Goal: Task Accomplishment & Management: Use online tool/utility

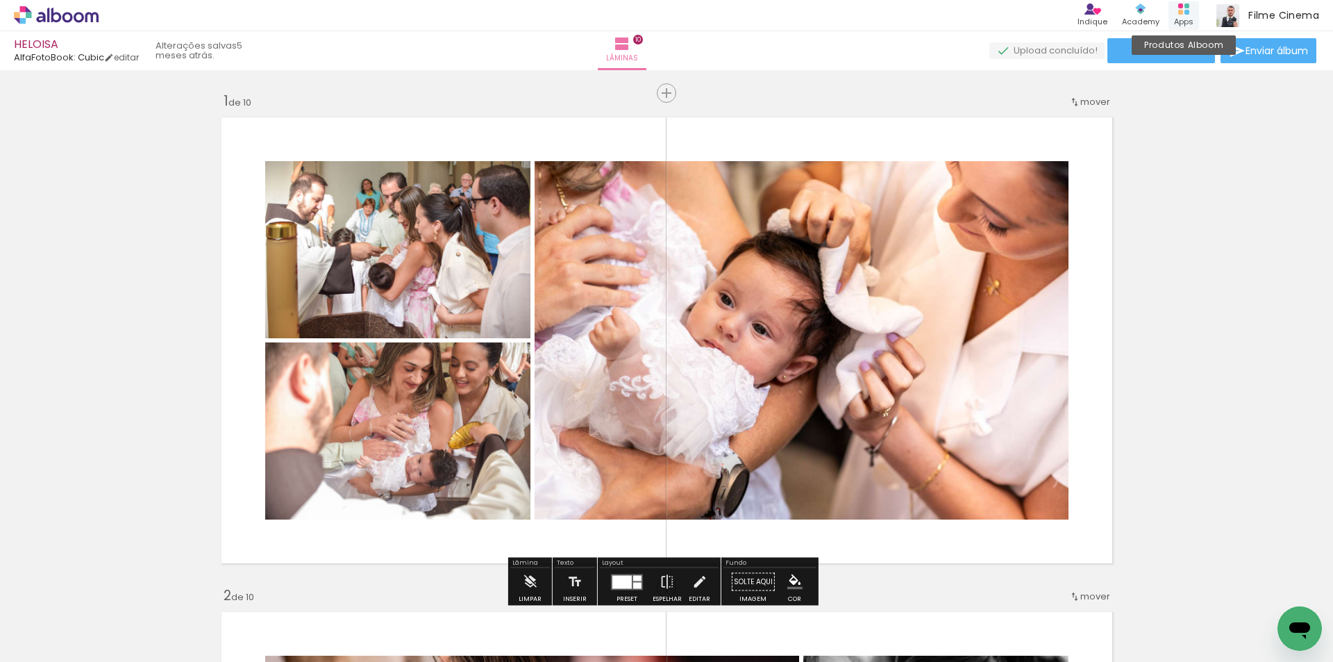
click at [1189, 12] on rect at bounding box center [1187, 12] width 5 height 5
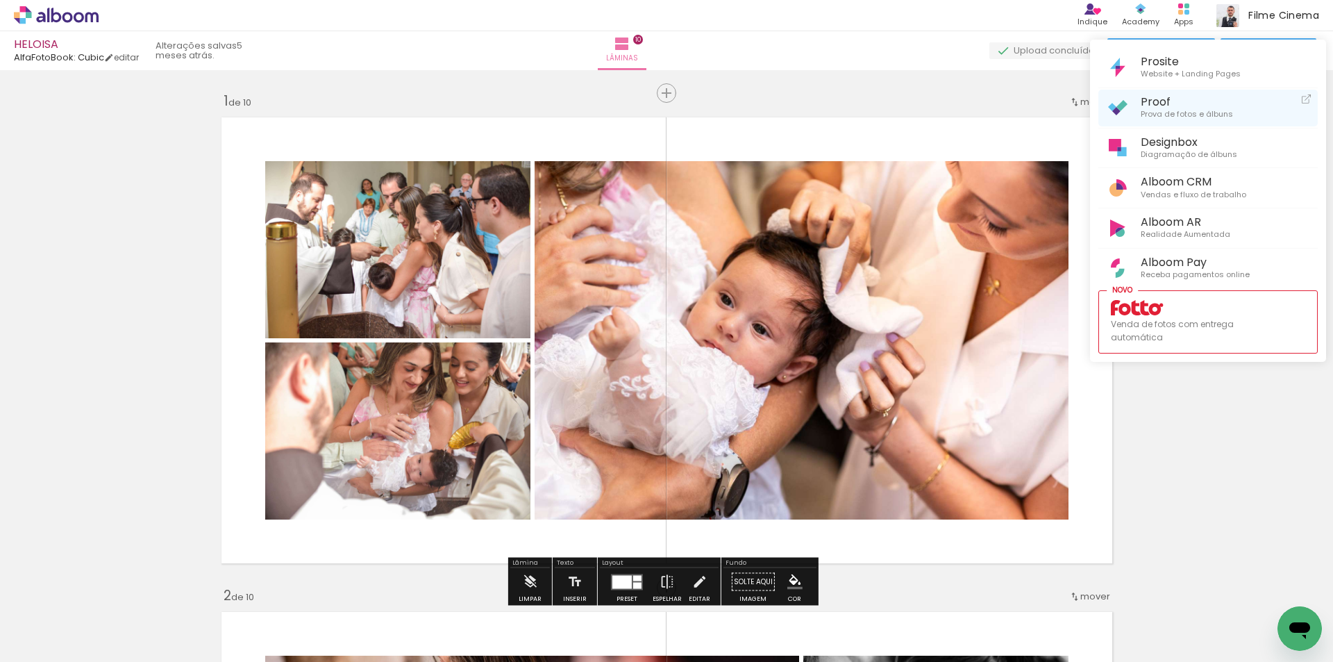
click at [1160, 101] on span "Proof" at bounding box center [1187, 101] width 92 height 13
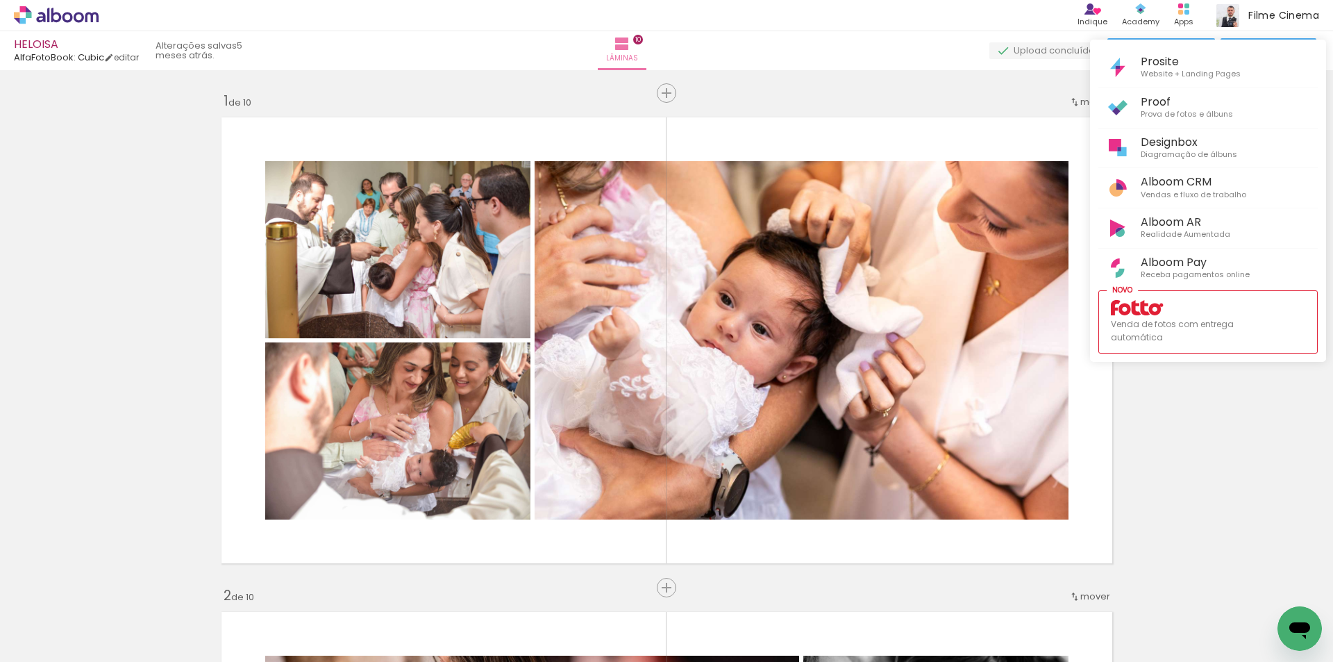
click at [71, 17] on div at bounding box center [666, 331] width 1333 height 662
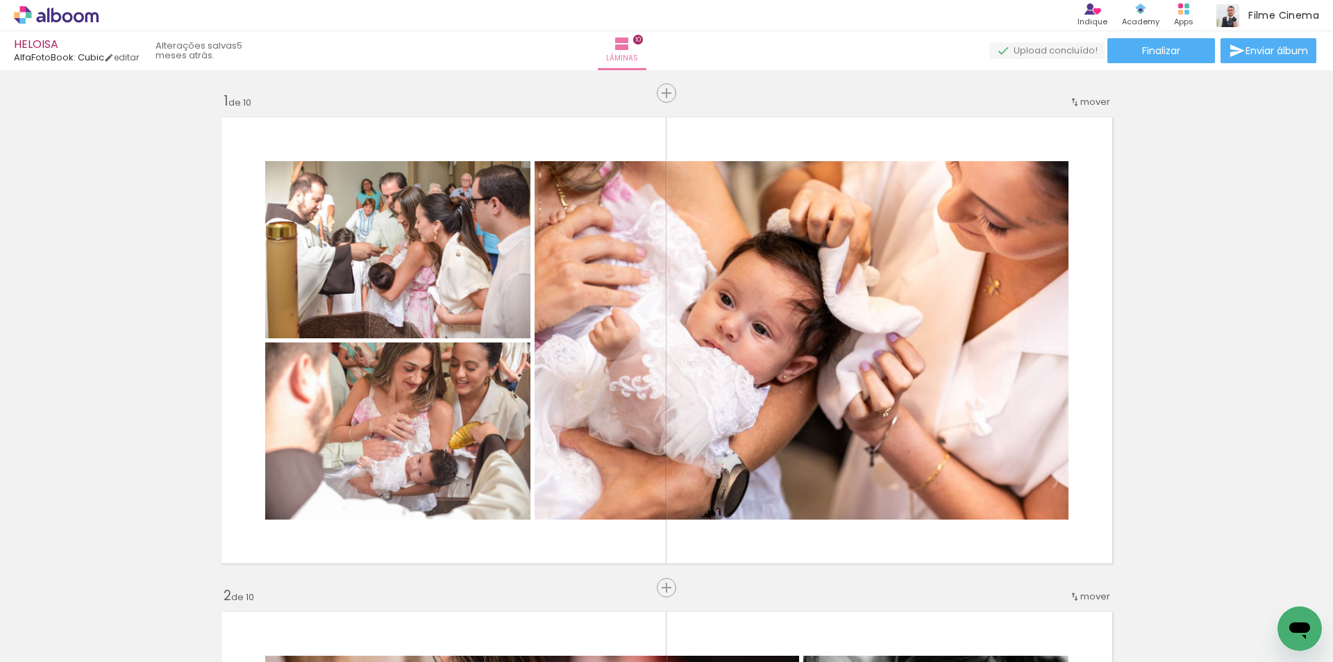
click at [71, 17] on icon at bounding box center [67, 17] width 10 height 10
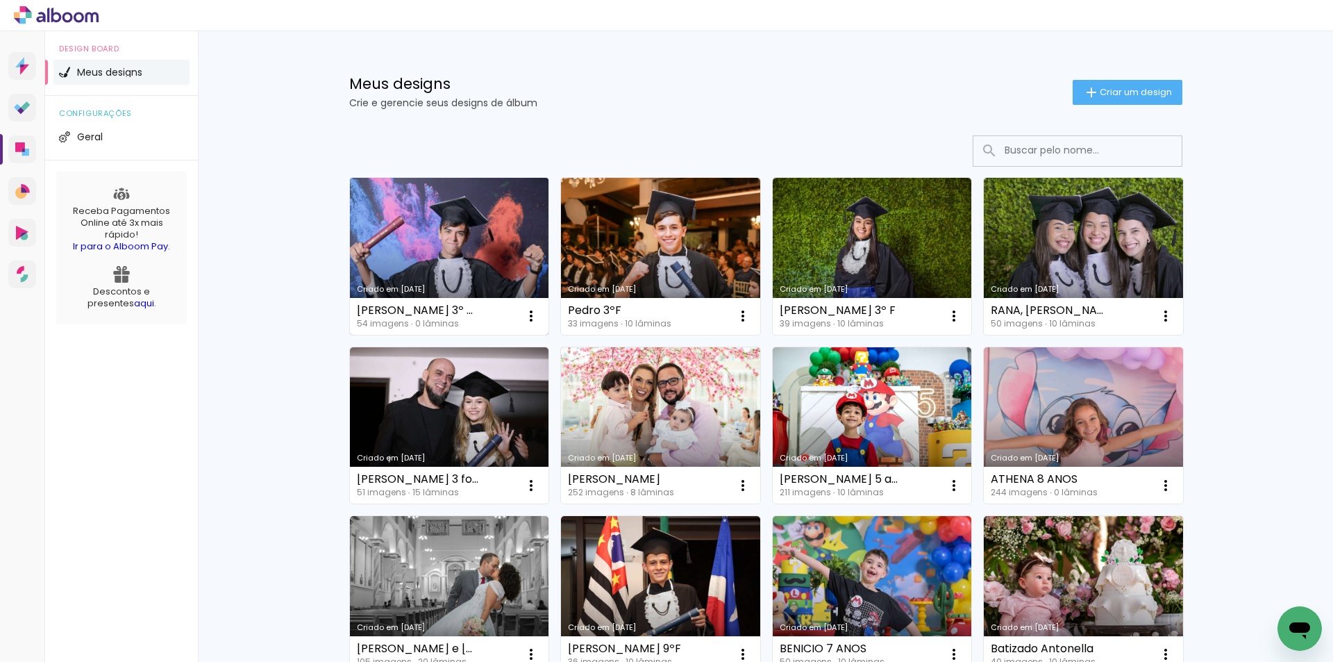
click at [466, 258] on link "Criado em 23/09/25" at bounding box center [449, 256] width 199 height 157
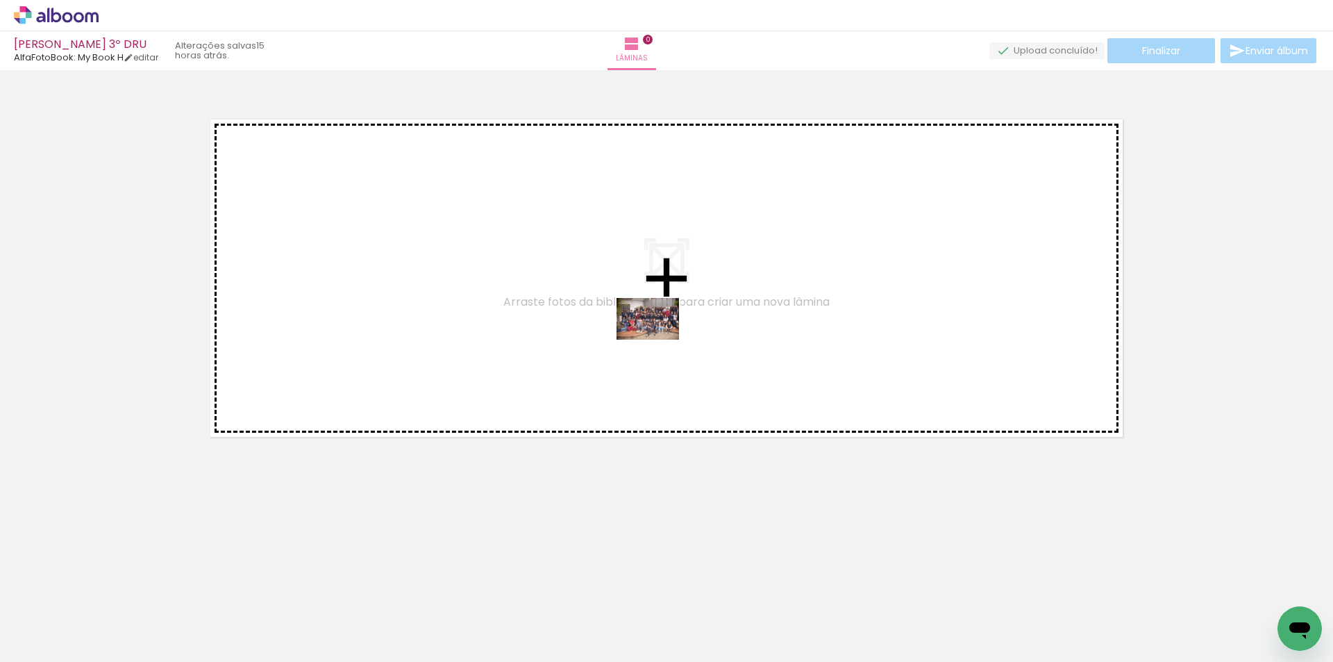
drag, startPoint x: 759, startPoint y: 619, endPoint x: 658, endPoint y: 335, distance: 300.7
click at [658, 335] on quentale-workspace at bounding box center [666, 331] width 1333 height 662
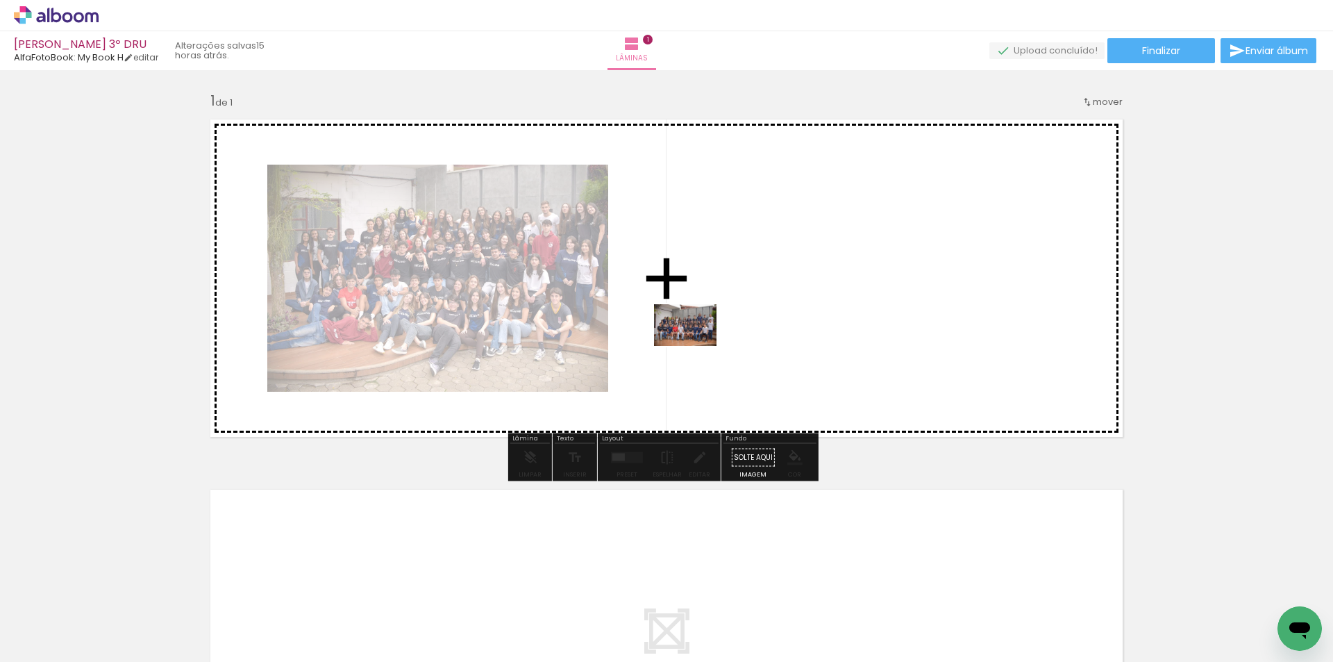
drag, startPoint x: 532, startPoint y: 627, endPoint x: 703, endPoint y: 337, distance: 336.2
click at [703, 337] on quentale-workspace at bounding box center [666, 331] width 1333 height 662
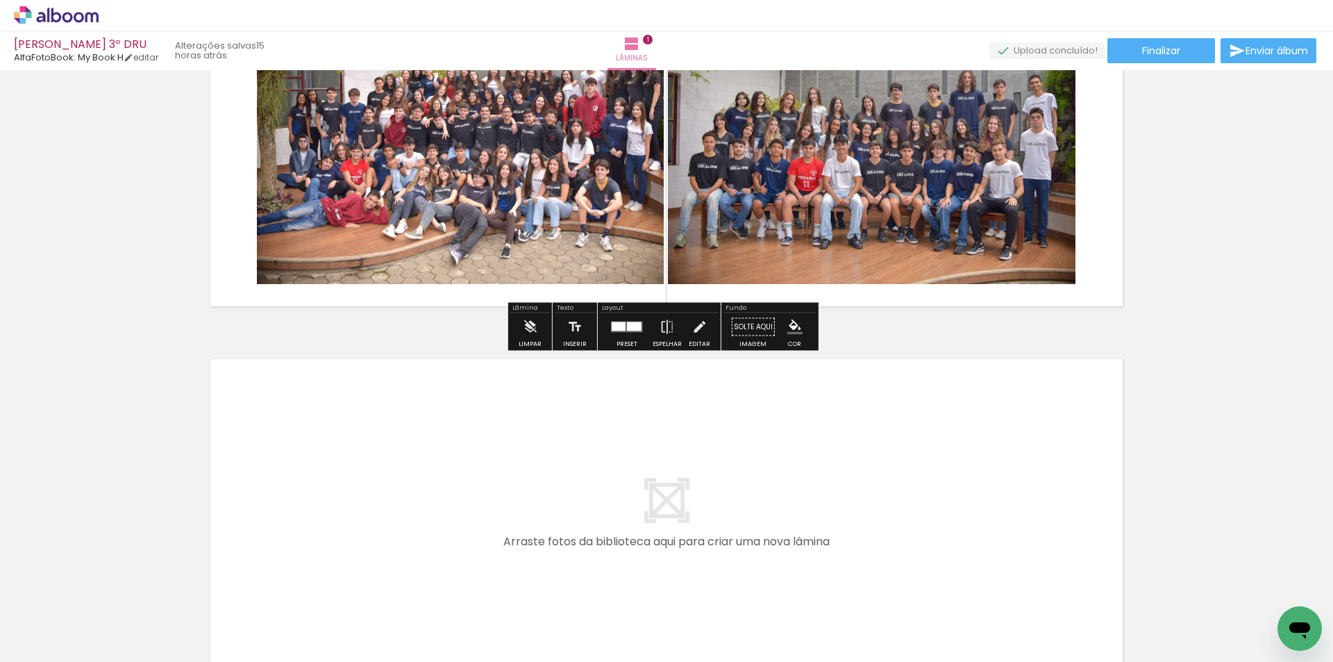
scroll to position [139, 0]
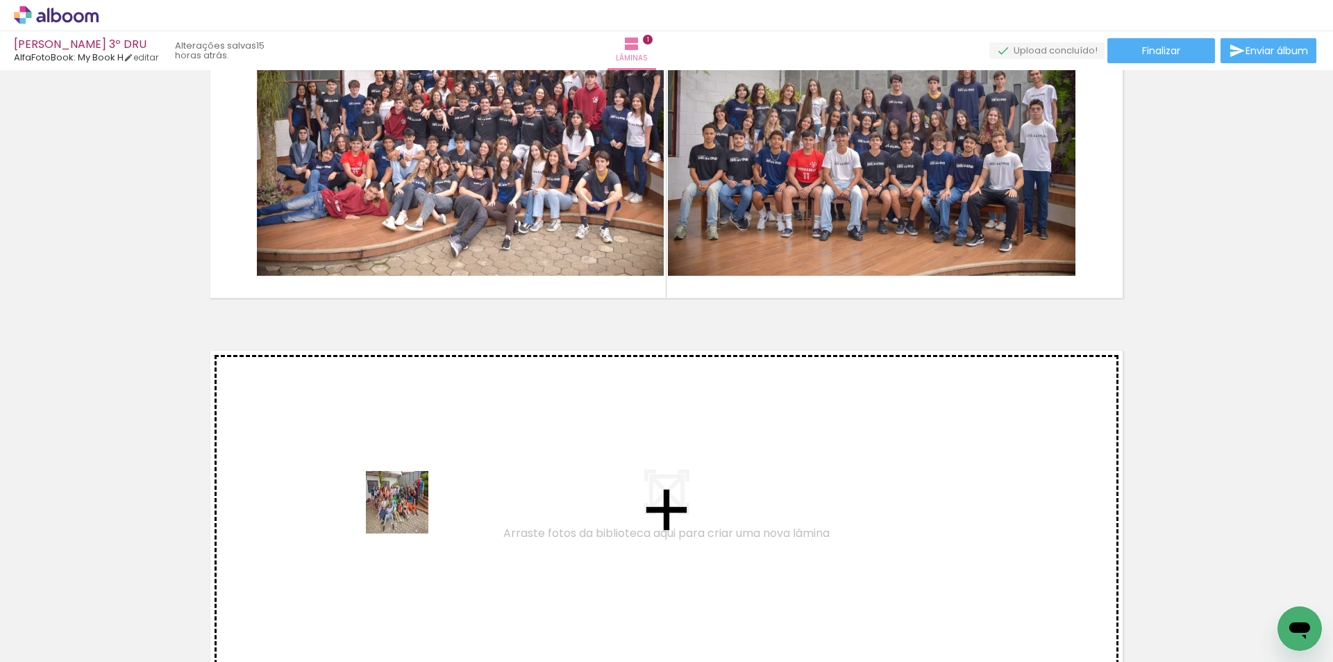
drag, startPoint x: 369, startPoint y: 628, endPoint x: 408, endPoint y: 512, distance: 122.3
click at [408, 512] on quentale-workspace at bounding box center [666, 331] width 1333 height 662
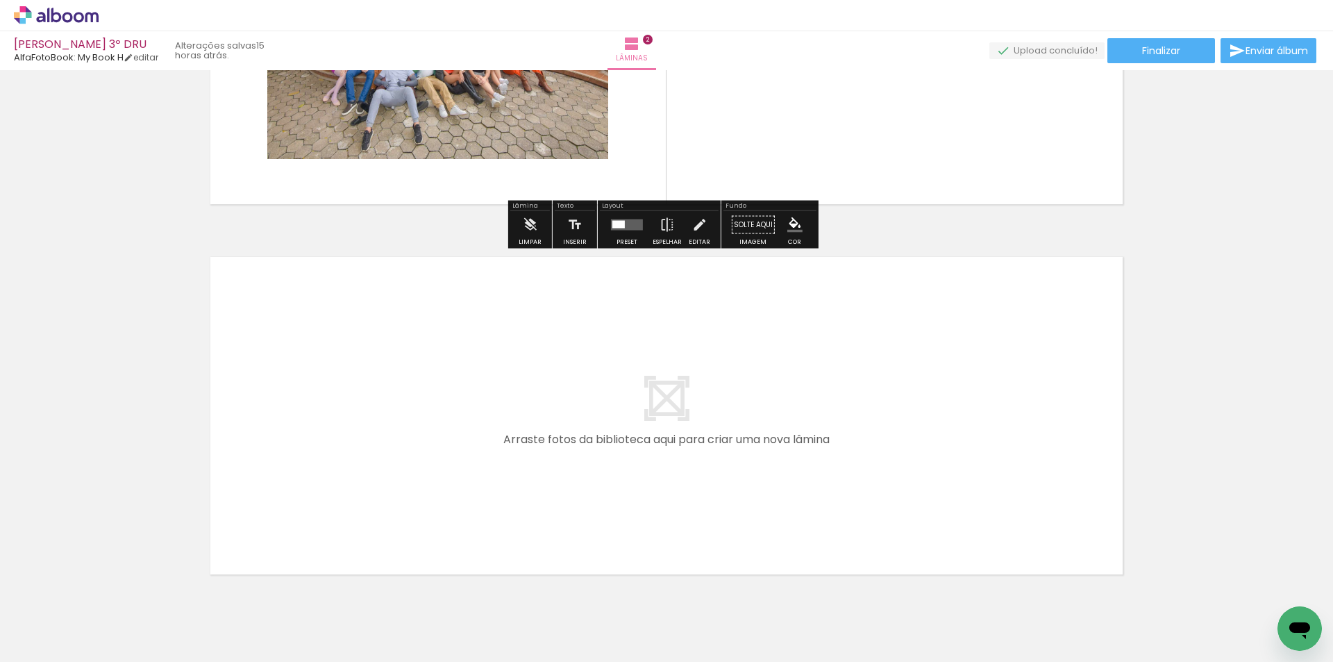
scroll to position [603, 0]
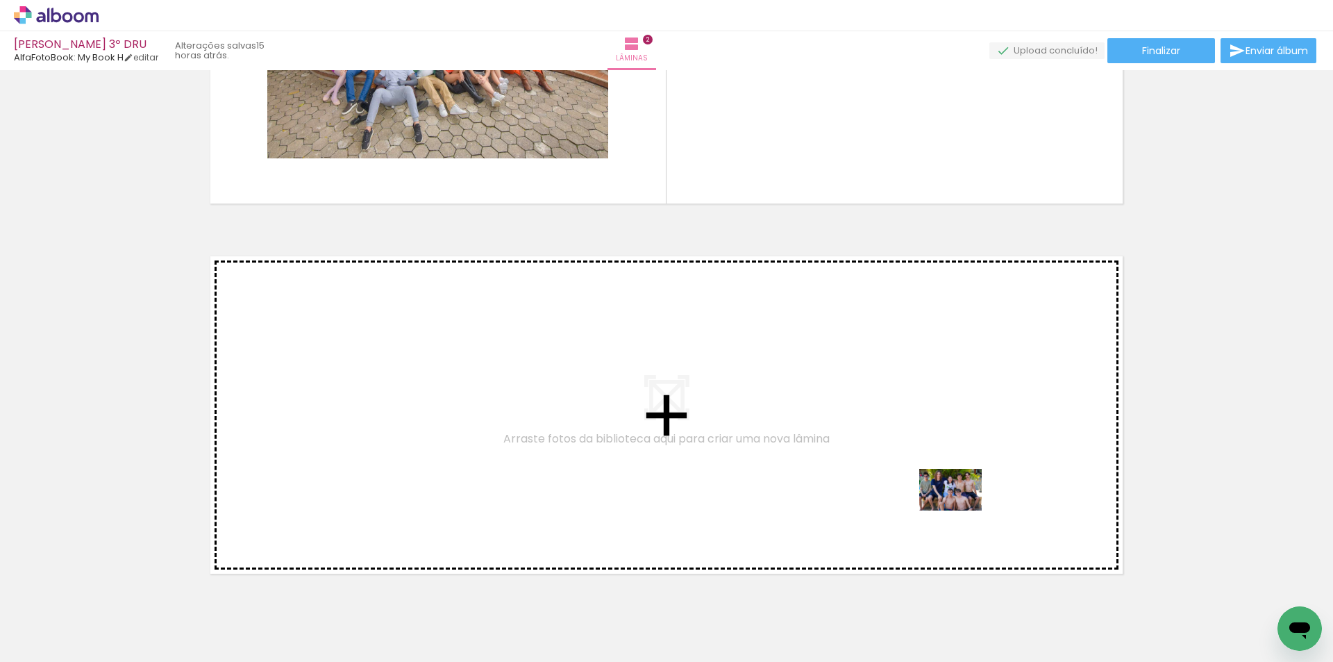
drag, startPoint x: 1076, startPoint y: 619, endPoint x: 961, endPoint y: 510, distance: 157.7
click at [961, 510] on quentale-workspace at bounding box center [666, 331] width 1333 height 662
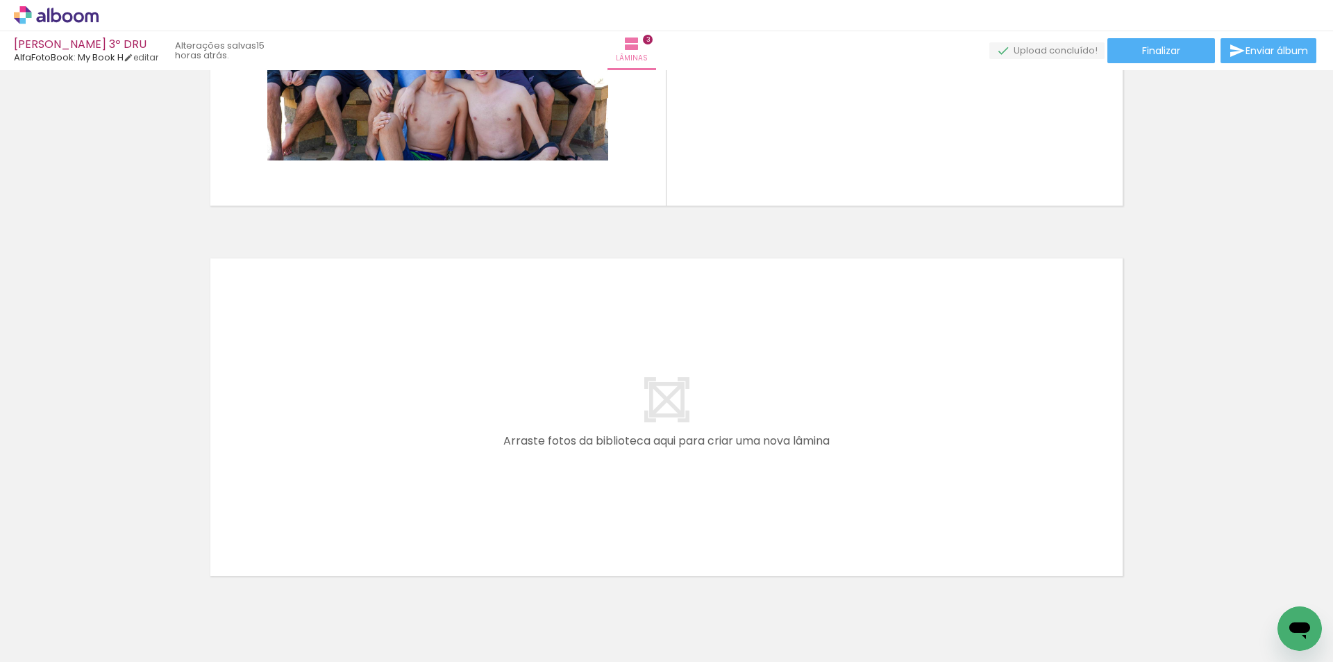
scroll to position [974, 0]
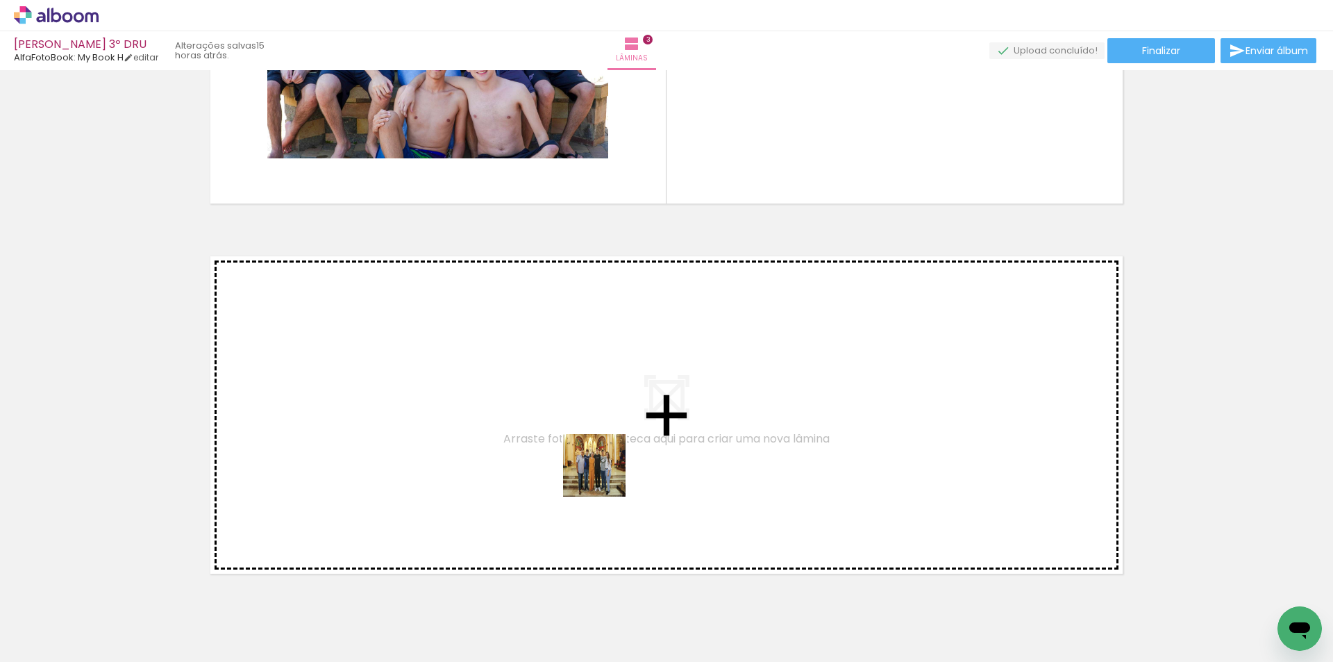
drag, startPoint x: 606, startPoint y: 619, endPoint x: 605, endPoint y: 476, distance: 143.0
click at [605, 476] on quentale-workspace at bounding box center [666, 331] width 1333 height 662
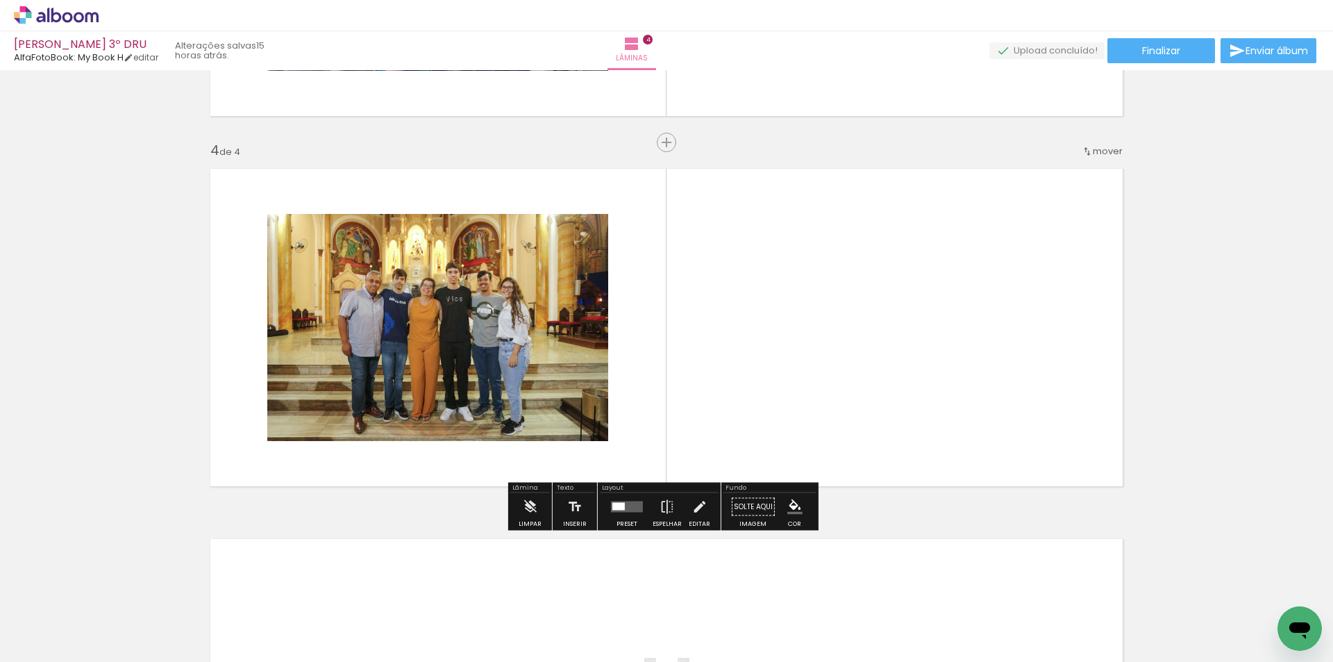
scroll to position [1066, 0]
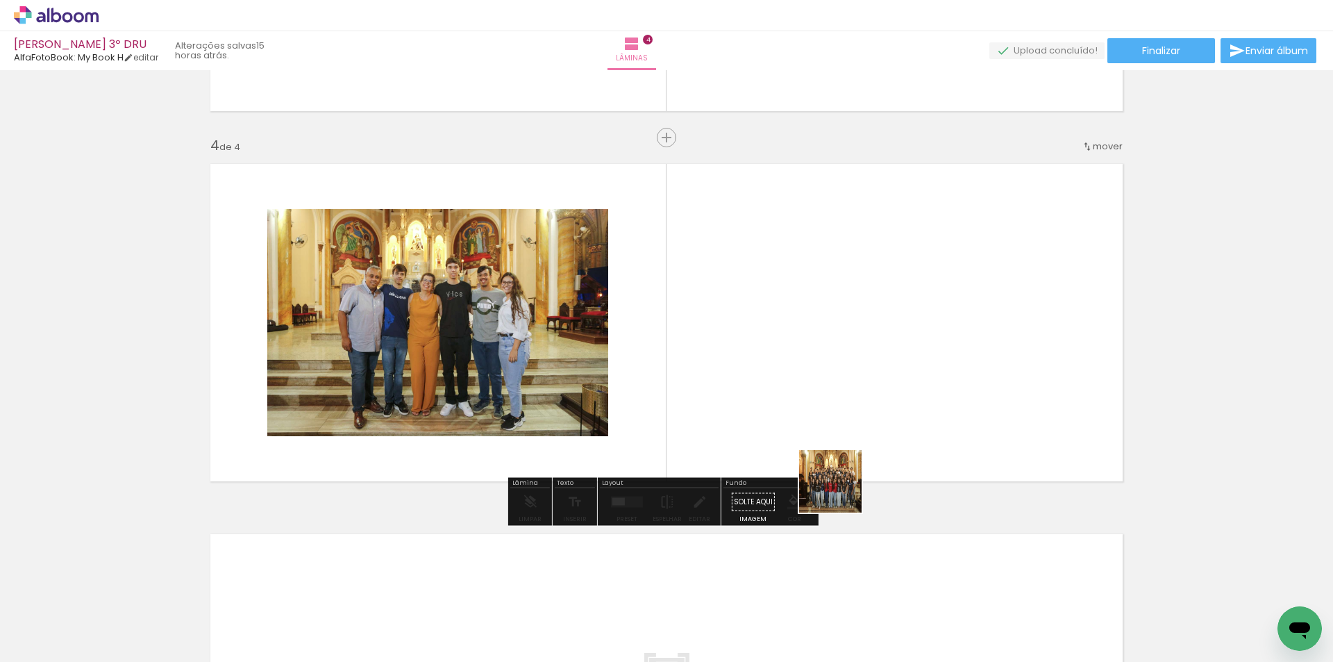
drag, startPoint x: 850, startPoint y: 619, endPoint x: 839, endPoint y: 418, distance: 201.7
click at [839, 418] on quentale-workspace at bounding box center [666, 331] width 1333 height 662
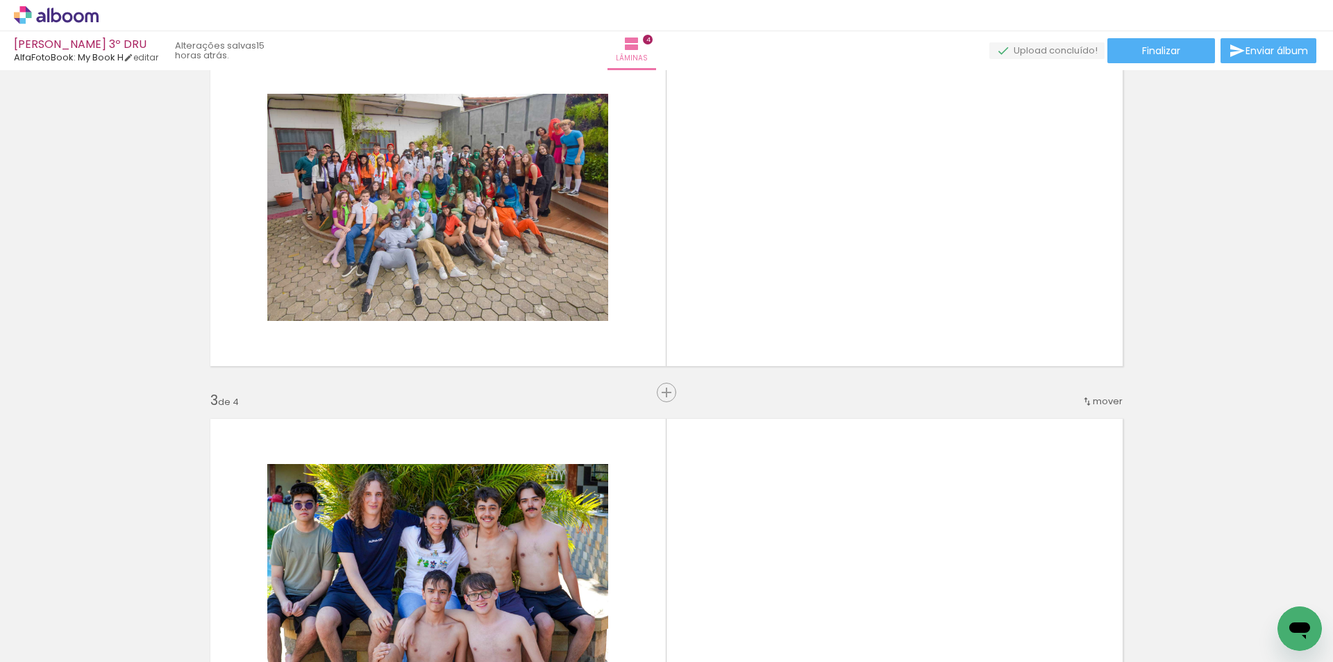
scroll to position [371, 0]
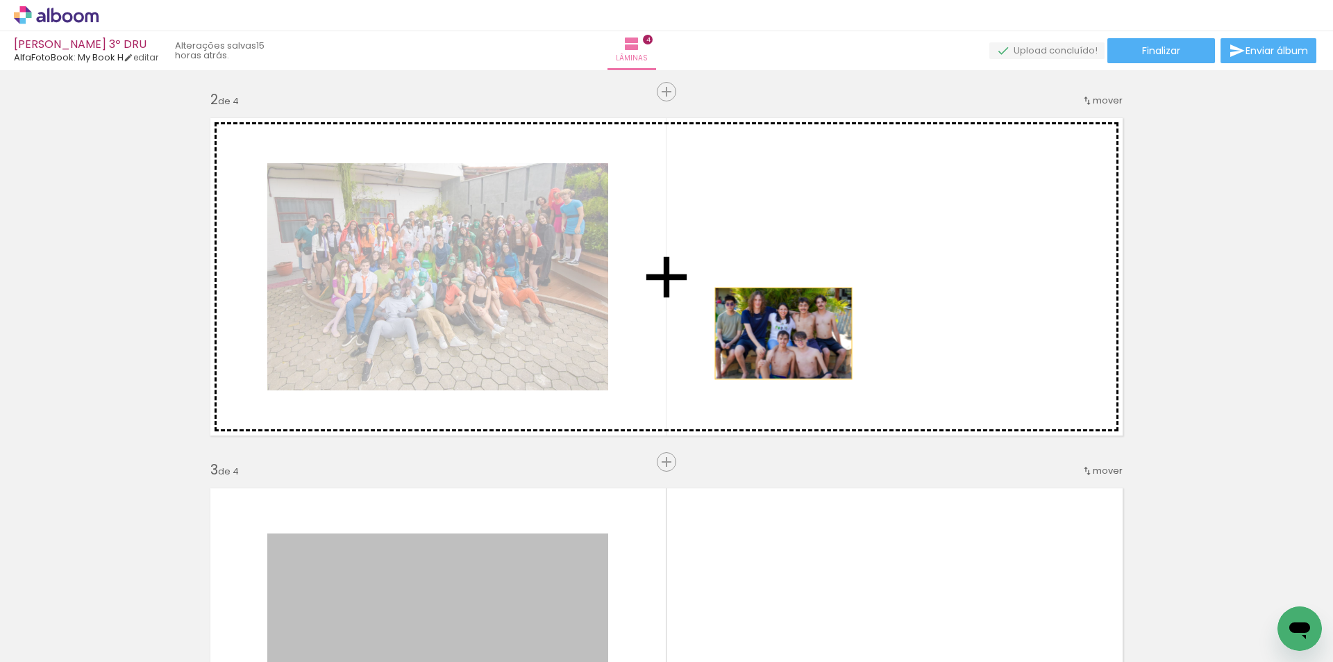
drag, startPoint x: 490, startPoint y: 558, endPoint x: 813, endPoint y: 306, distance: 409.6
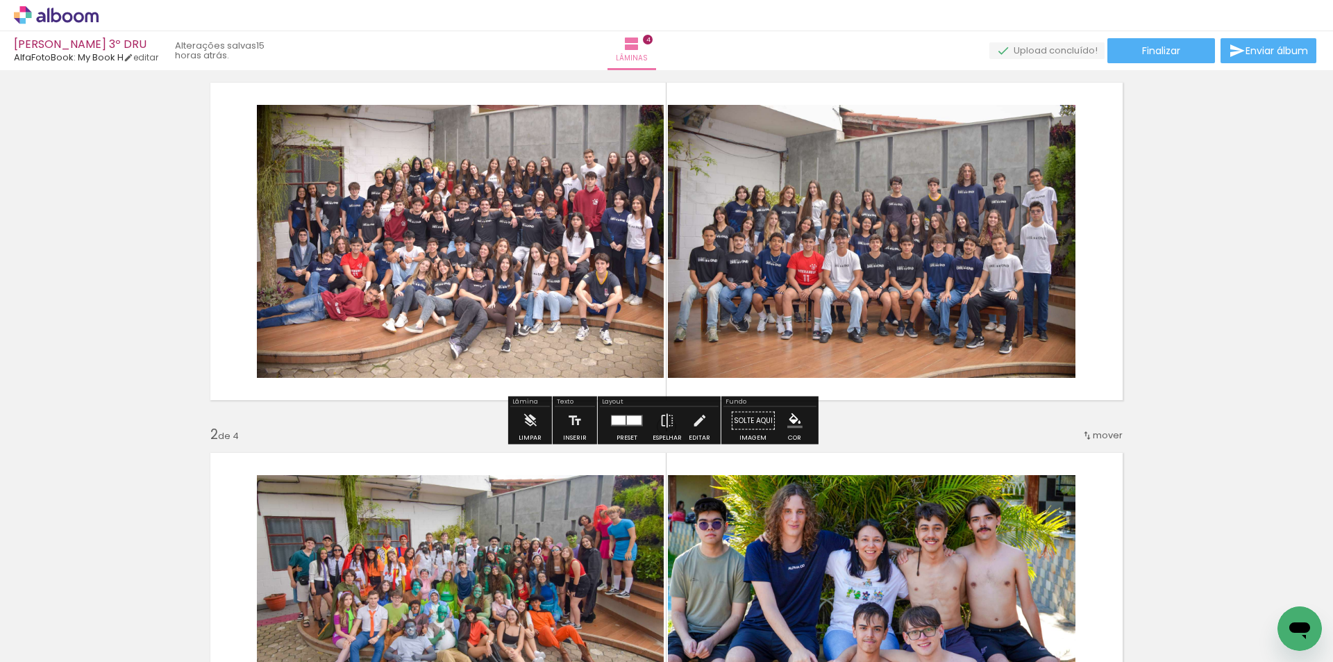
scroll to position [0, 0]
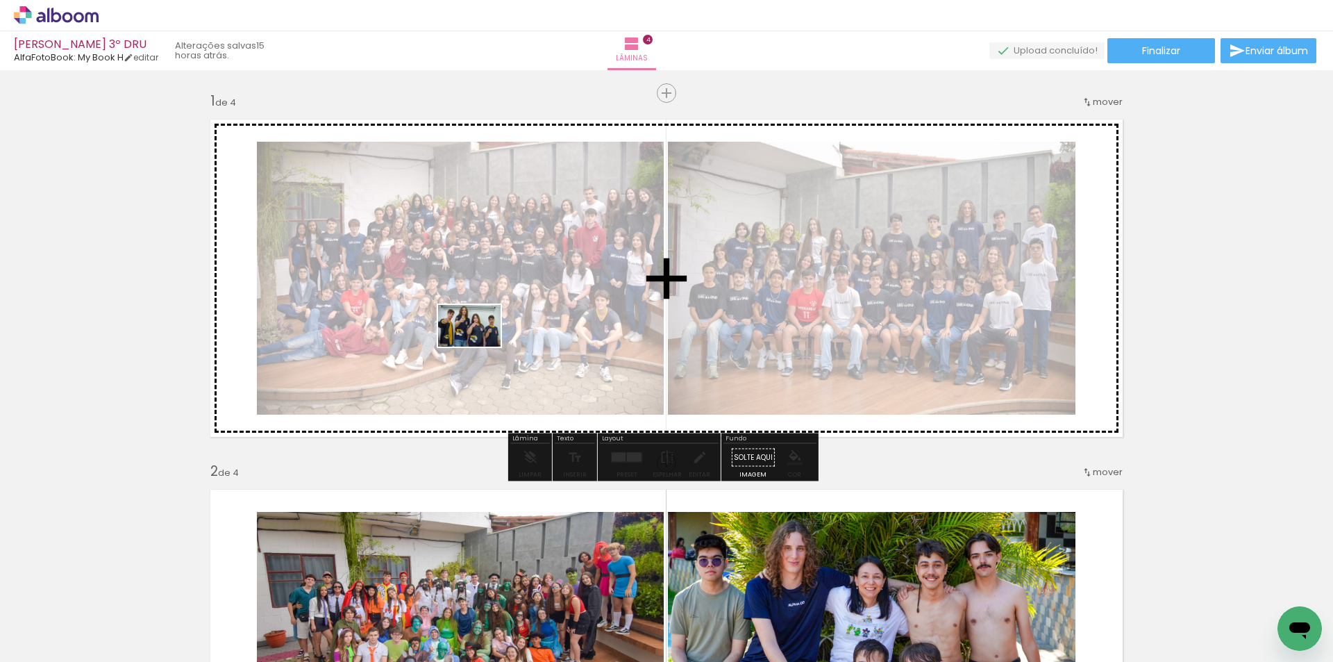
drag, startPoint x: 451, startPoint y: 621, endPoint x: 480, endPoint y: 346, distance: 275.7
click at [480, 346] on quentale-workspace at bounding box center [666, 331] width 1333 height 662
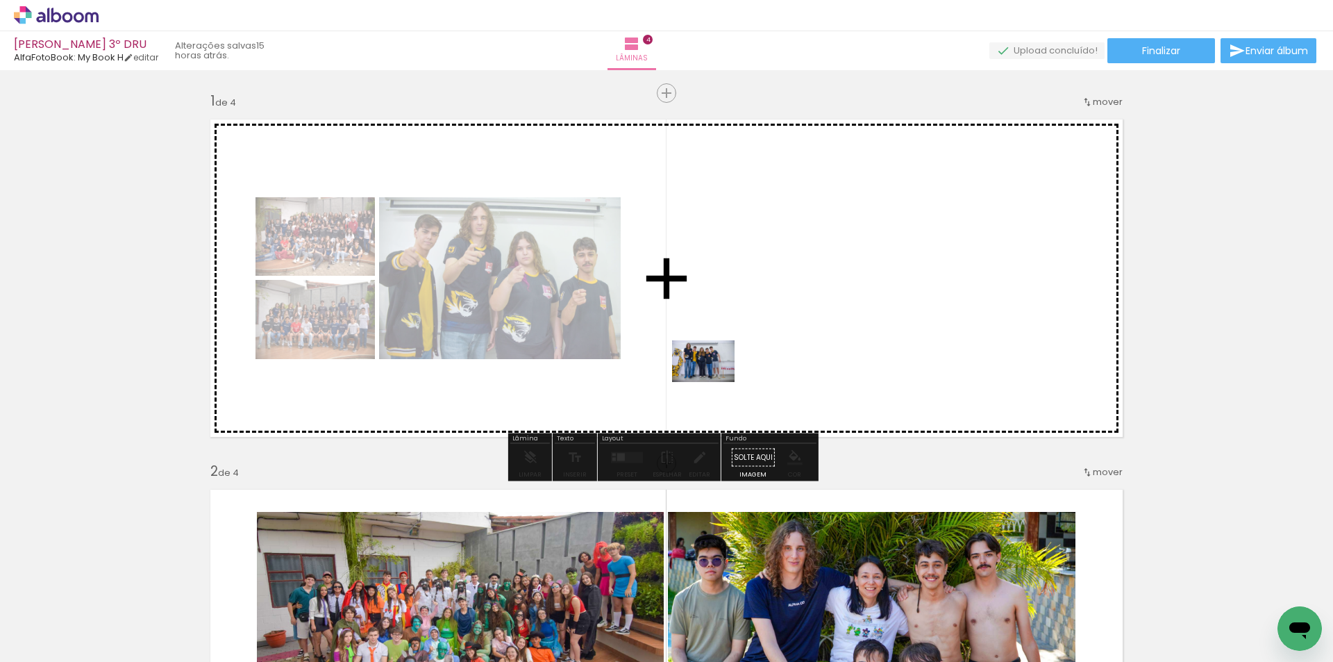
drag, startPoint x: 696, startPoint y: 617, endPoint x: 714, endPoint y: 382, distance: 235.4
click at [714, 382] on quentale-workspace at bounding box center [666, 331] width 1333 height 662
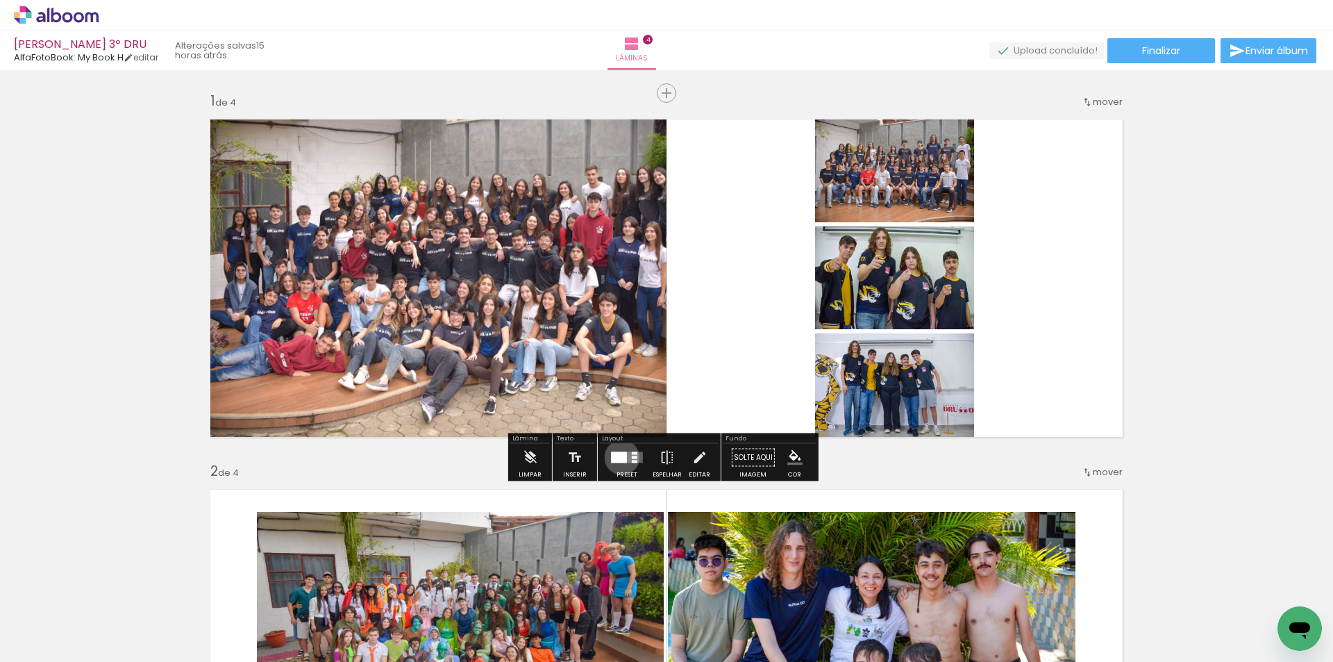
click at [619, 457] on div at bounding box center [619, 457] width 16 height 11
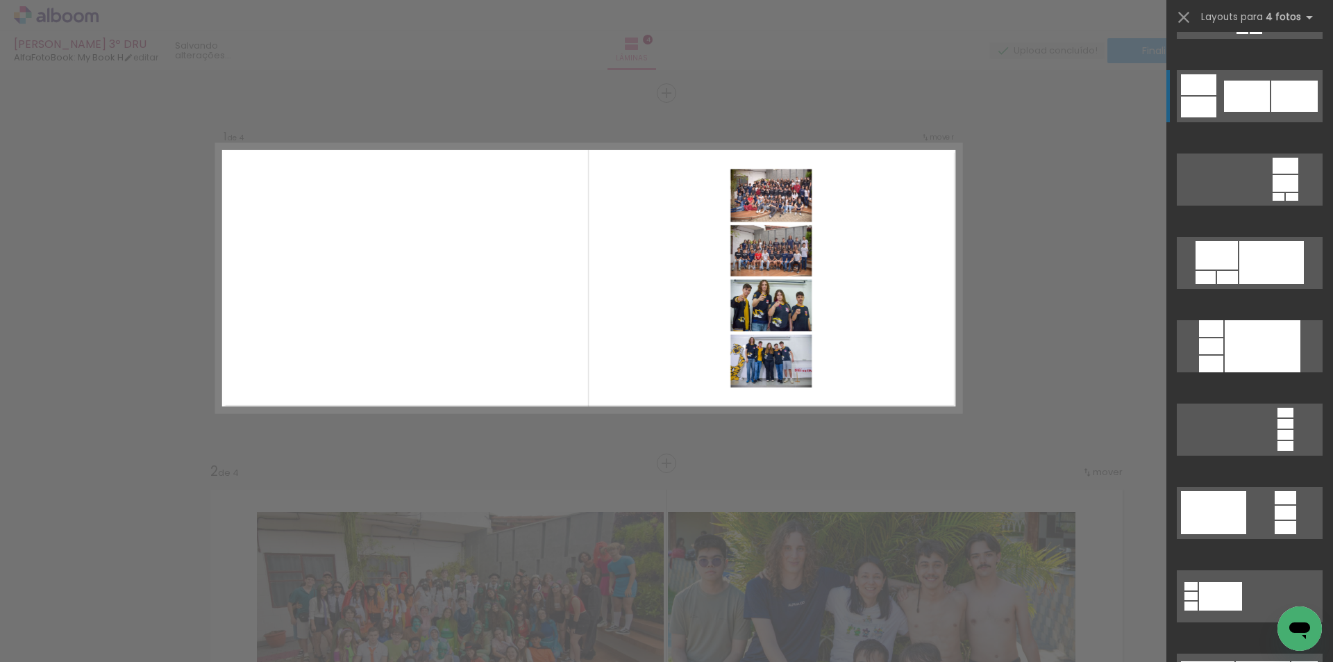
scroll to position [5069, 0]
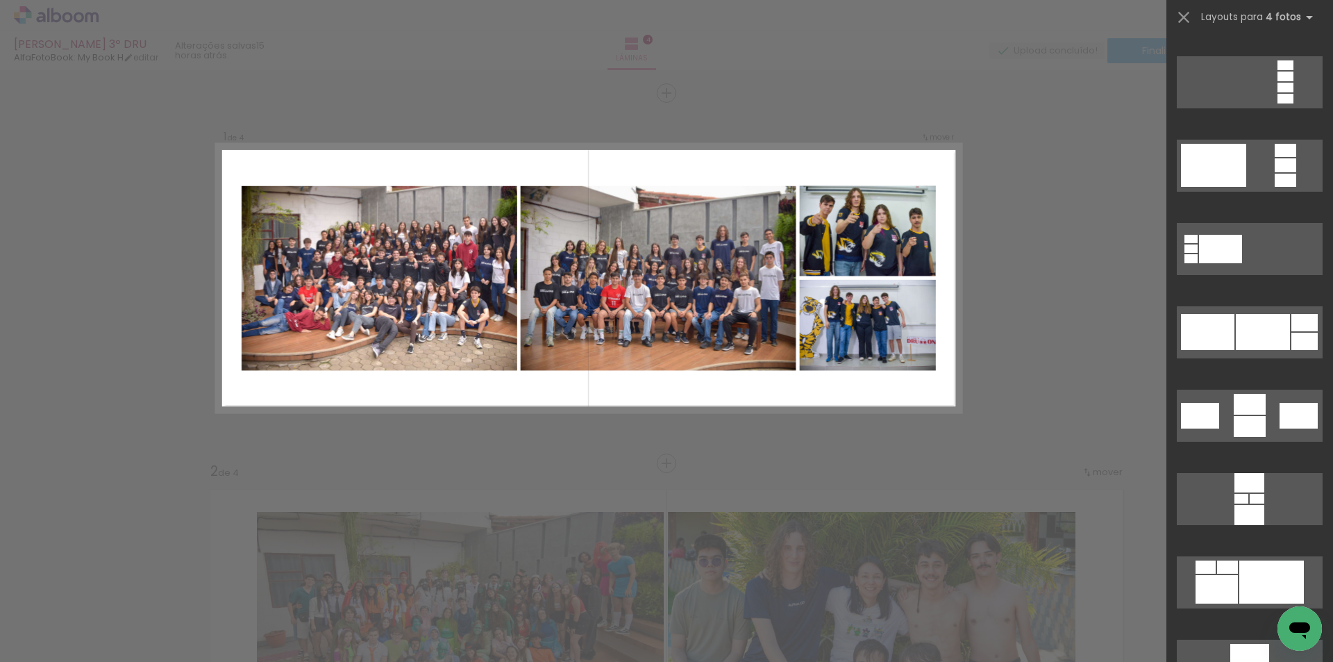
click at [1266, 315] on div at bounding box center [1263, 332] width 54 height 36
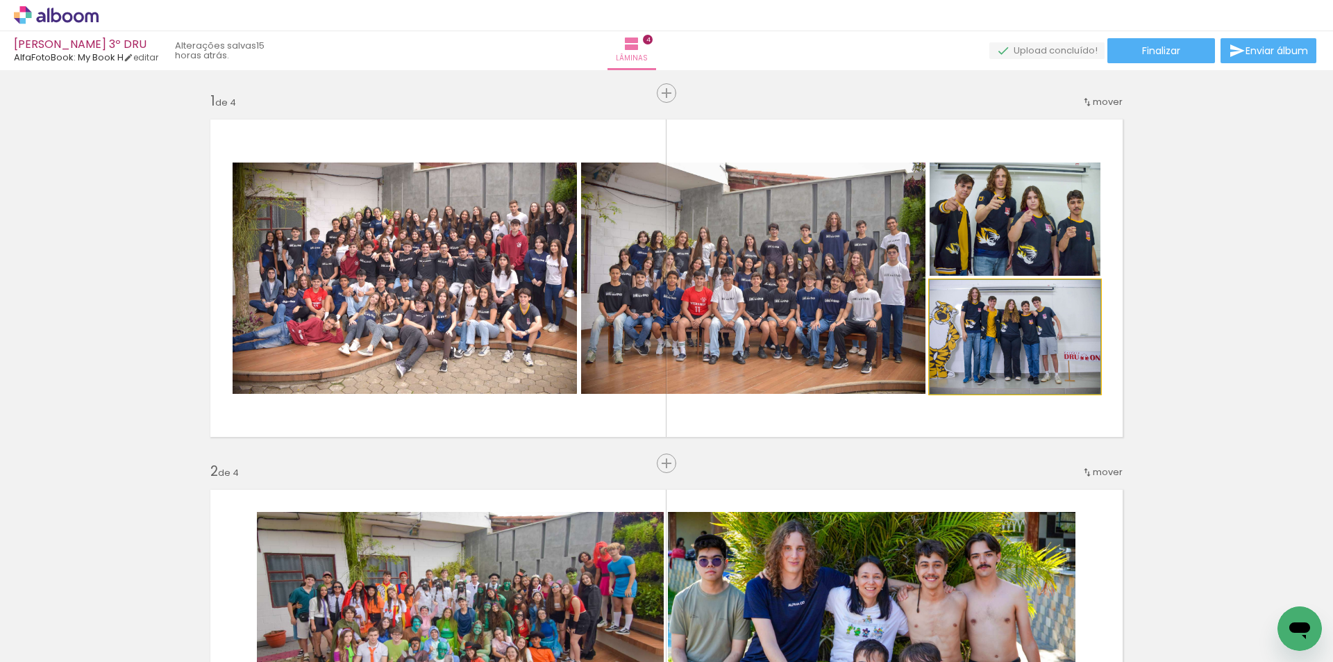
drag, startPoint x: 996, startPoint y: 361, endPoint x: 826, endPoint y: 342, distance: 171.8
click at [0, 0] on slot at bounding box center [0, 0] width 0 height 0
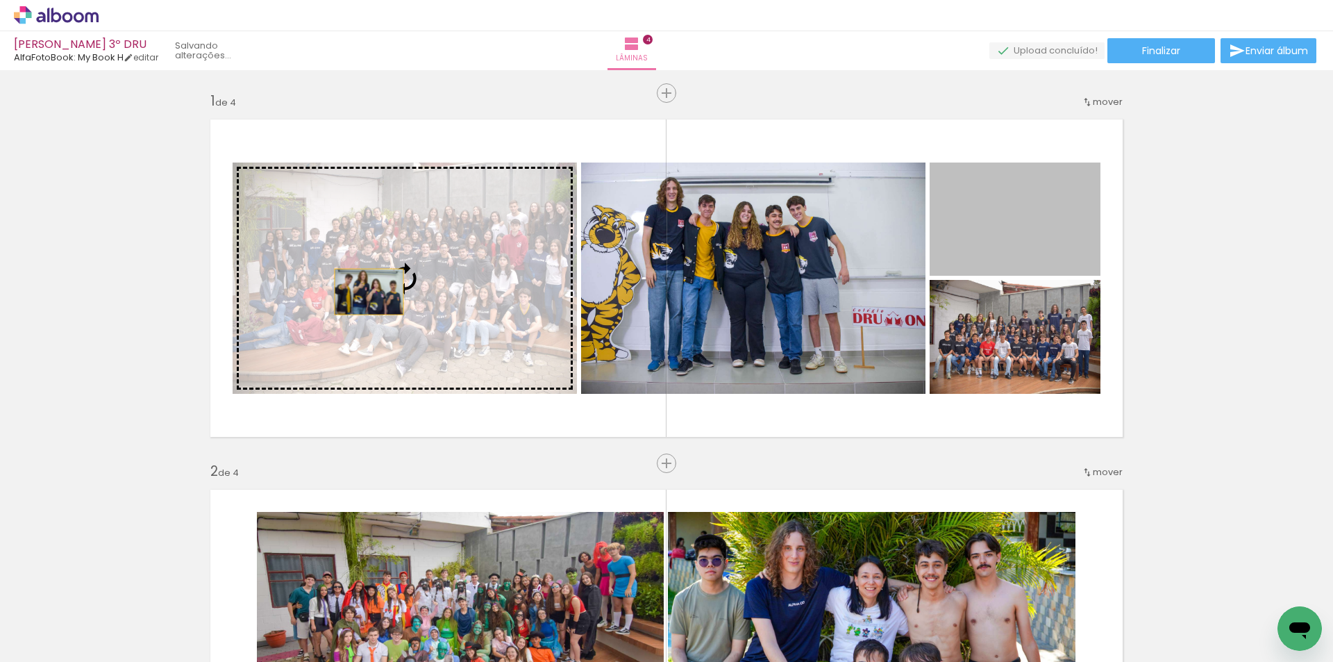
drag, startPoint x: 968, startPoint y: 219, endPoint x: 364, endPoint y: 292, distance: 608.5
click at [0, 0] on slot at bounding box center [0, 0] width 0 height 0
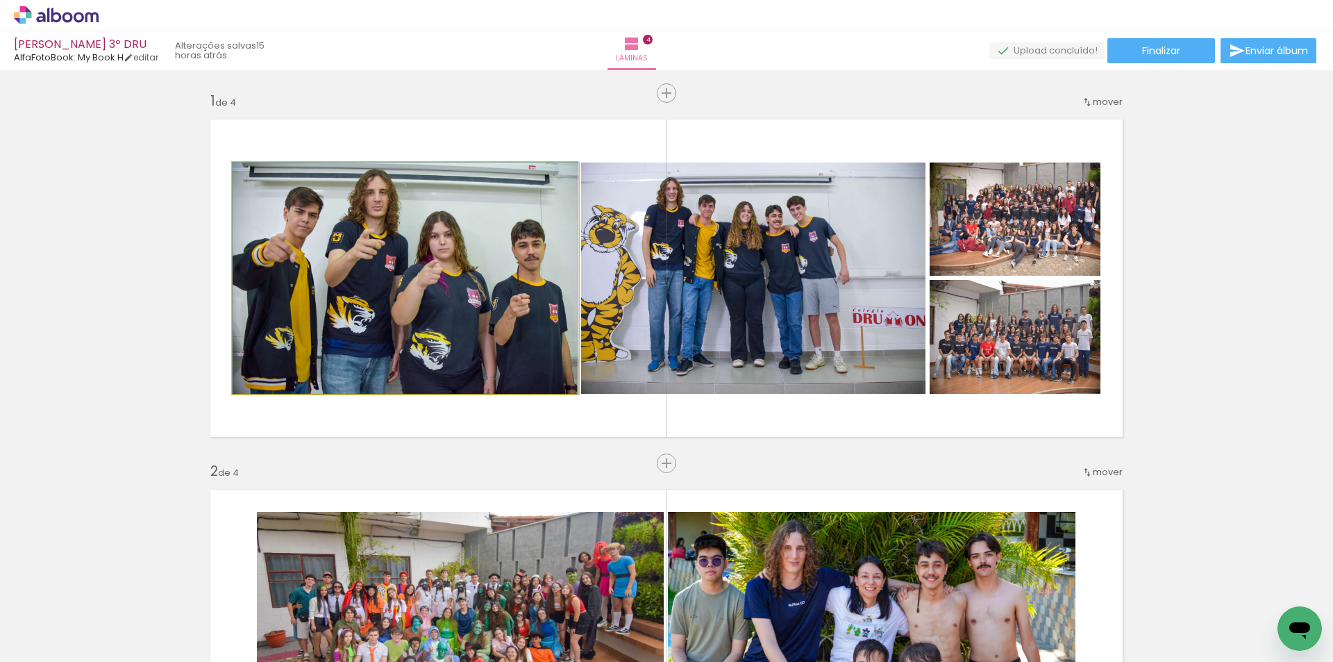
drag, startPoint x: 339, startPoint y: 304, endPoint x: 369, endPoint y: 308, distance: 30.7
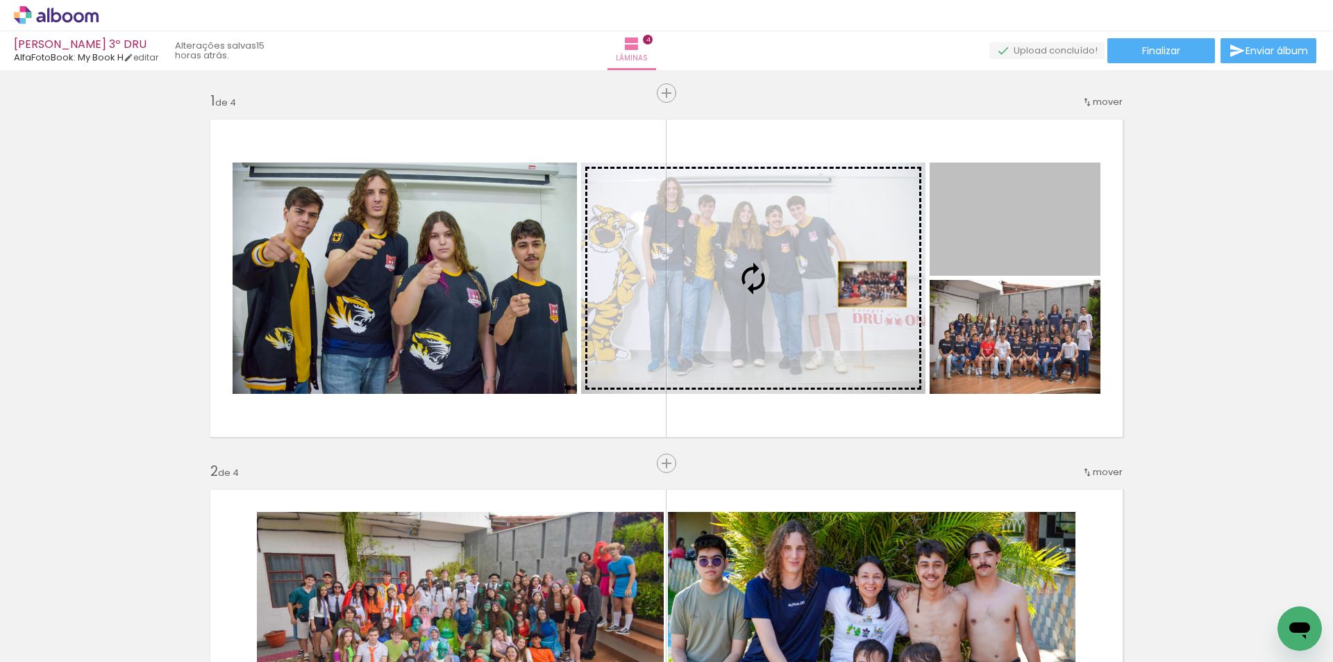
drag, startPoint x: 989, startPoint y: 256, endPoint x: 855, endPoint y: 288, distance: 137.9
click at [0, 0] on slot at bounding box center [0, 0] width 0 height 0
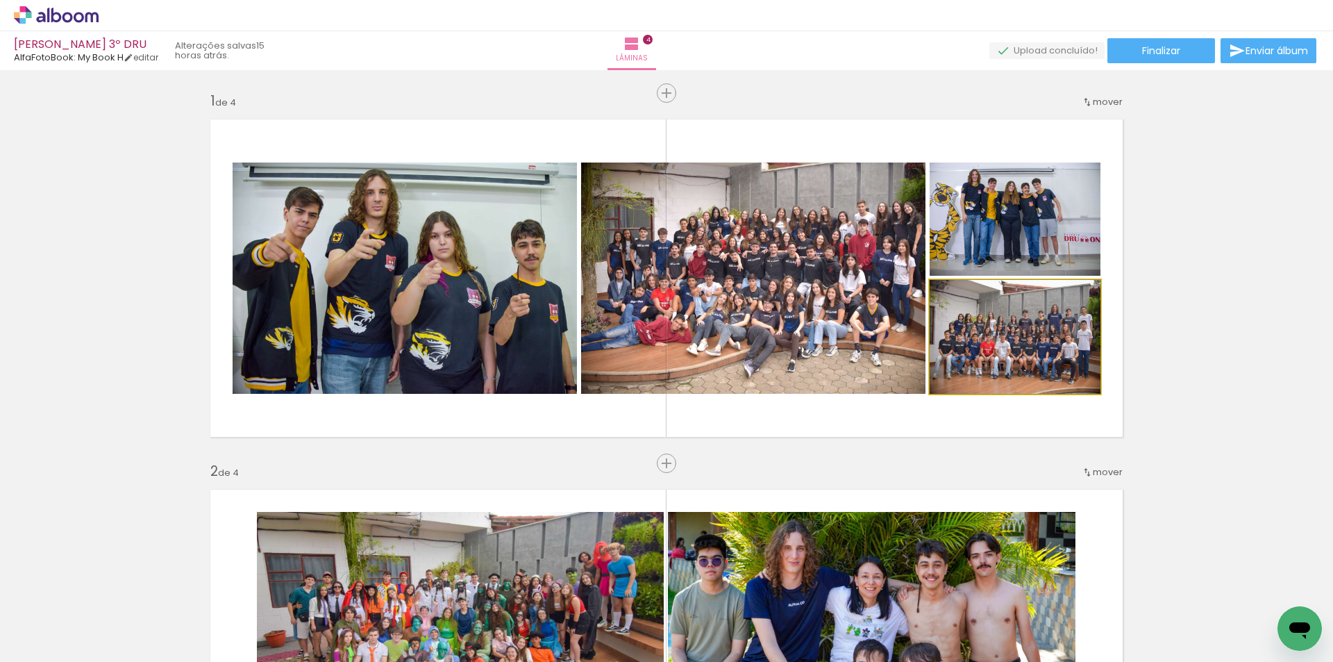
drag, startPoint x: 967, startPoint y: 336, endPoint x: 839, endPoint y: 324, distance: 129.1
click at [0, 0] on slot at bounding box center [0, 0] width 0 height 0
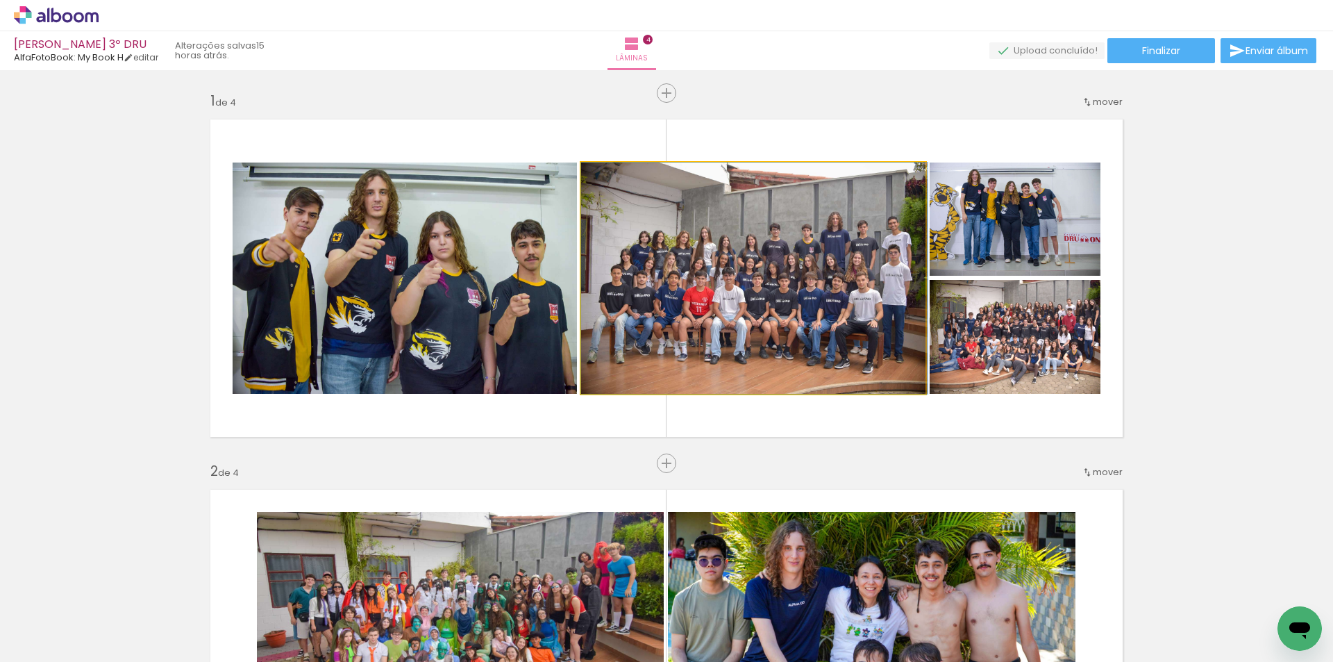
drag, startPoint x: 808, startPoint y: 325, endPoint x: 827, endPoint y: 325, distance: 18.7
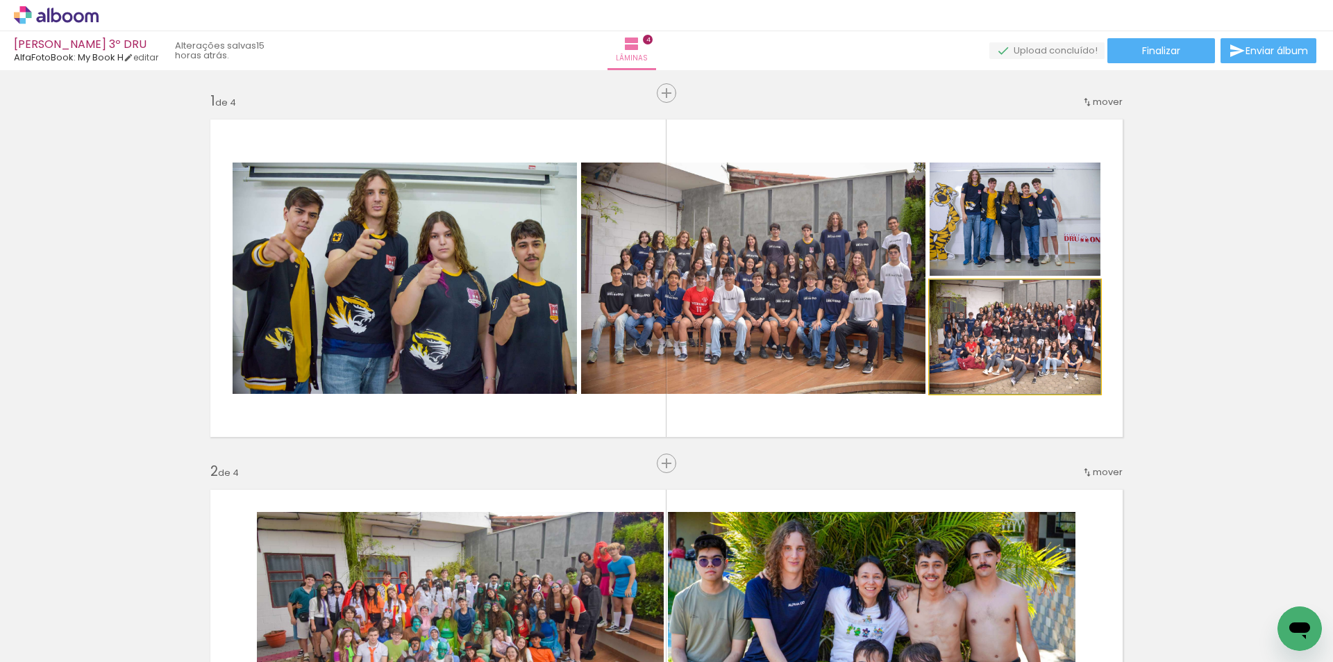
drag, startPoint x: 1024, startPoint y: 349, endPoint x: 1008, endPoint y: 353, distance: 17.0
click at [998, 219] on quentale-photo at bounding box center [1015, 218] width 171 height 113
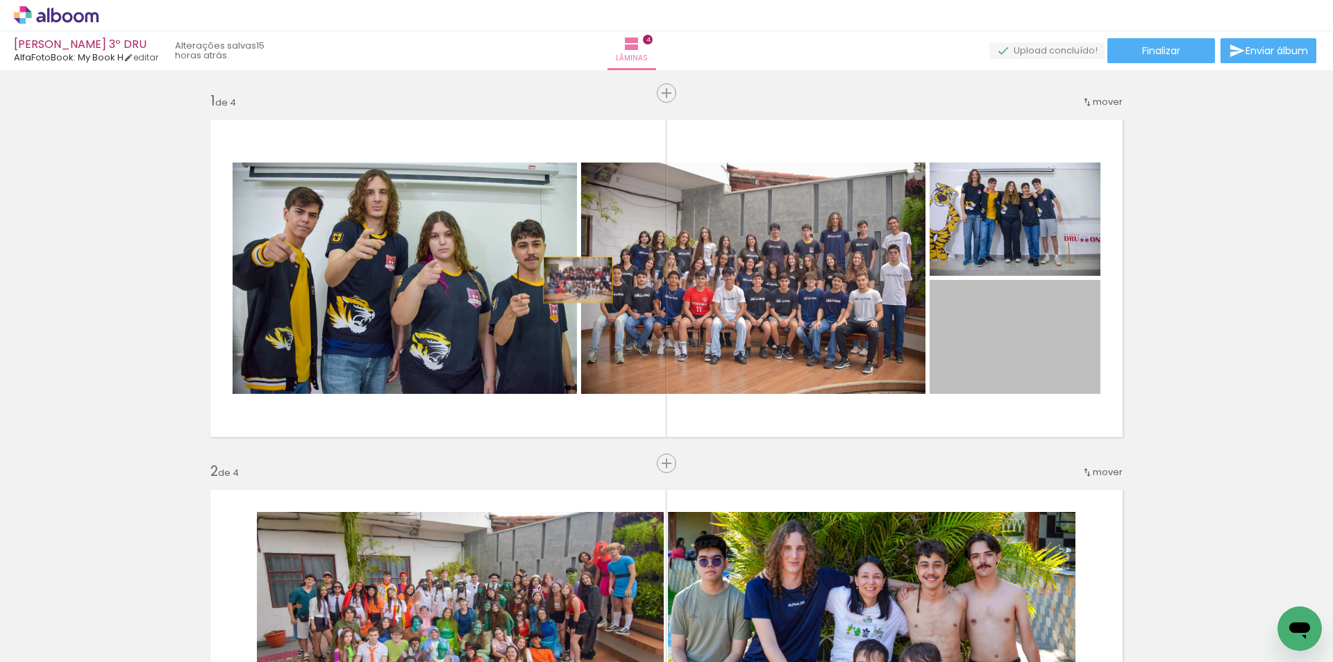
drag, startPoint x: 976, startPoint y: 341, endPoint x: 545, endPoint y: 280, distance: 435.5
click at [0, 0] on slot at bounding box center [0, 0] width 0 height 0
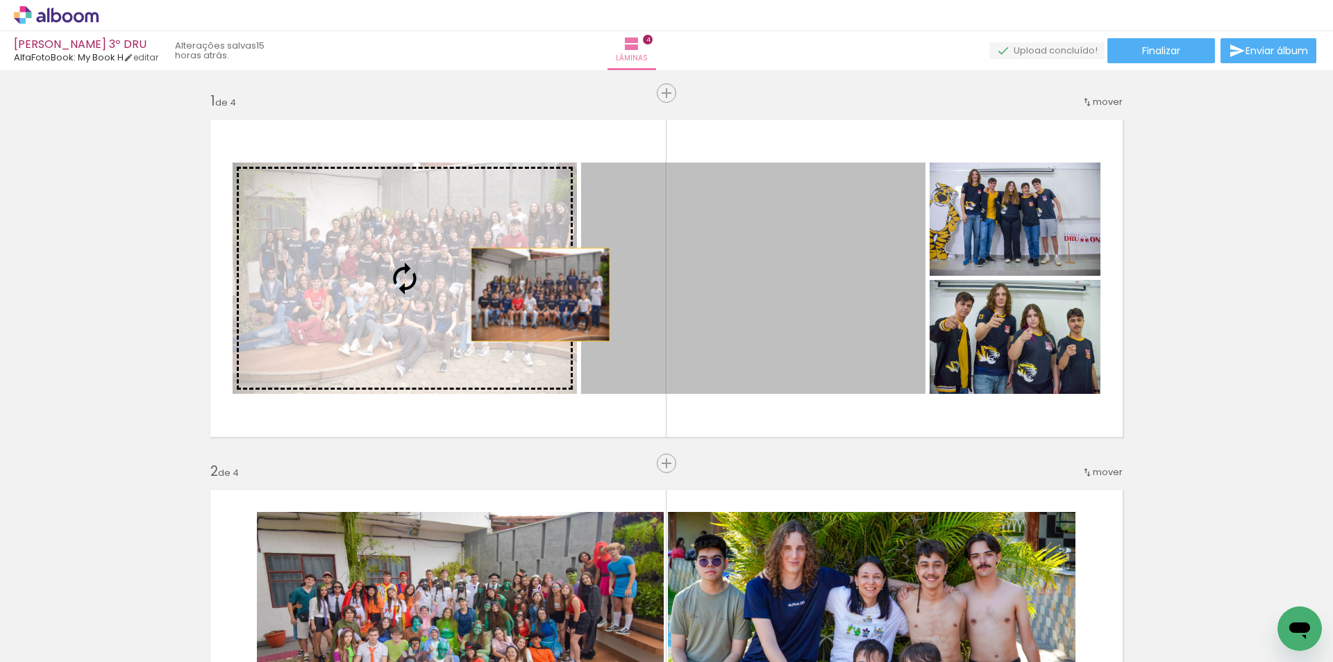
drag, startPoint x: 625, startPoint y: 303, endPoint x: 535, endPoint y: 294, distance: 90.0
click at [0, 0] on slot at bounding box center [0, 0] width 0 height 0
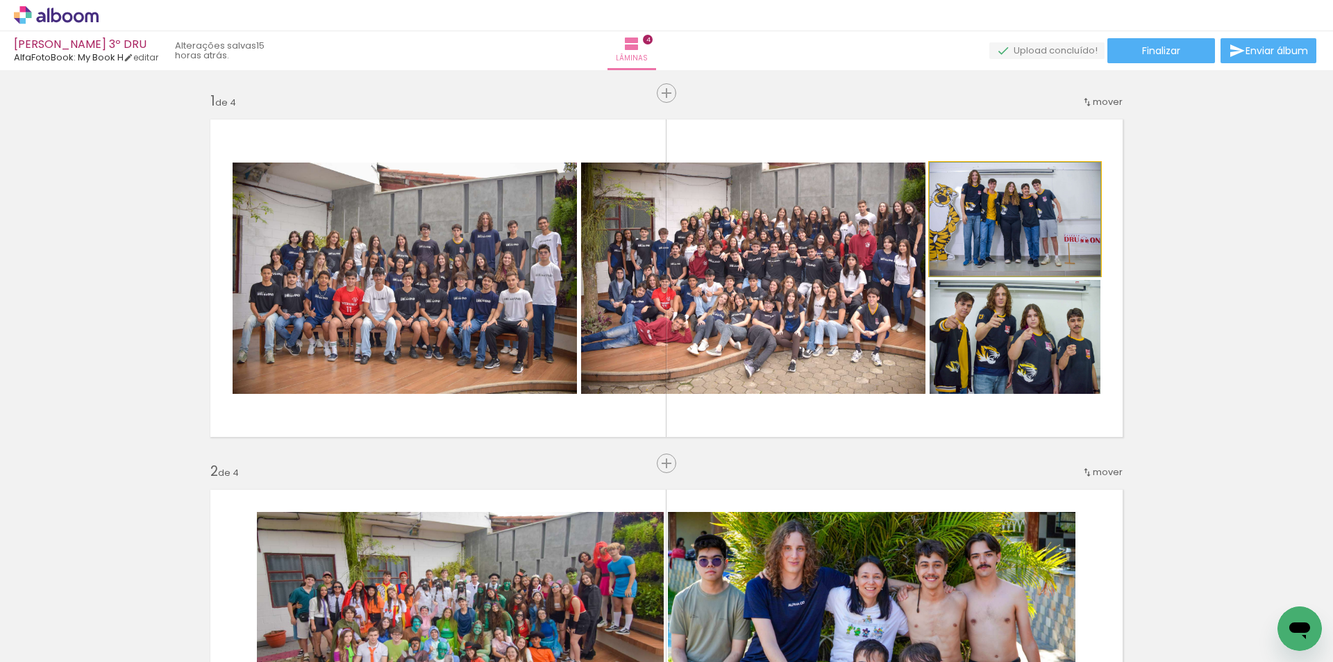
drag, startPoint x: 976, startPoint y: 236, endPoint x: 849, endPoint y: 252, distance: 128.1
click at [0, 0] on slot at bounding box center [0, 0] width 0 height 0
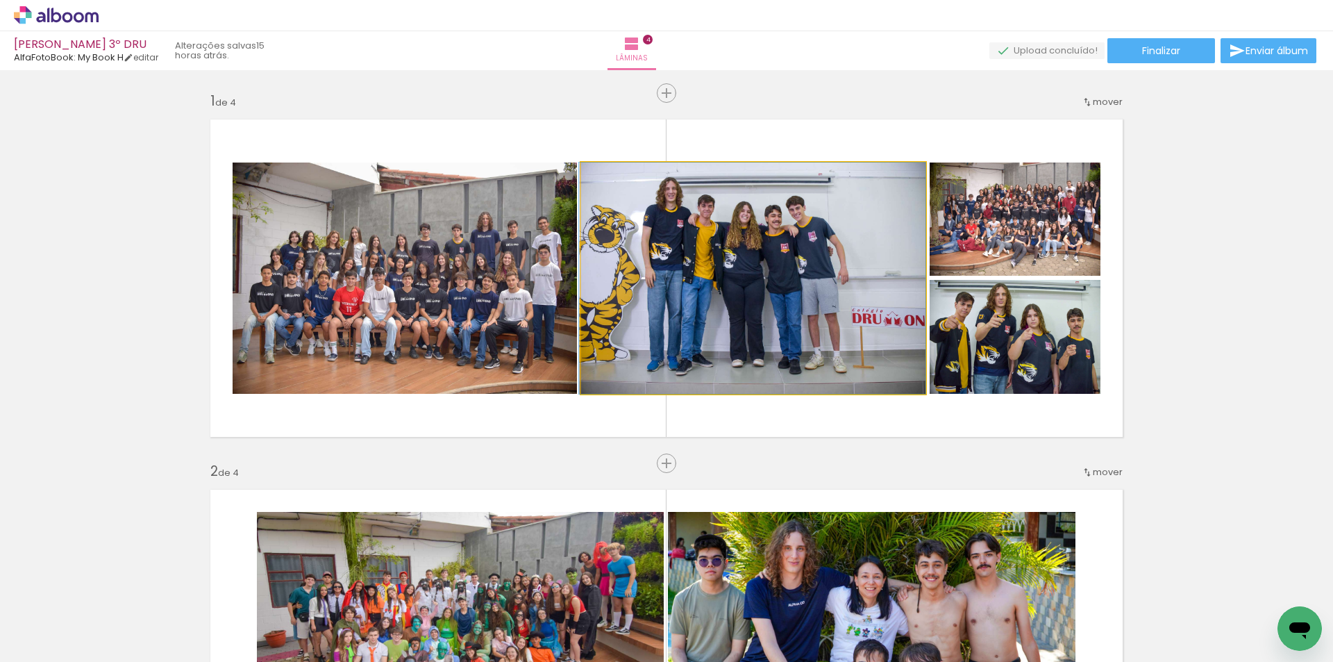
drag, startPoint x: 779, startPoint y: 278, endPoint x: 481, endPoint y: 271, distance: 298.7
click at [0, 0] on slot at bounding box center [0, 0] width 0 height 0
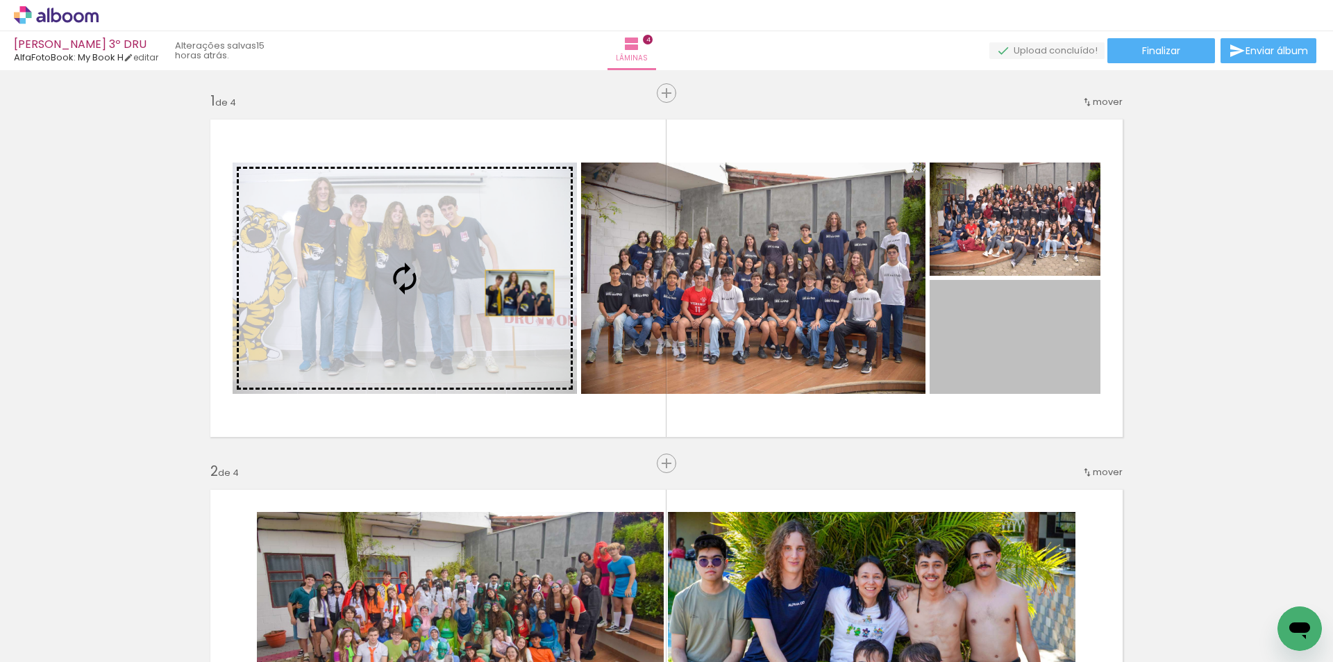
drag, startPoint x: 1001, startPoint y: 365, endPoint x: 499, endPoint y: 293, distance: 507.2
click at [0, 0] on slot at bounding box center [0, 0] width 0 height 0
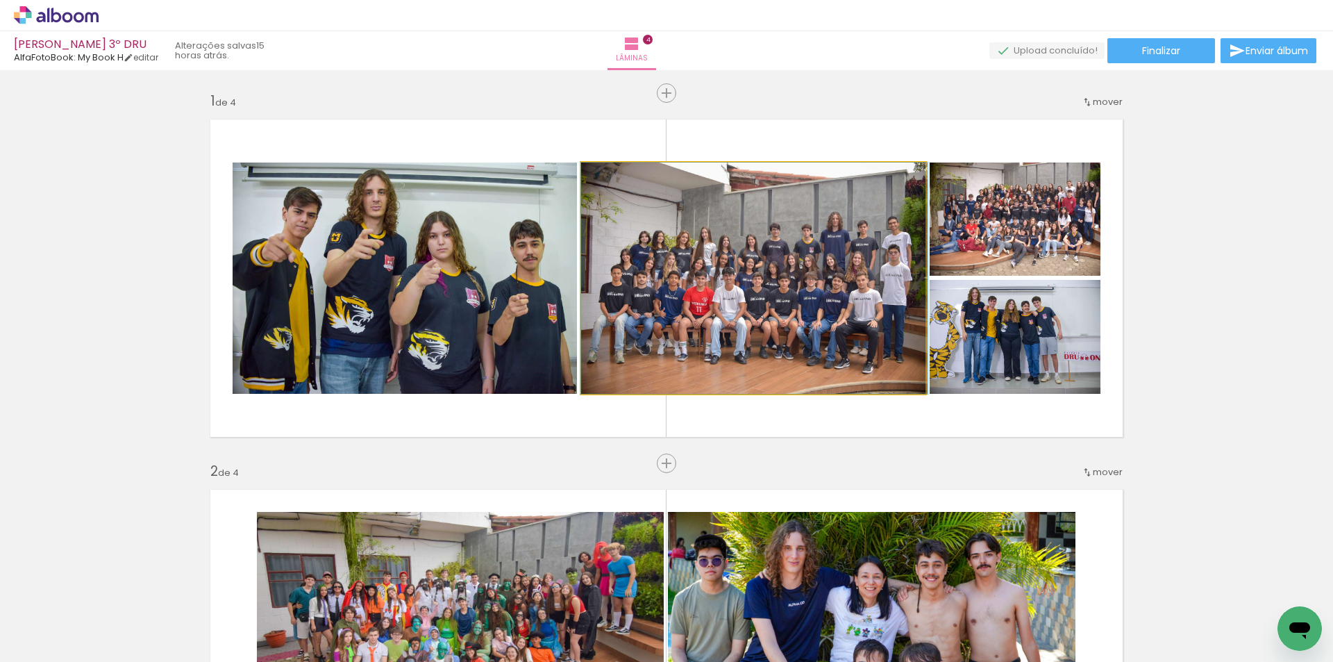
drag, startPoint x: 739, startPoint y: 319, endPoint x: 748, endPoint y: 319, distance: 8.3
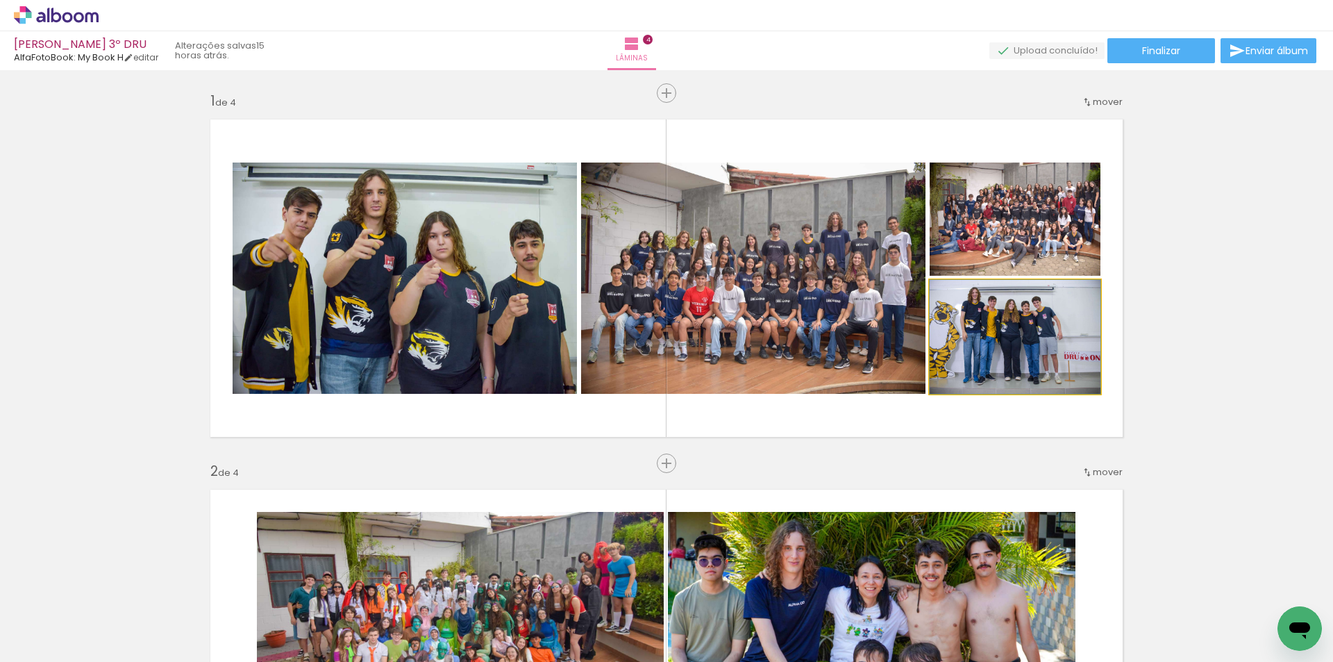
drag, startPoint x: 1012, startPoint y: 324, endPoint x: 1005, endPoint y: 223, distance: 101.6
click at [0, 0] on slot at bounding box center [0, 0] width 0 height 0
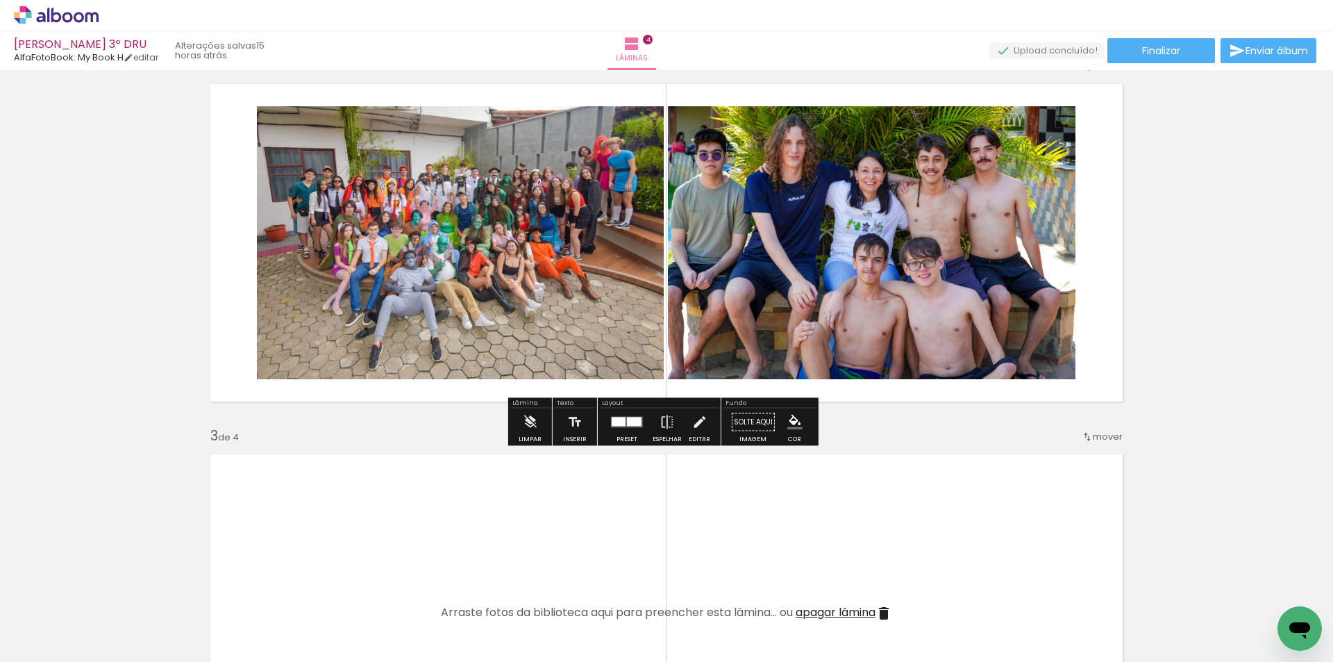
scroll to position [417, 0]
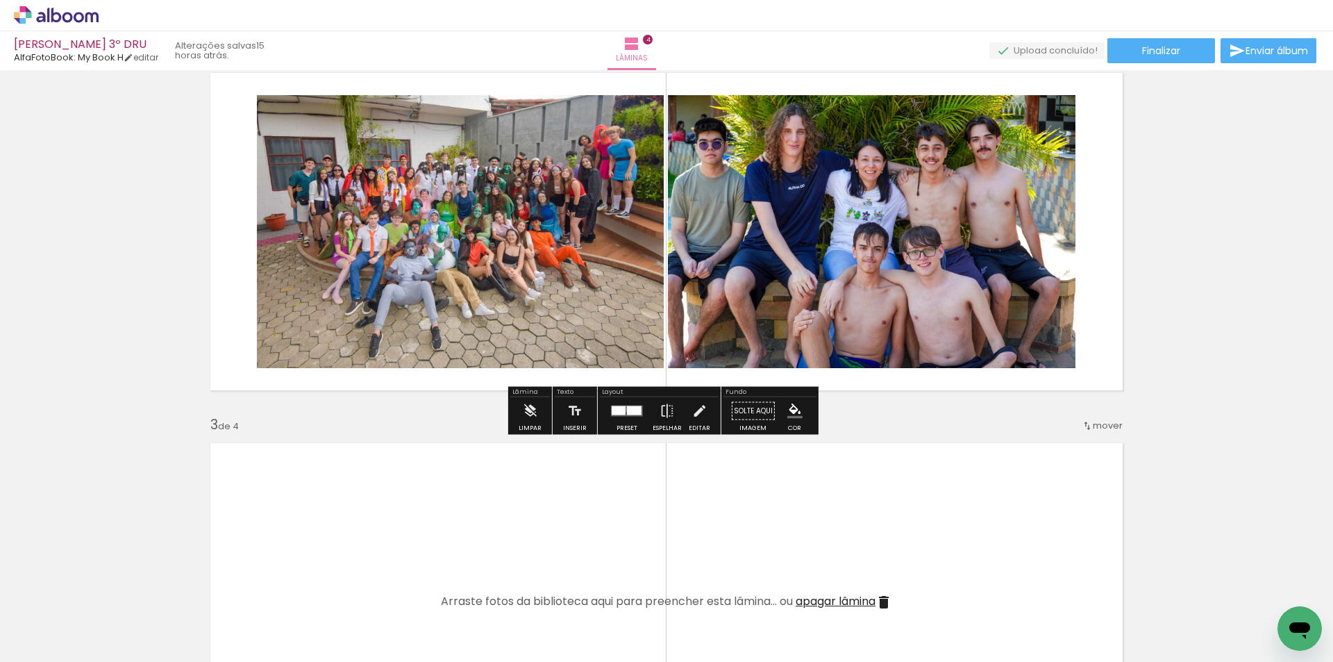
click at [627, 408] on div at bounding box center [634, 410] width 15 height 9
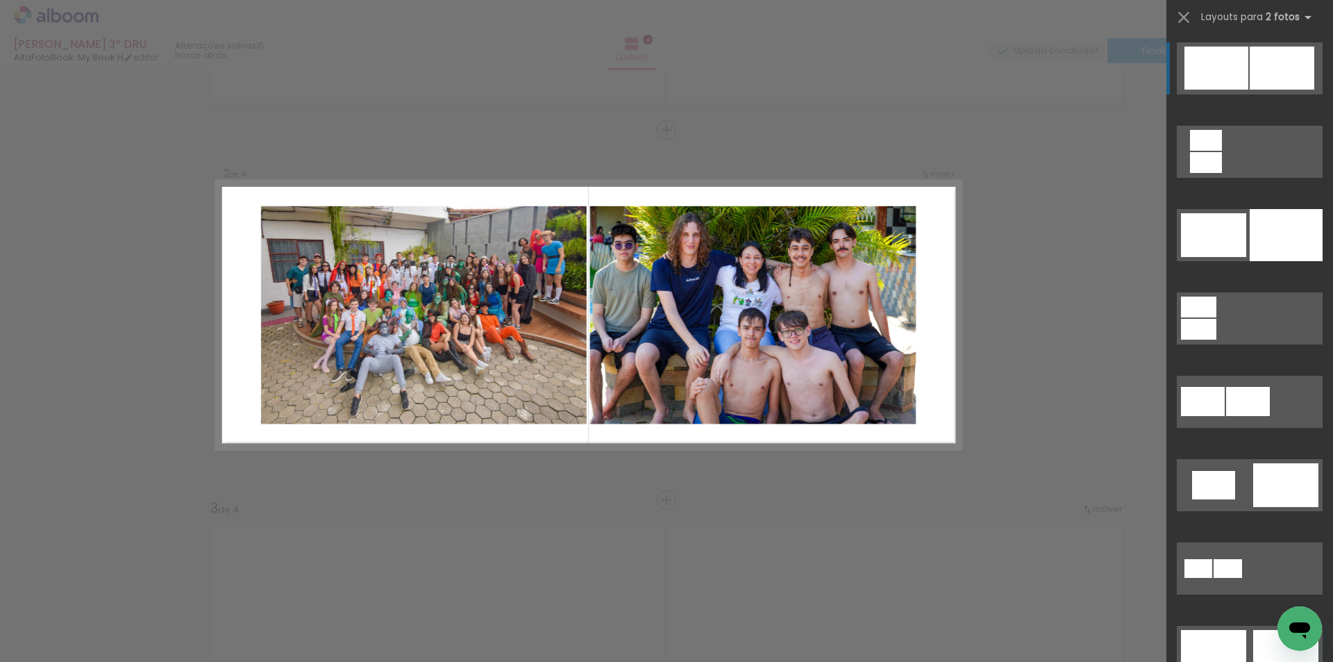
scroll to position [326, 0]
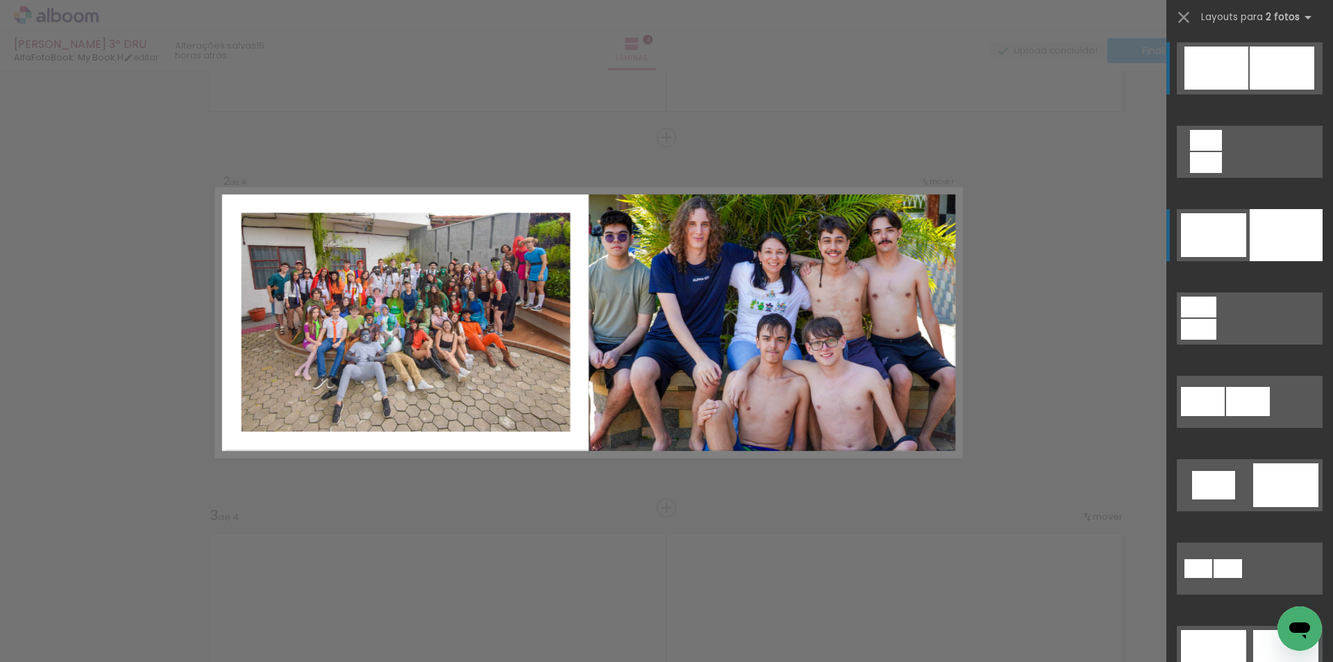
click at [1257, 247] on div at bounding box center [1286, 235] width 73 height 52
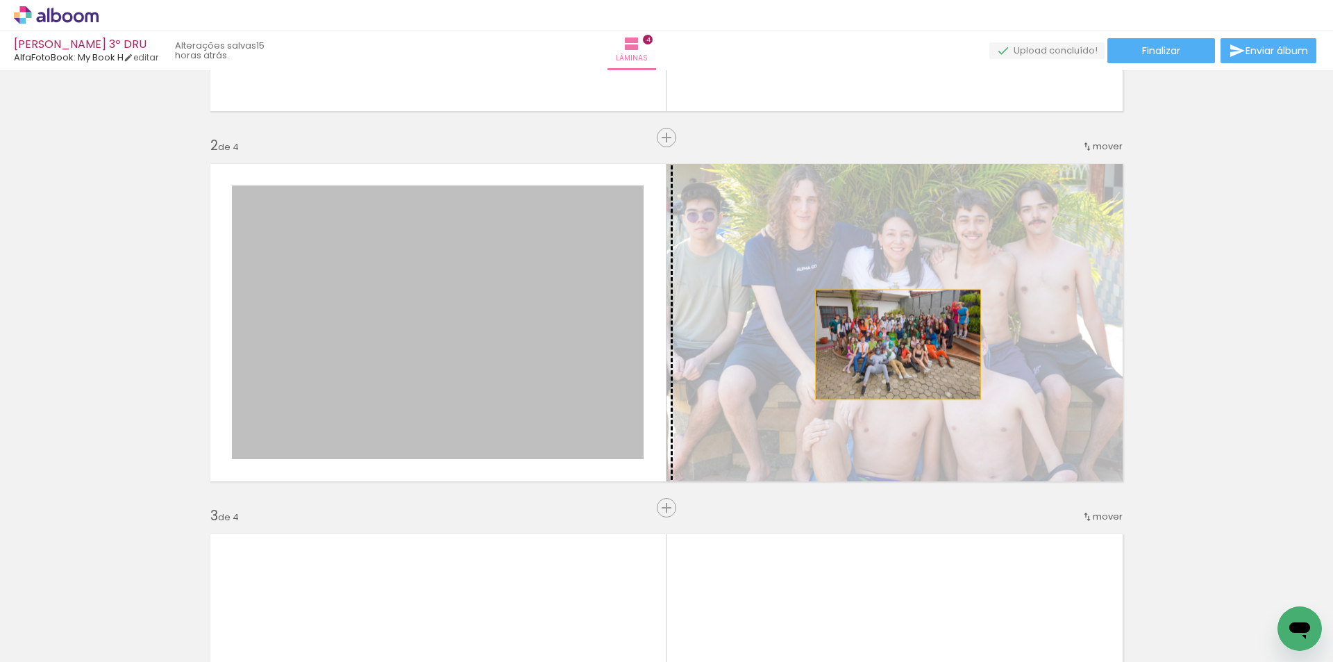
drag, startPoint x: 509, startPoint y: 349, endPoint x: 906, endPoint y: 344, distance: 397.2
click at [0, 0] on slot at bounding box center [0, 0] width 0 height 0
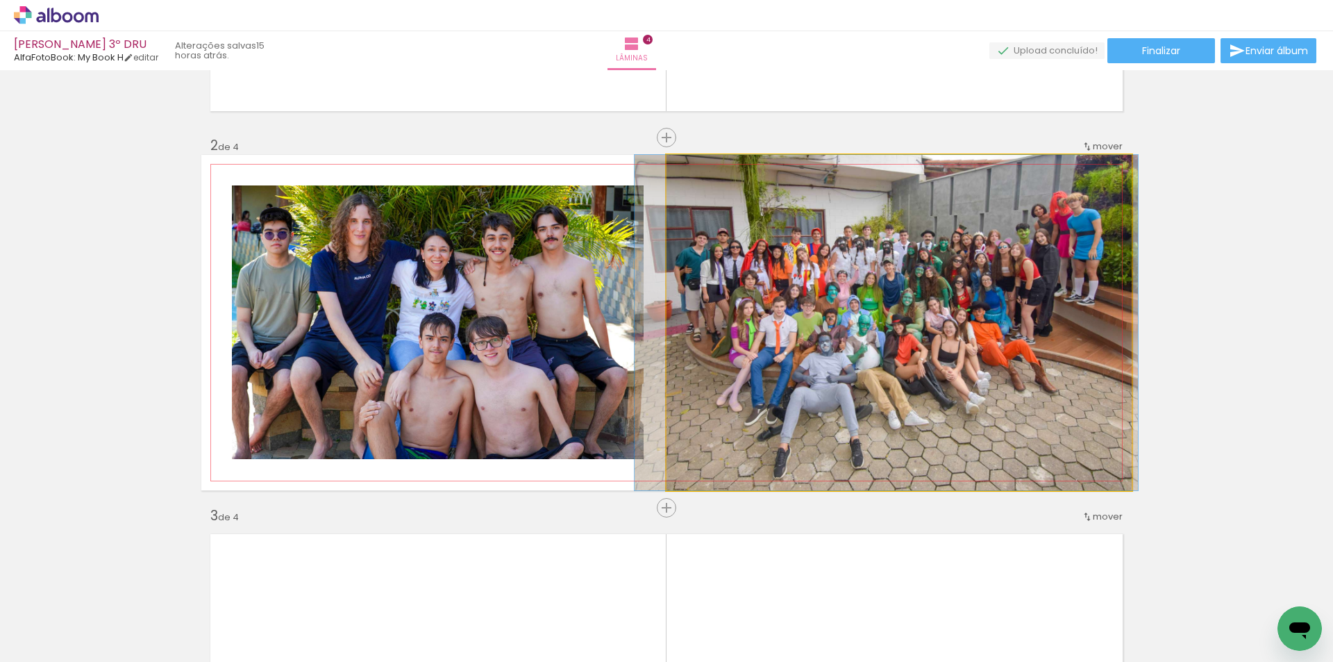
drag, startPoint x: 912, startPoint y: 348, endPoint x: 903, endPoint y: 353, distance: 10.9
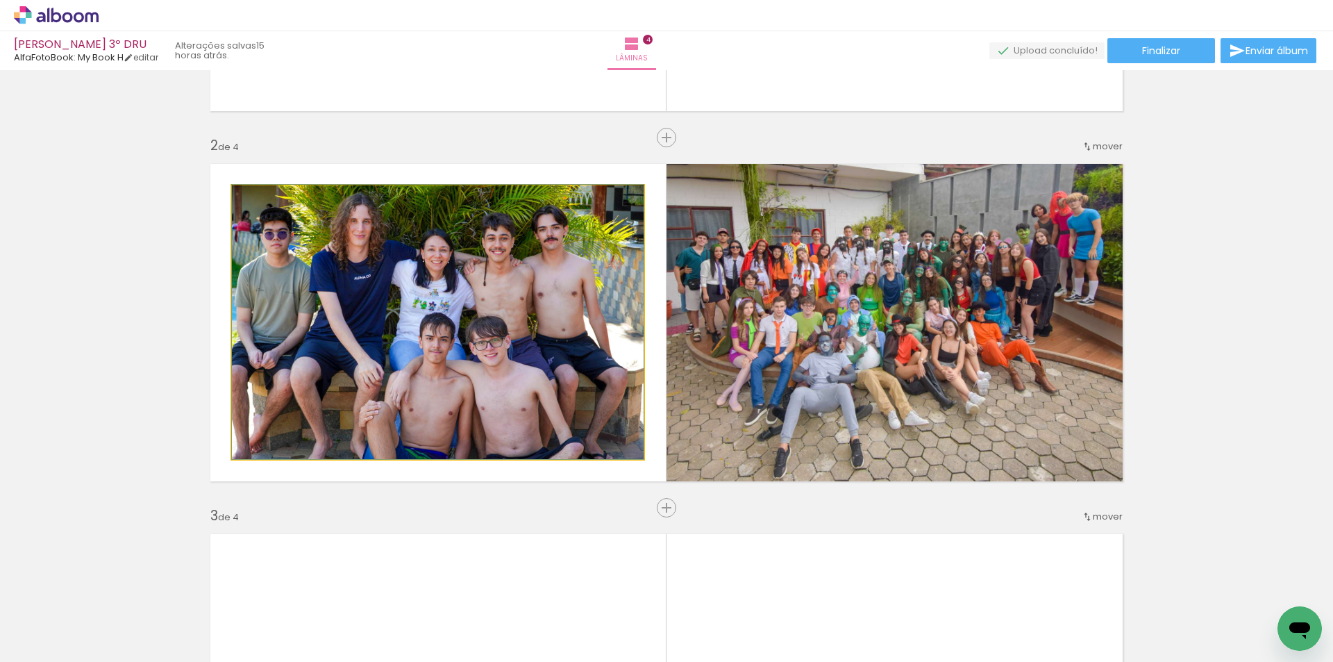
drag, startPoint x: 383, startPoint y: 360, endPoint x: 425, endPoint y: 328, distance: 53.0
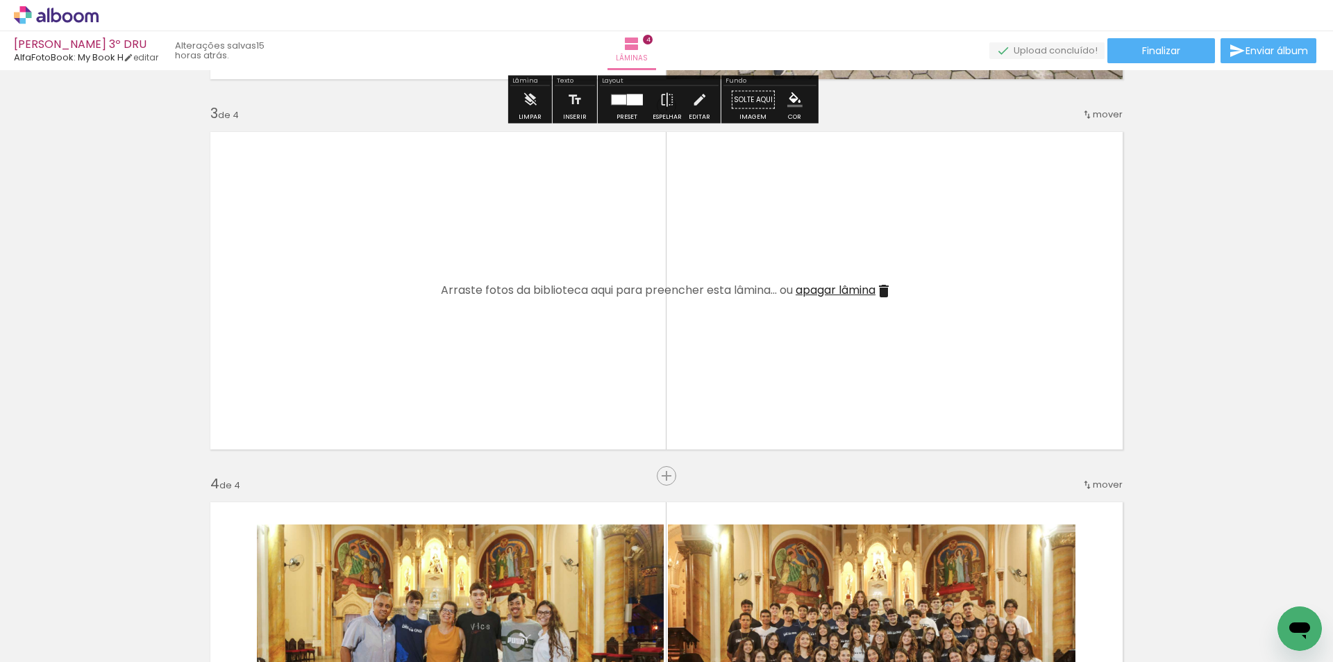
scroll to position [742, 0]
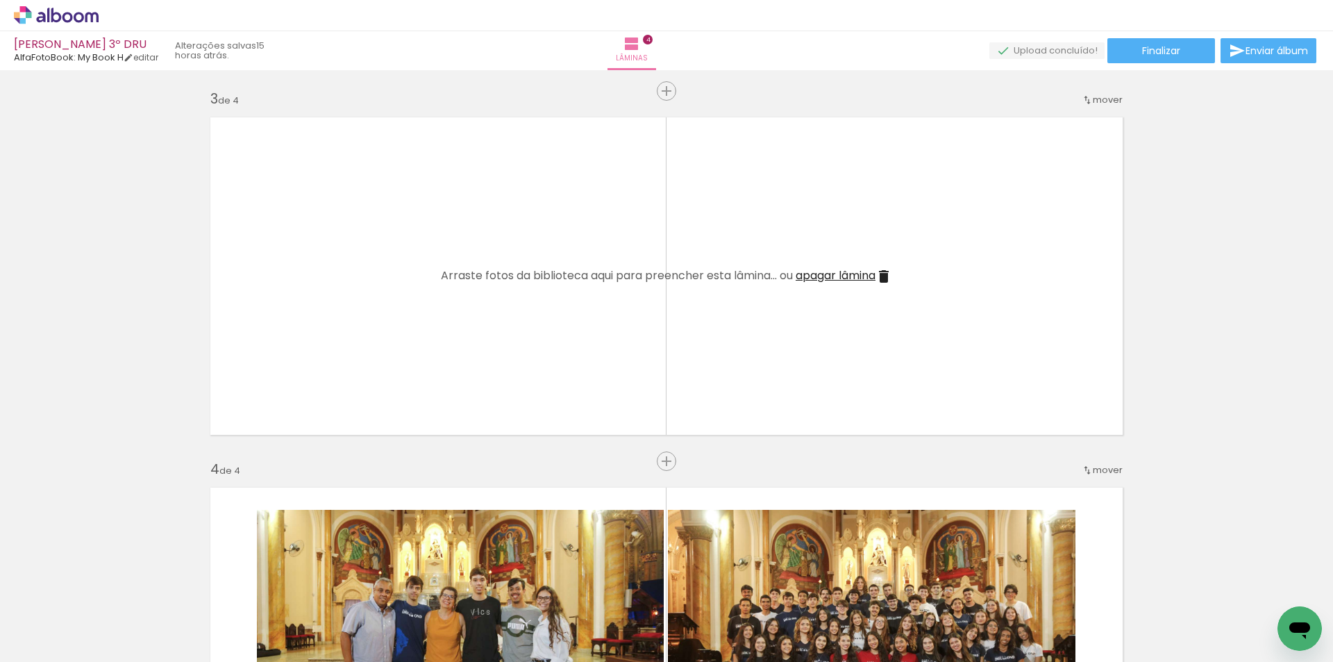
click at [844, 281] on span "apagar lâmina" at bounding box center [836, 275] width 80 height 16
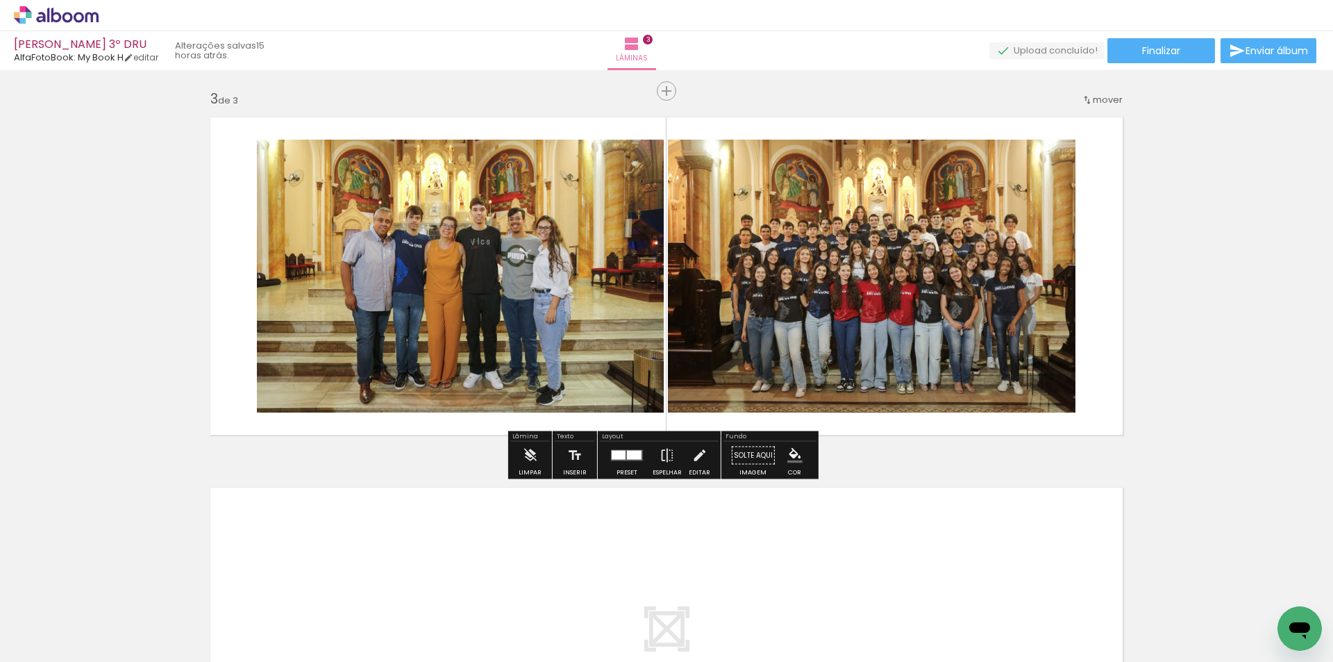
click at [629, 454] on div at bounding box center [634, 455] width 15 height 9
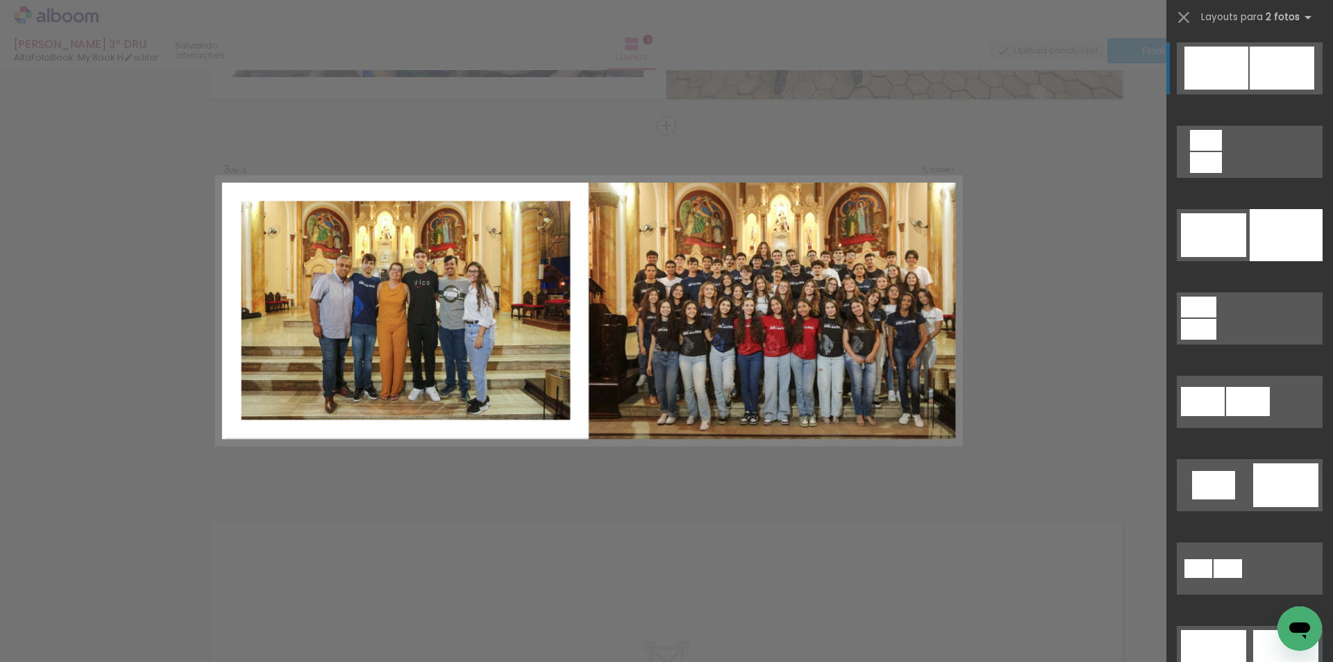
scroll to position [696, 0]
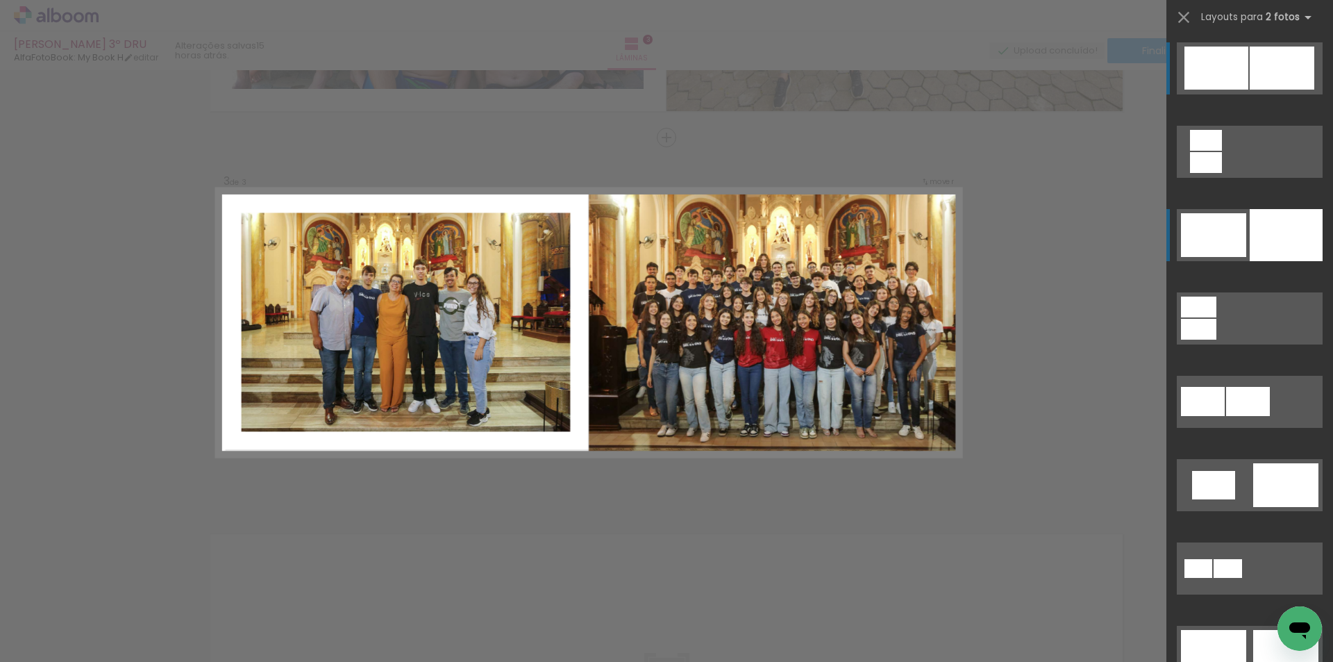
click at [1271, 242] on div at bounding box center [1286, 235] width 73 height 52
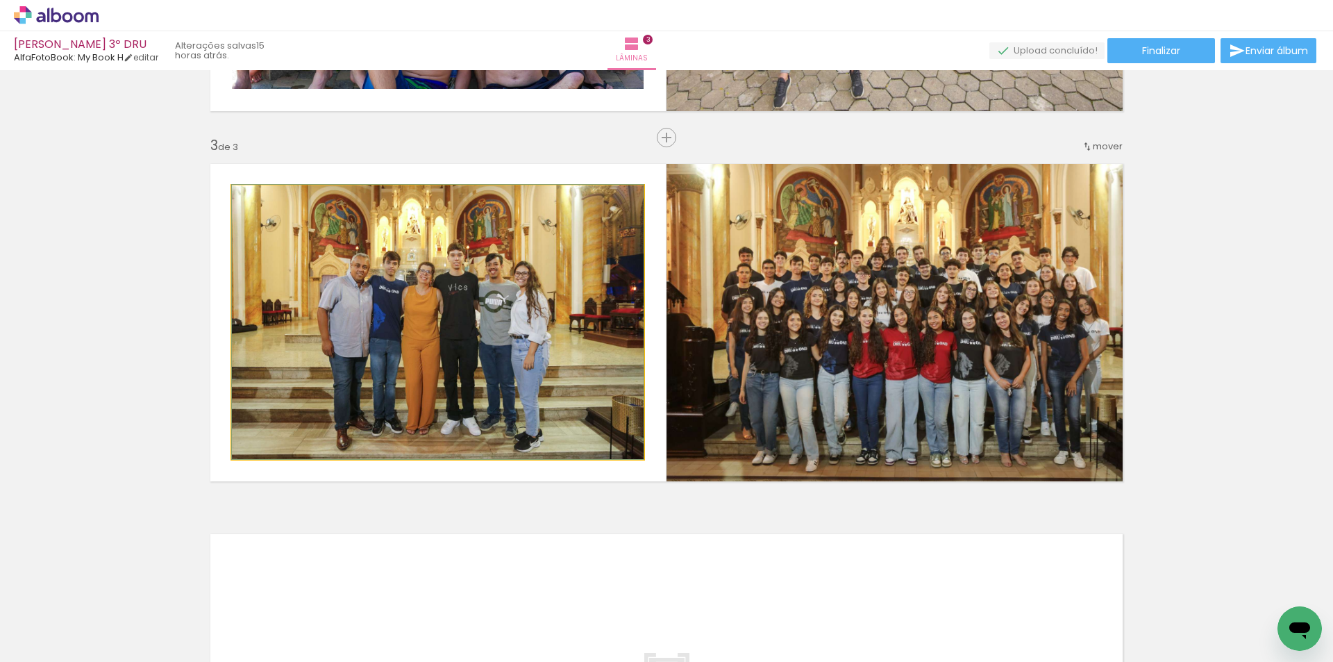
drag, startPoint x: 508, startPoint y: 369, endPoint x: 479, endPoint y: 343, distance: 39.3
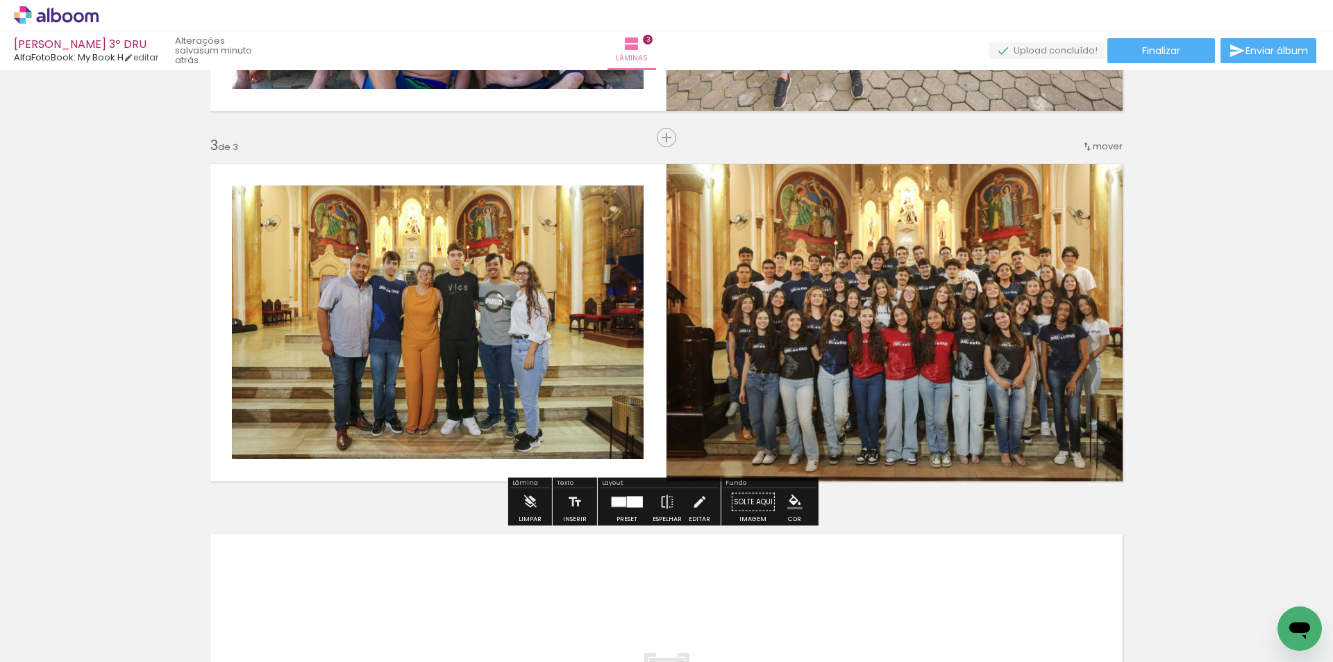
click at [67, 646] on span "Adicionar Fotos" at bounding box center [49, 642] width 42 height 15
click at [0, 0] on input "file" at bounding box center [0, 0] width 0 height 0
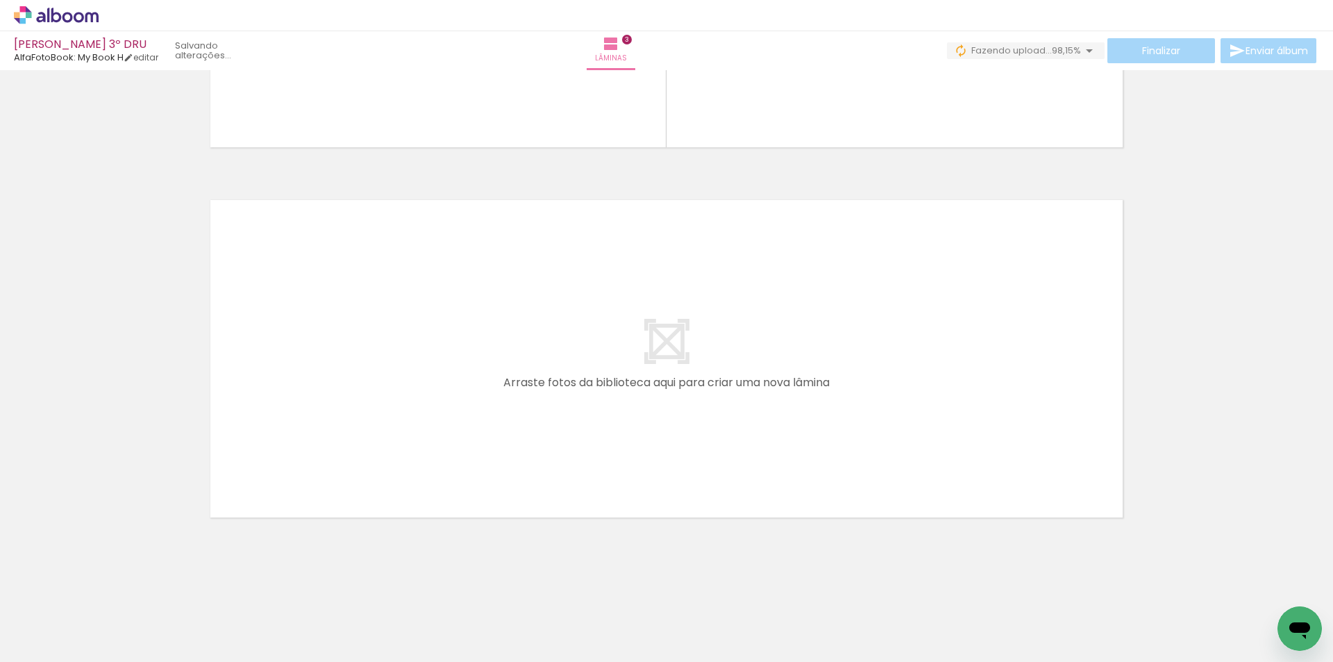
scroll to position [0, 998]
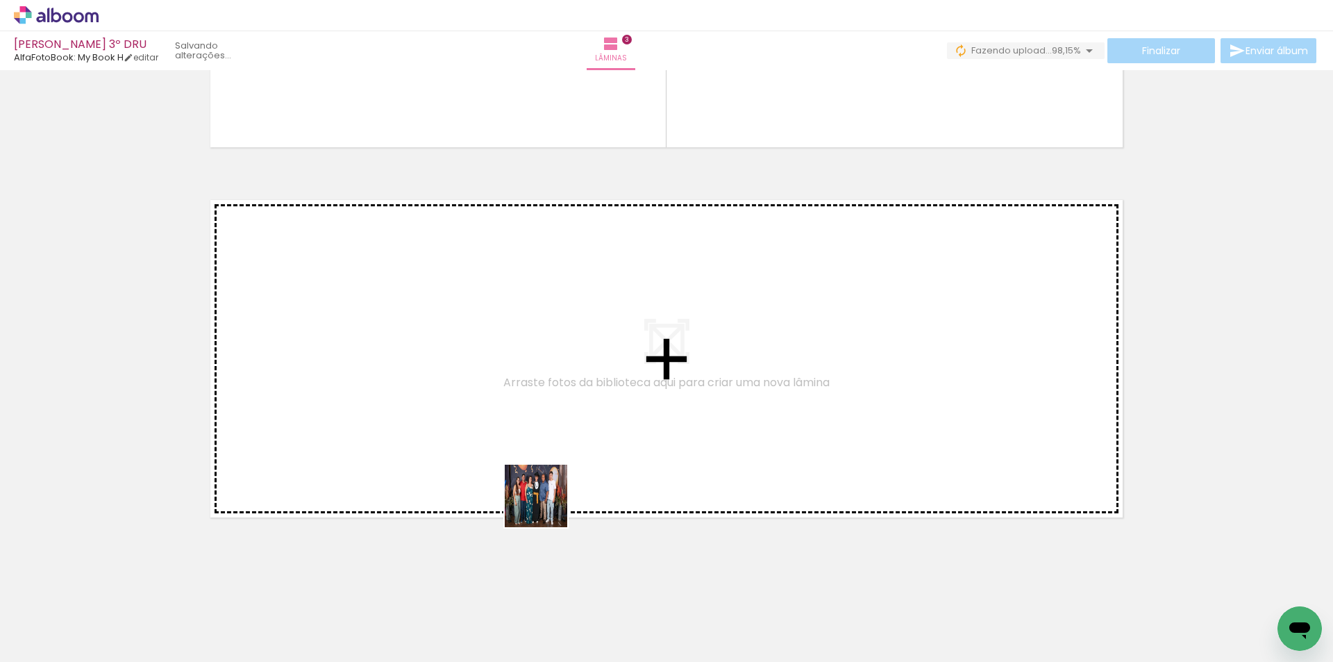
drag, startPoint x: 534, startPoint y: 626, endPoint x: 542, endPoint y: 453, distance: 173.1
click at [542, 453] on quentale-workspace at bounding box center [666, 331] width 1333 height 662
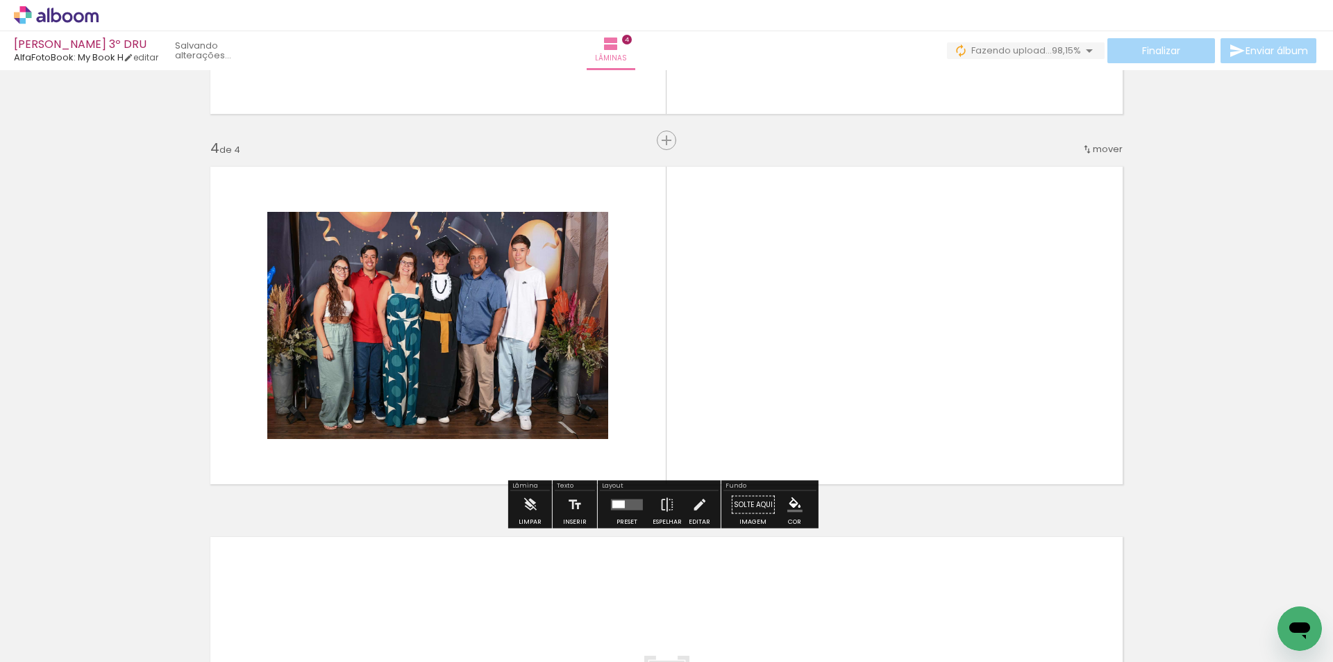
scroll to position [1066, 0]
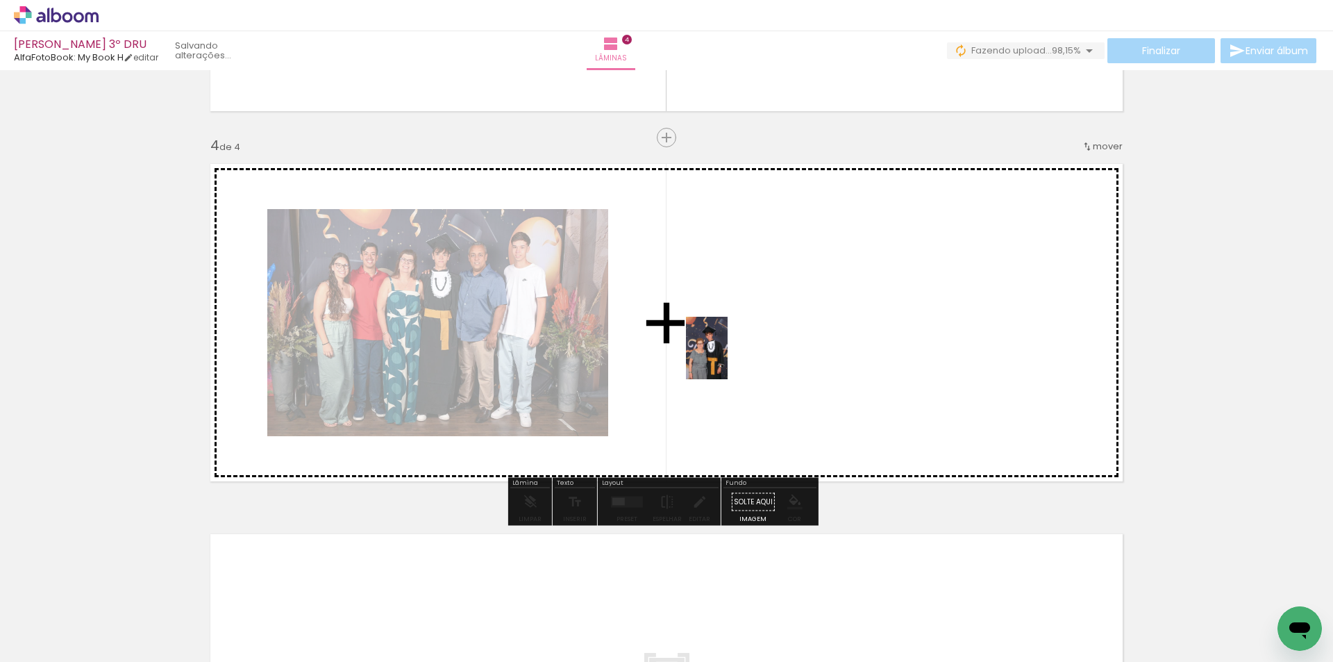
drag, startPoint x: 626, startPoint y: 621, endPoint x: 728, endPoint y: 358, distance: 282.0
click at [728, 358] on quentale-workspace at bounding box center [666, 331] width 1333 height 662
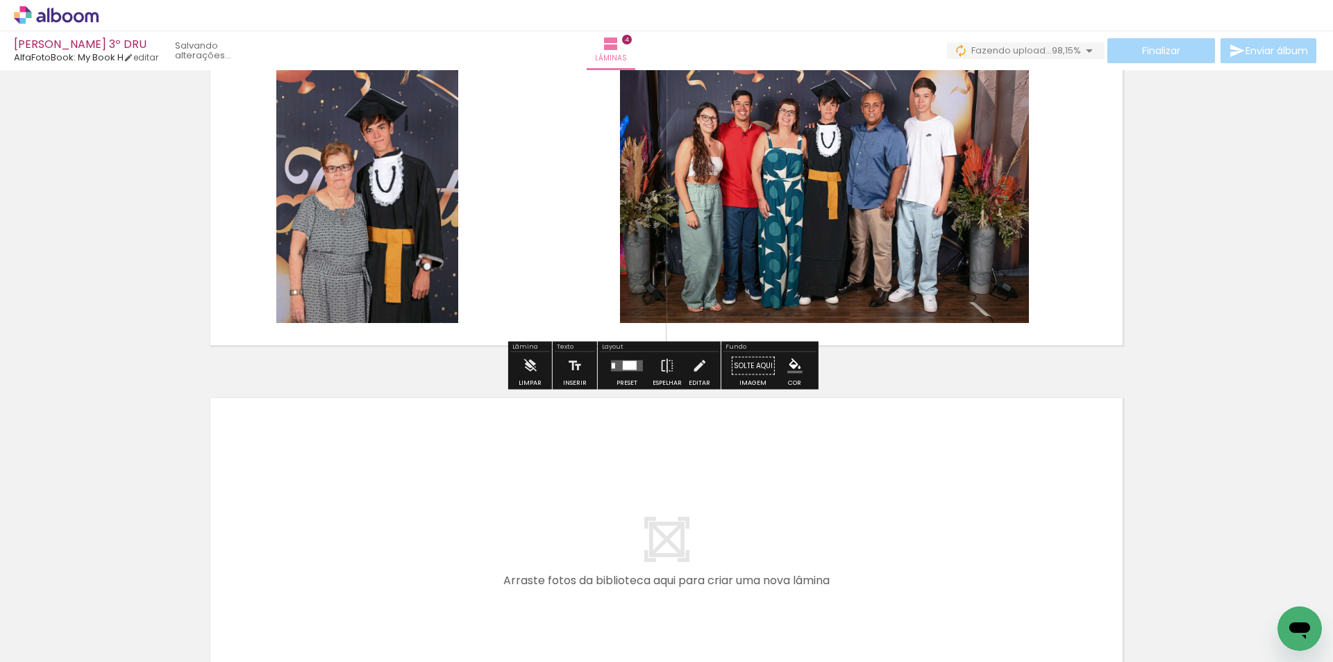
scroll to position [1205, 0]
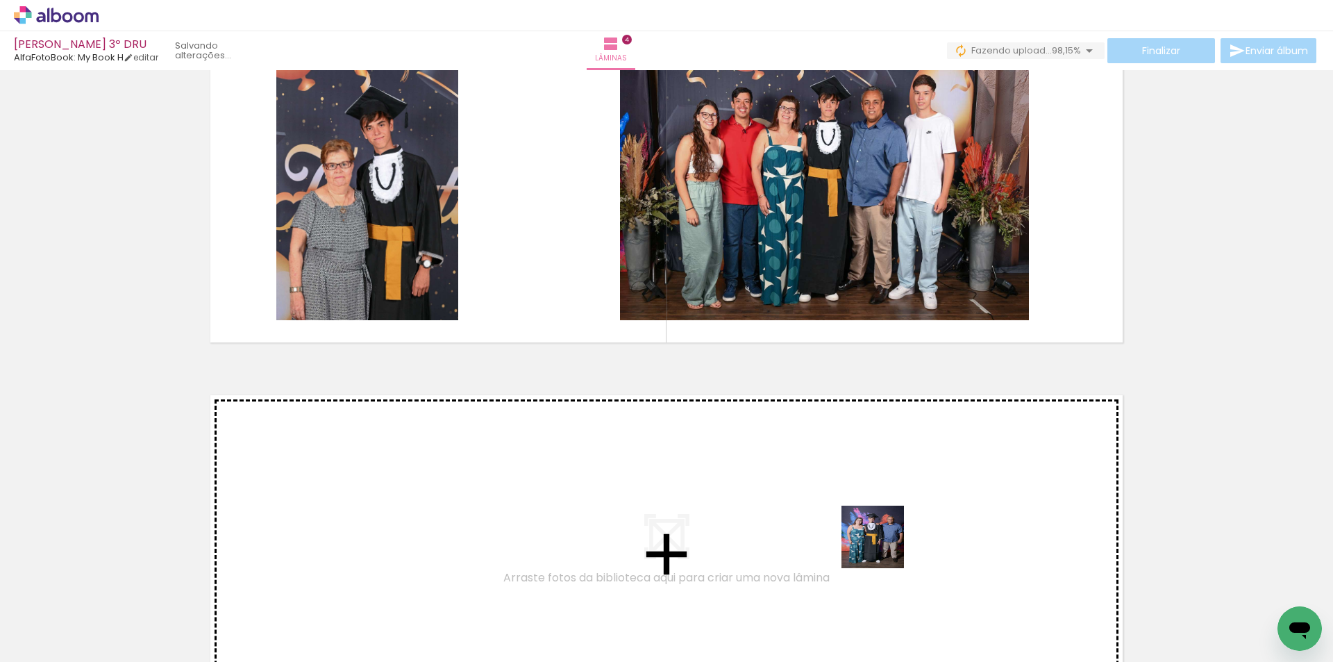
drag, startPoint x: 930, startPoint y: 617, endPoint x: 939, endPoint y: 587, distance: 31.9
click at [881, 545] on quentale-workspace at bounding box center [666, 331] width 1333 height 662
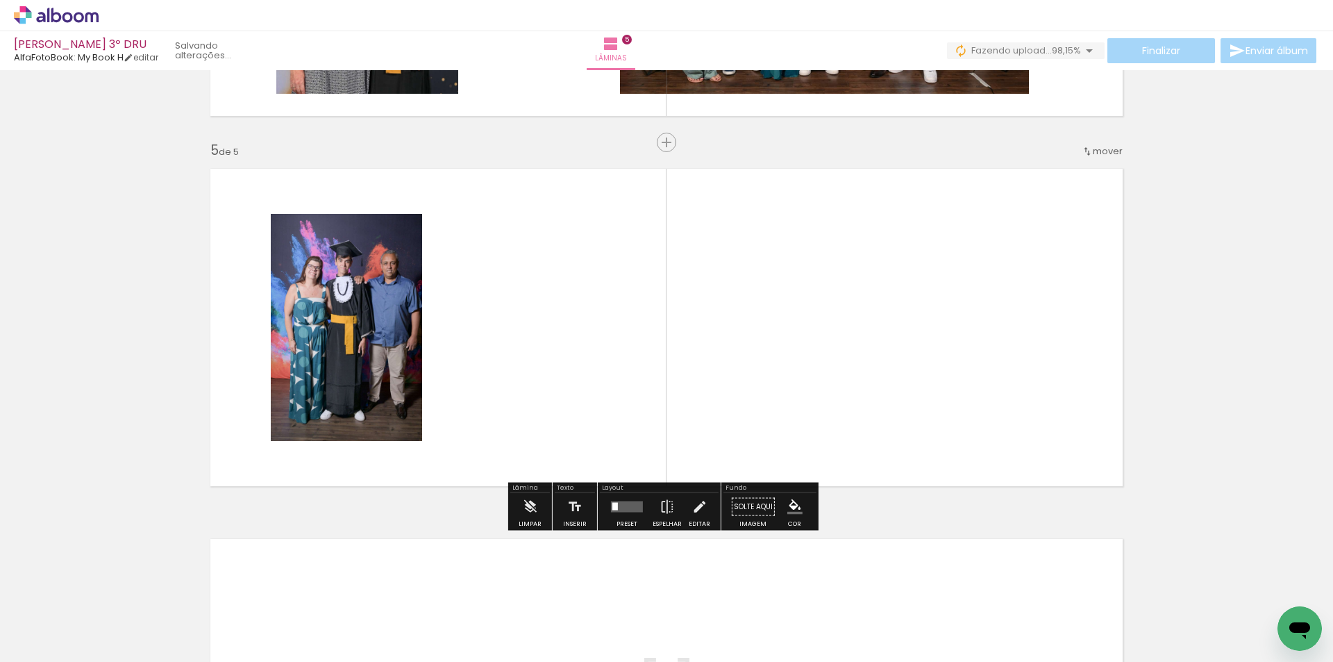
scroll to position [1436, 0]
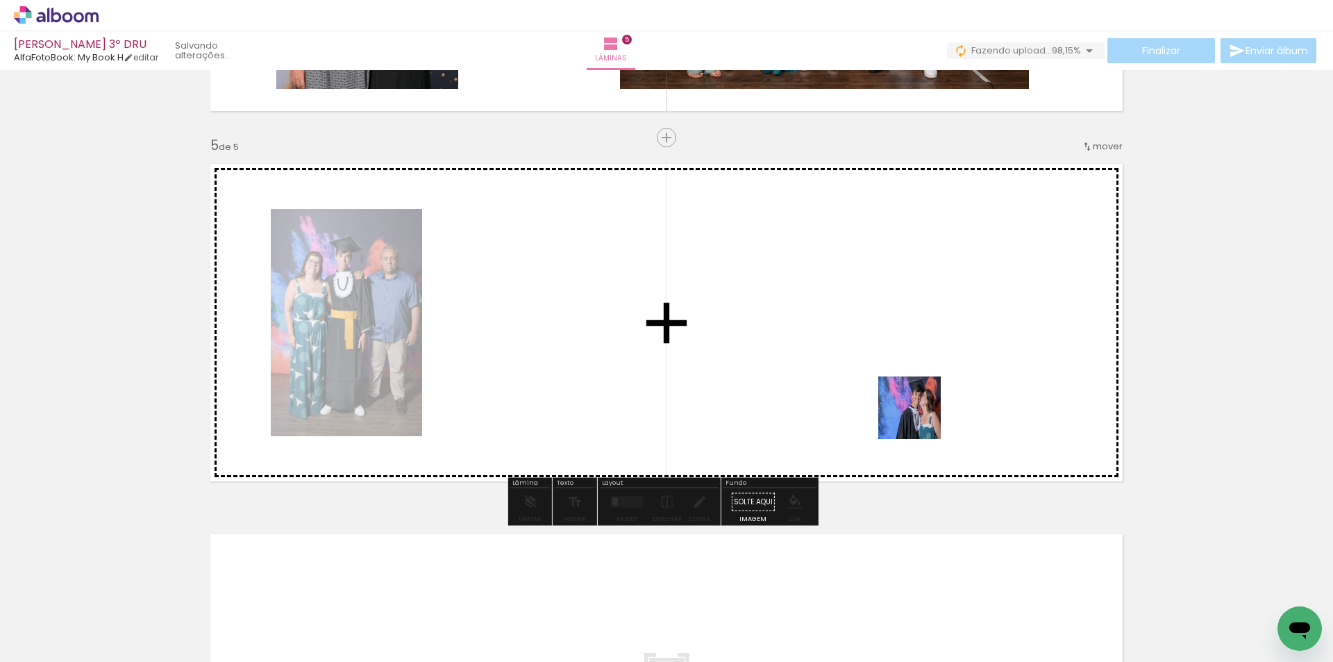
drag, startPoint x: 1000, startPoint y: 616, endPoint x: 920, endPoint y: 417, distance: 214.0
click at [920, 417] on quentale-workspace at bounding box center [666, 331] width 1333 height 662
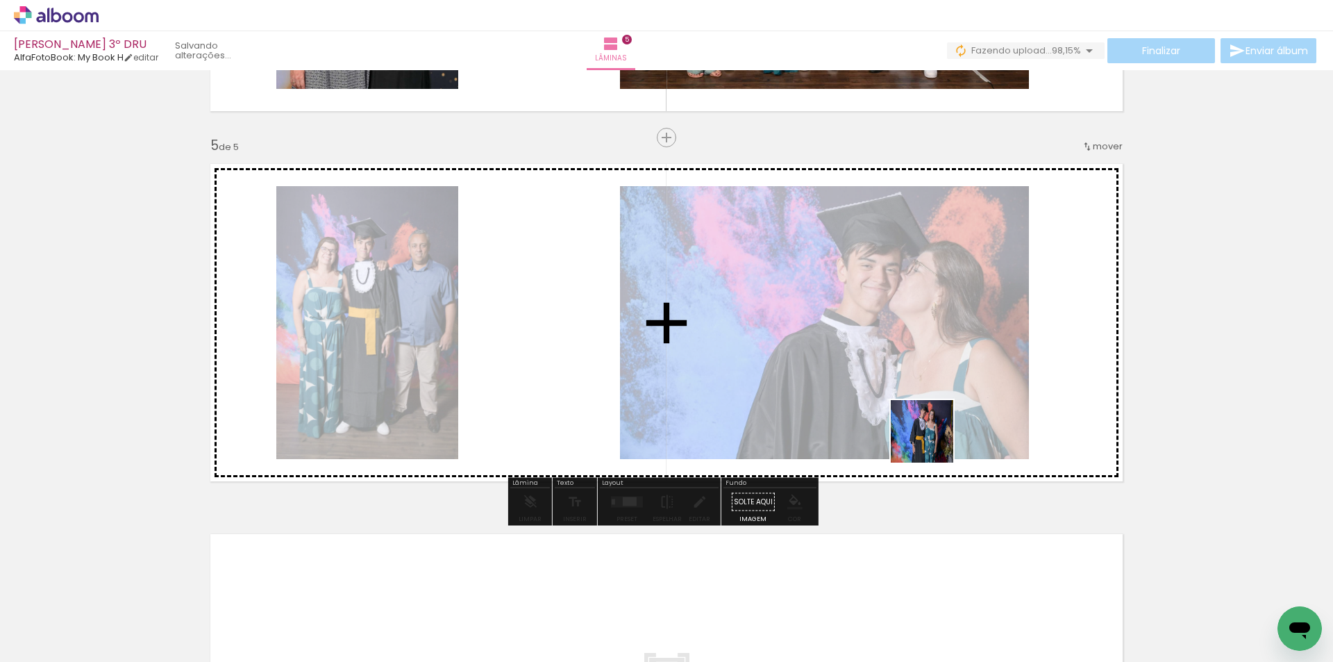
drag, startPoint x: 1152, startPoint y: 609, endPoint x: 871, endPoint y: 410, distance: 344.1
click at [871, 410] on quentale-workspace at bounding box center [666, 331] width 1333 height 662
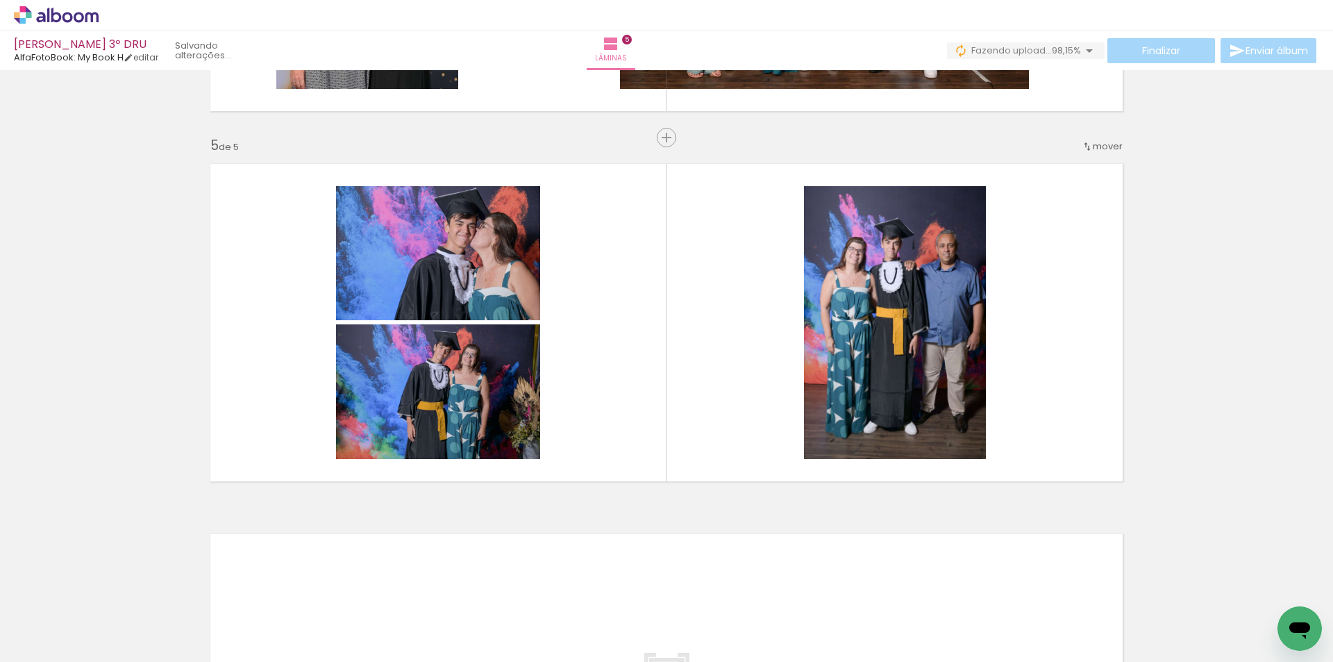
scroll to position [0, 1444]
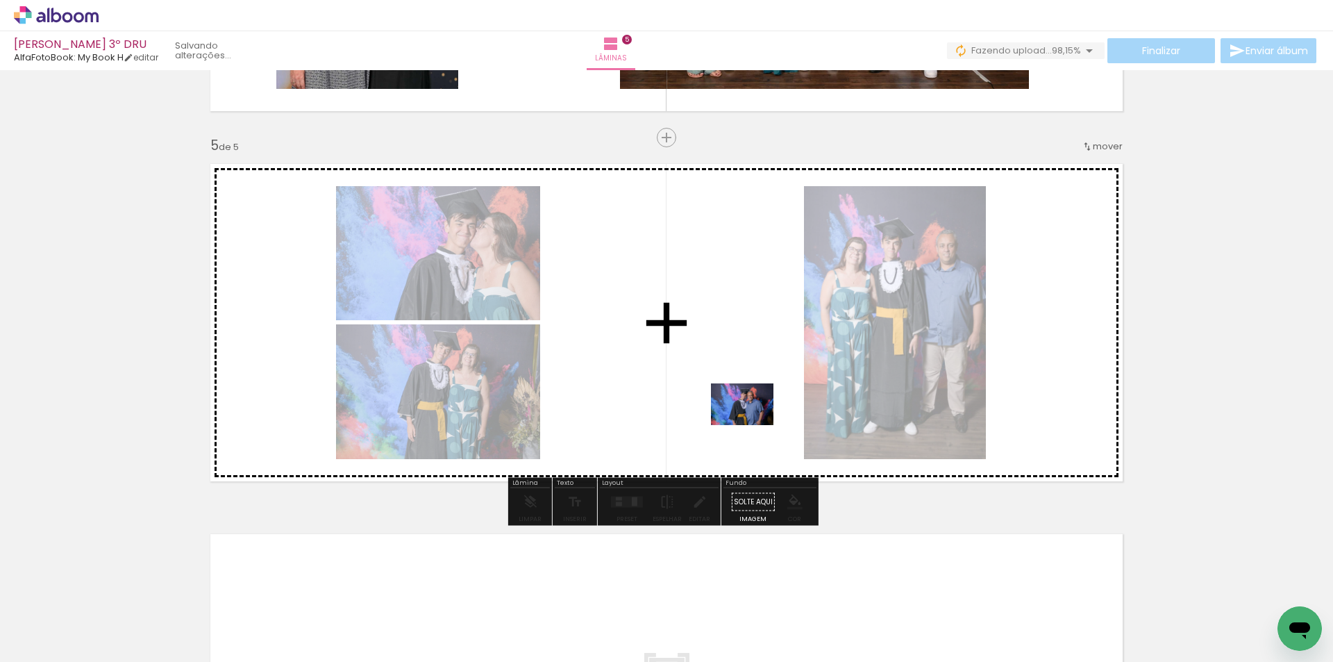
drag, startPoint x: 876, startPoint y: 620, endPoint x: 749, endPoint y: 424, distance: 233.1
click at [749, 424] on quentale-workspace at bounding box center [666, 331] width 1333 height 662
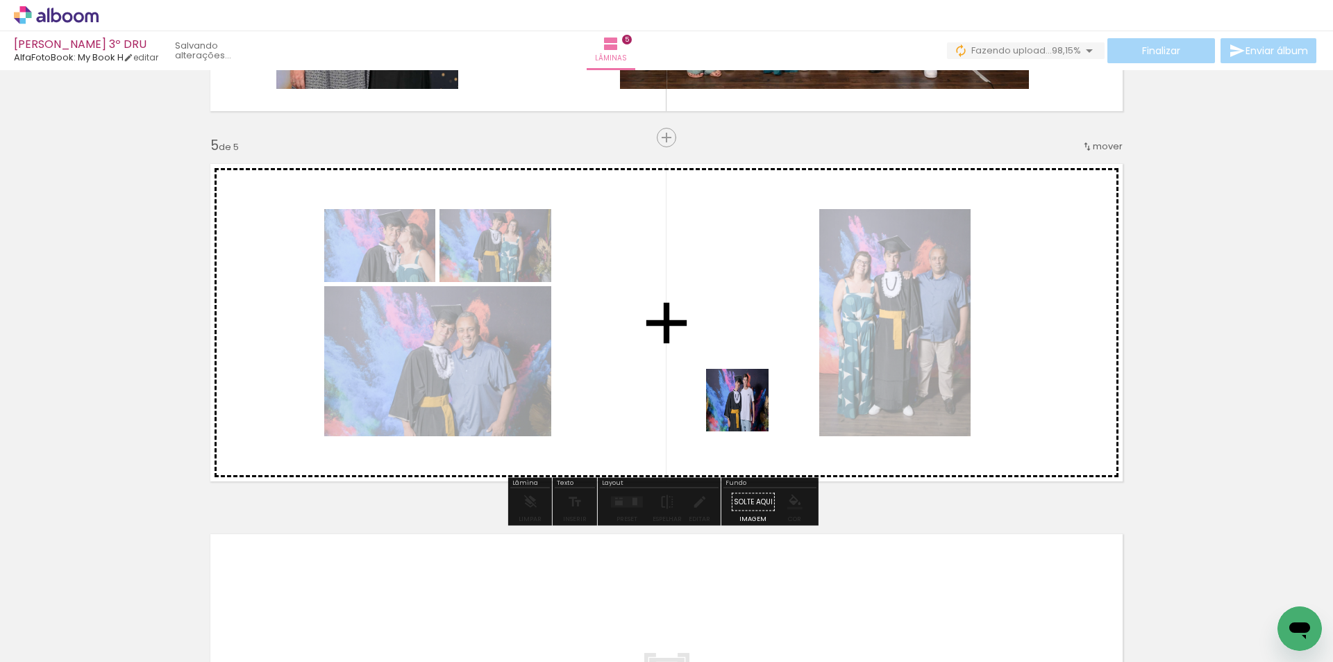
drag, startPoint x: 952, startPoint y: 624, endPoint x: 746, endPoint y: 410, distance: 296.6
click at [746, 410] on quentale-workspace at bounding box center [666, 331] width 1333 height 662
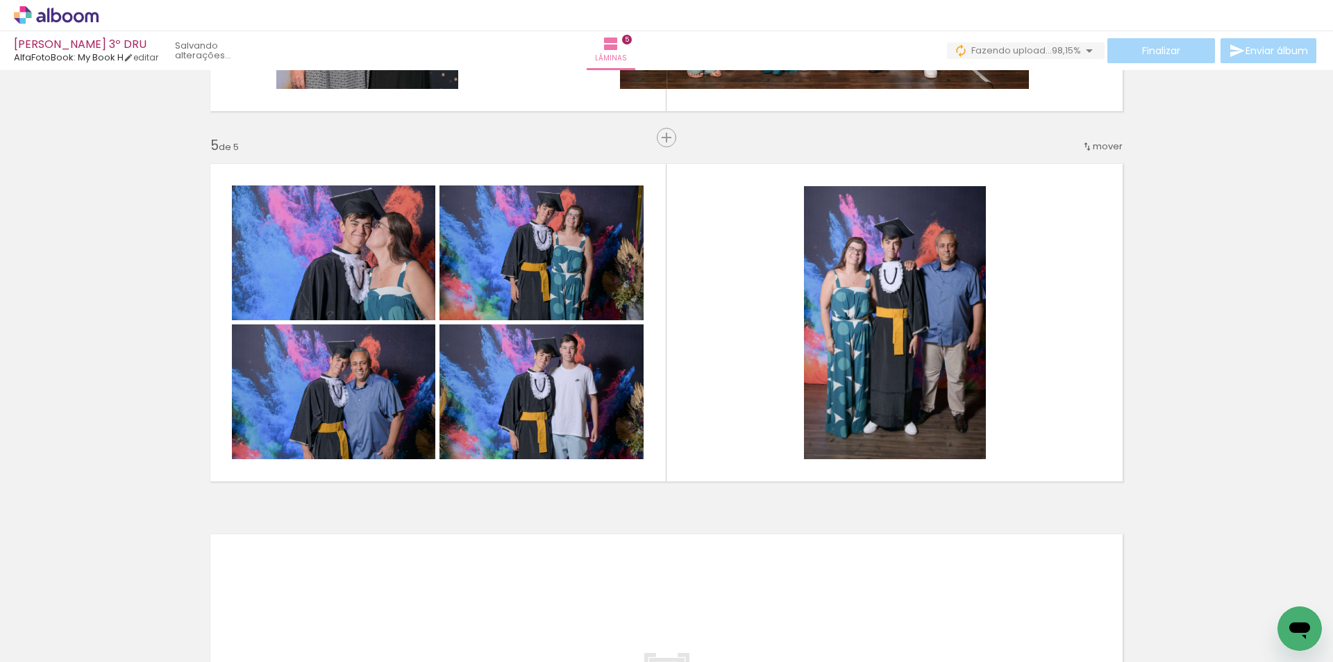
scroll to position [0, 1762]
click at [476, 628] on div at bounding box center [476, 614] width 46 height 69
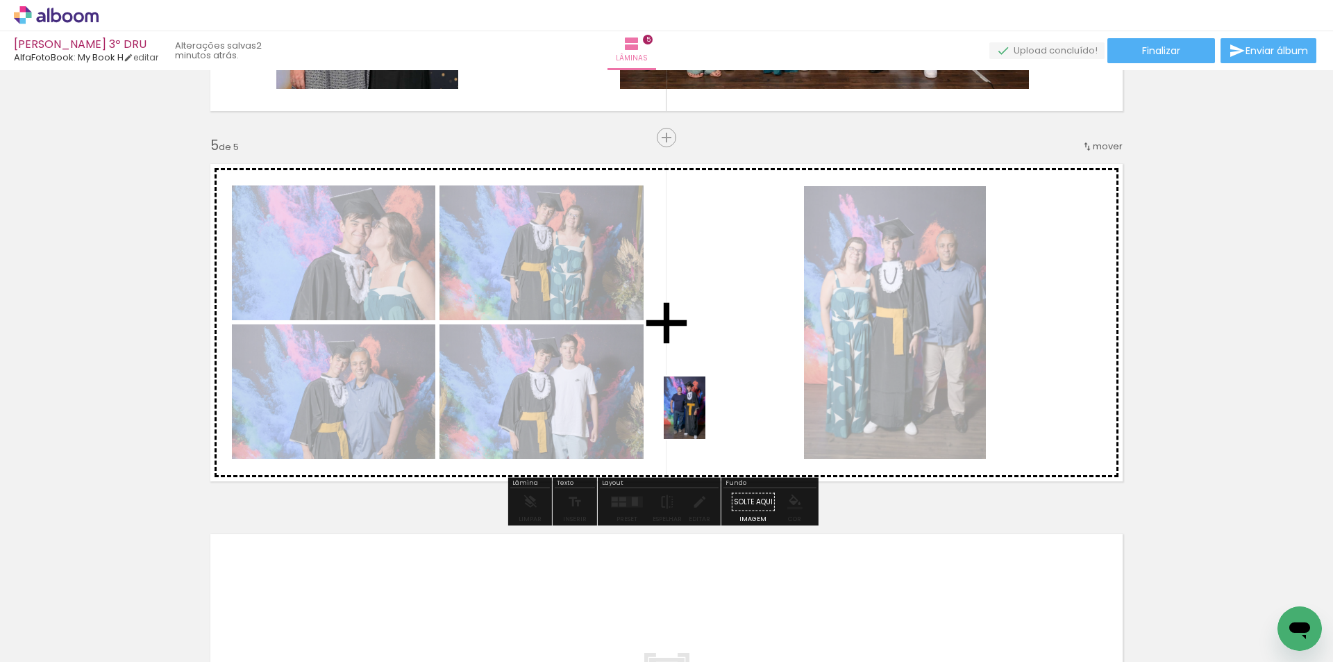
drag, startPoint x: 476, startPoint y: 619, endPoint x: 722, endPoint y: 406, distance: 325.9
click at [722, 406] on quentale-workspace at bounding box center [666, 331] width 1333 height 662
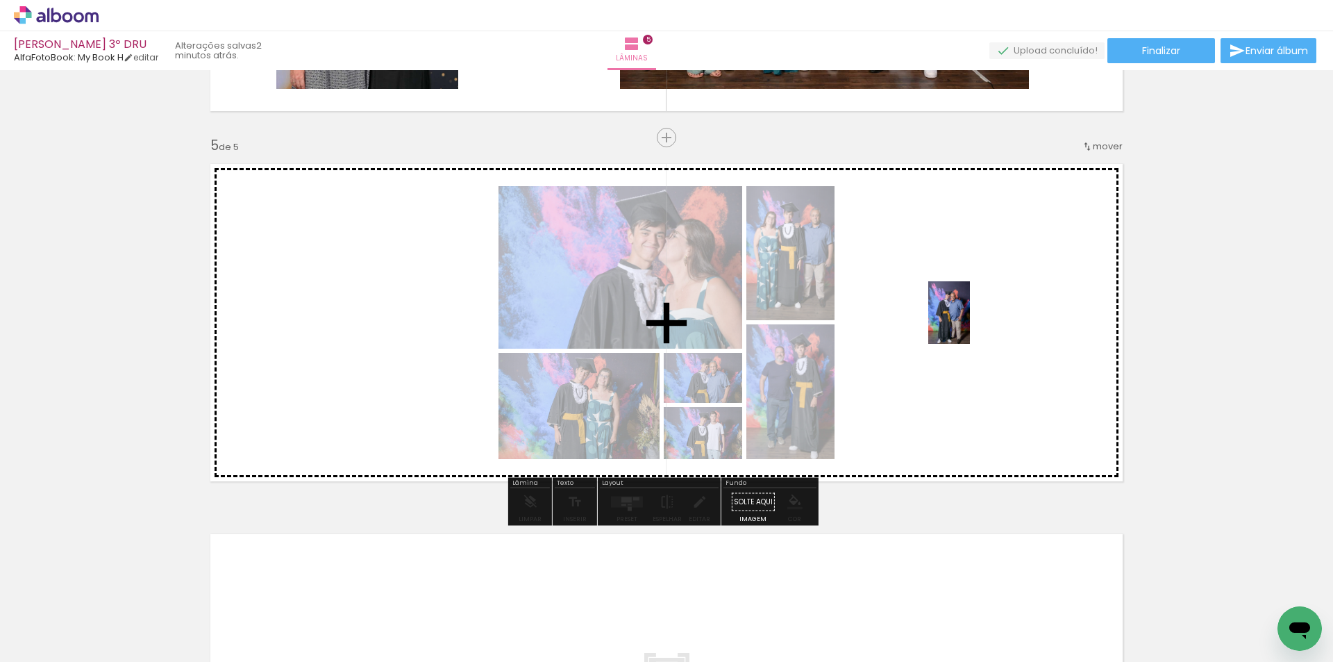
drag, startPoint x: 946, startPoint y: 618, endPoint x: 970, endPoint y: 323, distance: 296.1
click at [970, 323] on quentale-workspace at bounding box center [666, 331] width 1333 height 662
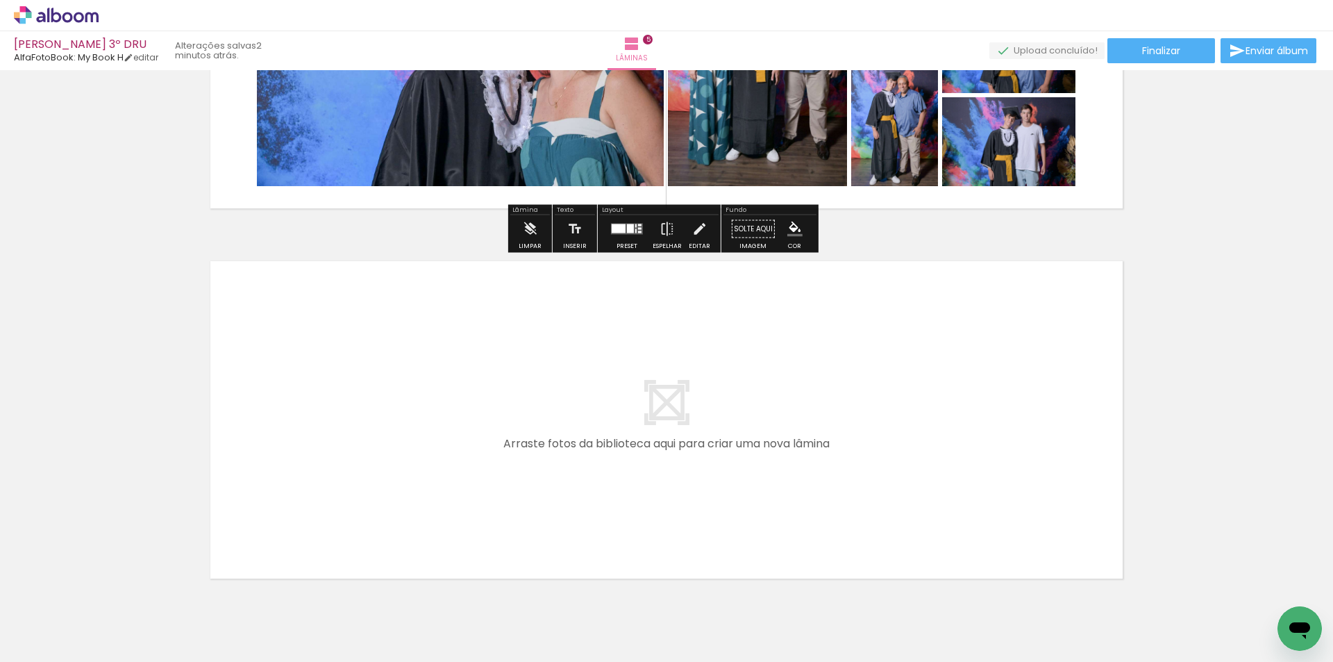
scroll to position [1714, 0]
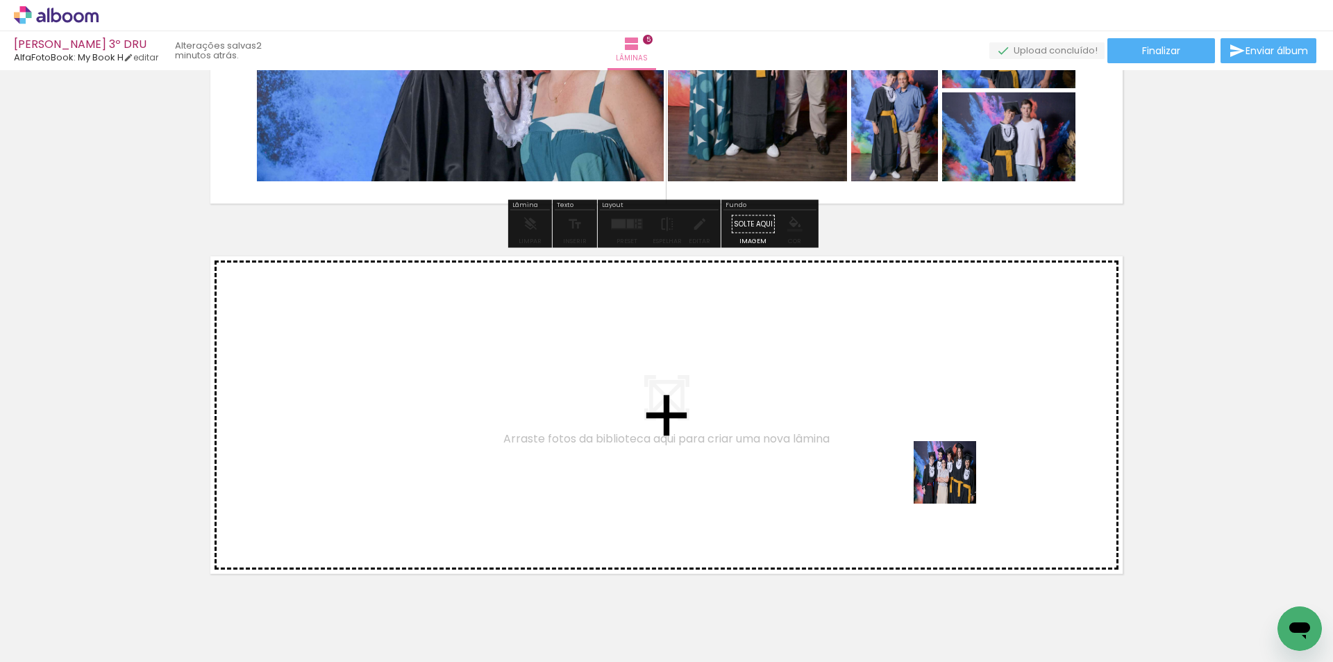
drag, startPoint x: 1015, startPoint y: 613, endPoint x: 371, endPoint y: 591, distance: 644.8
click at [937, 483] on quentale-workspace at bounding box center [666, 331] width 1333 height 662
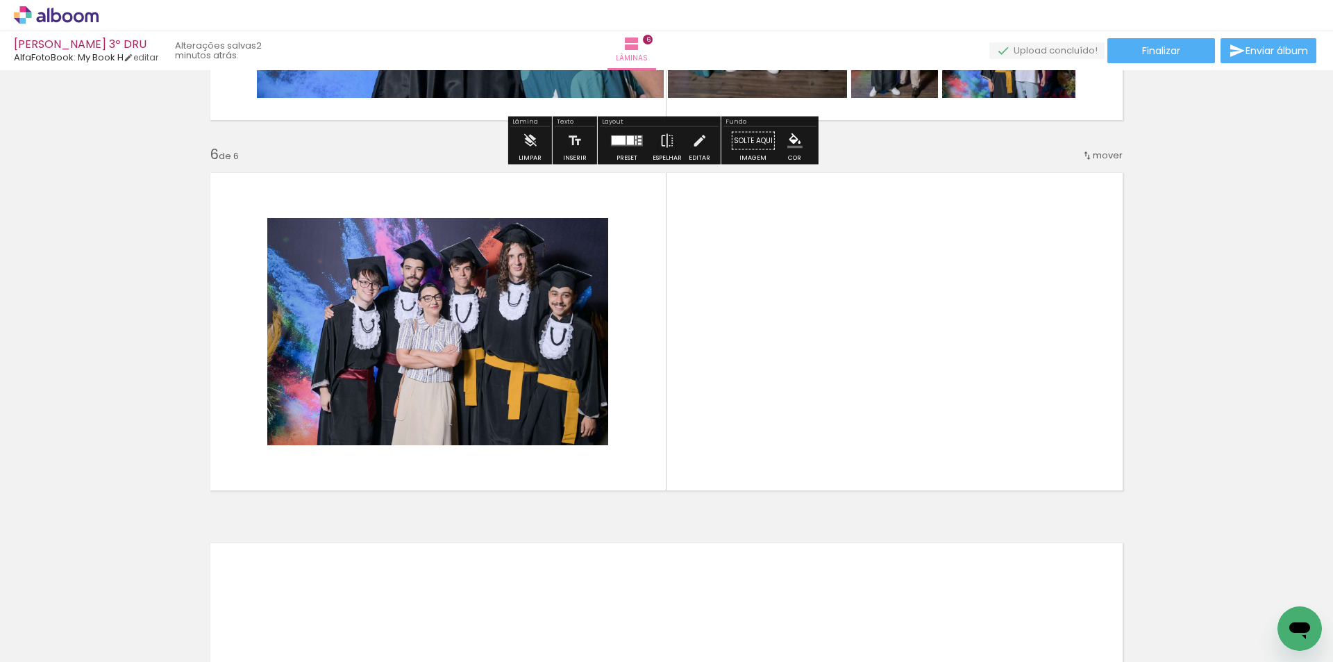
scroll to position [1806, 0]
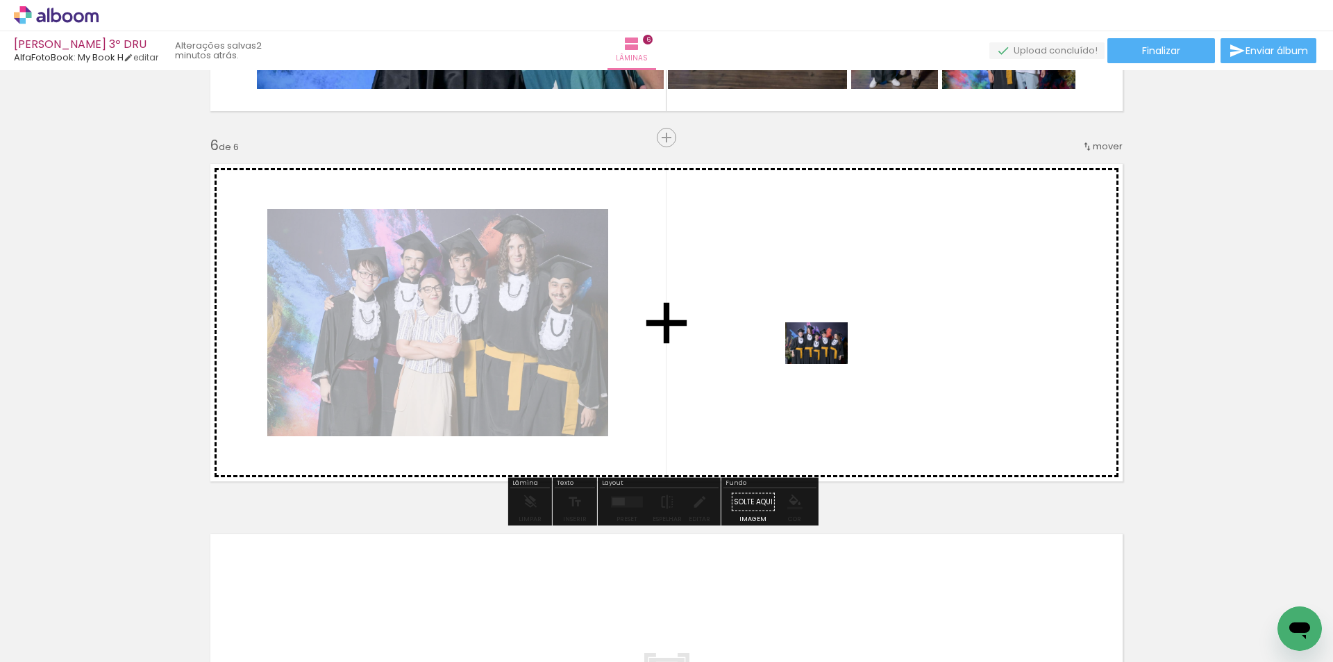
drag, startPoint x: 332, startPoint y: 621, endPoint x: 827, endPoint y: 364, distance: 557.8
click at [827, 364] on quentale-workspace at bounding box center [666, 331] width 1333 height 662
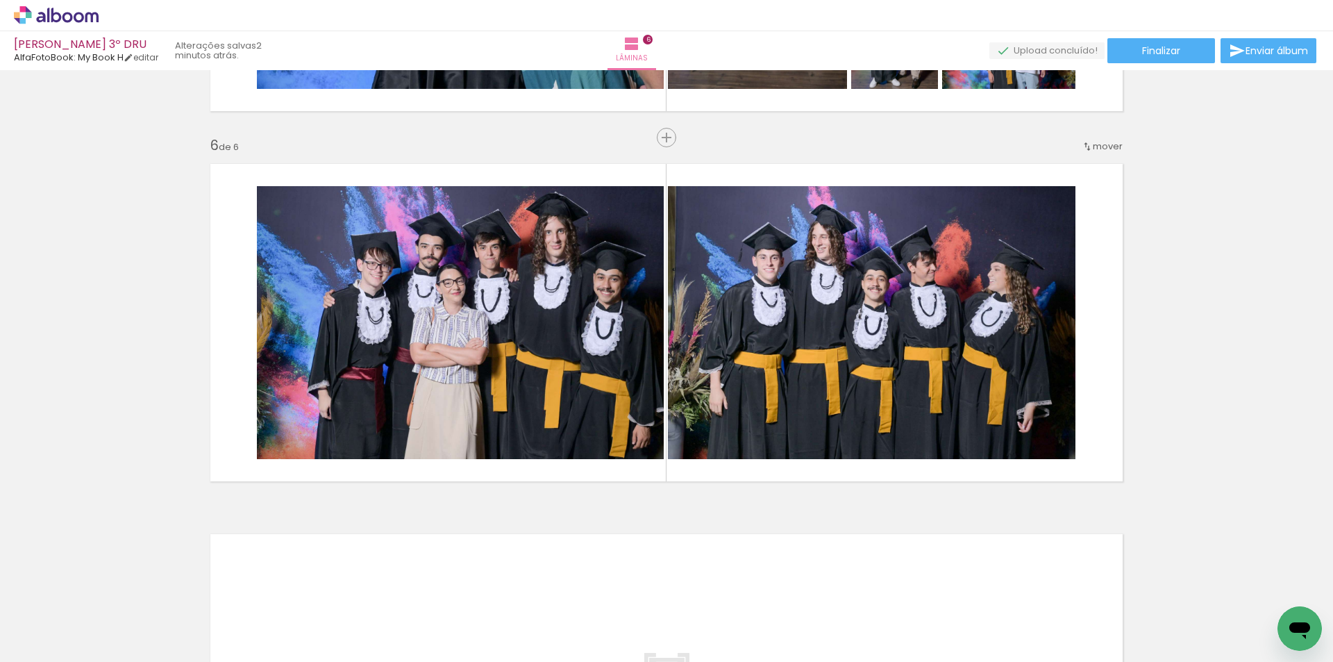
click at [866, 620] on div at bounding box center [865, 615] width 69 height 46
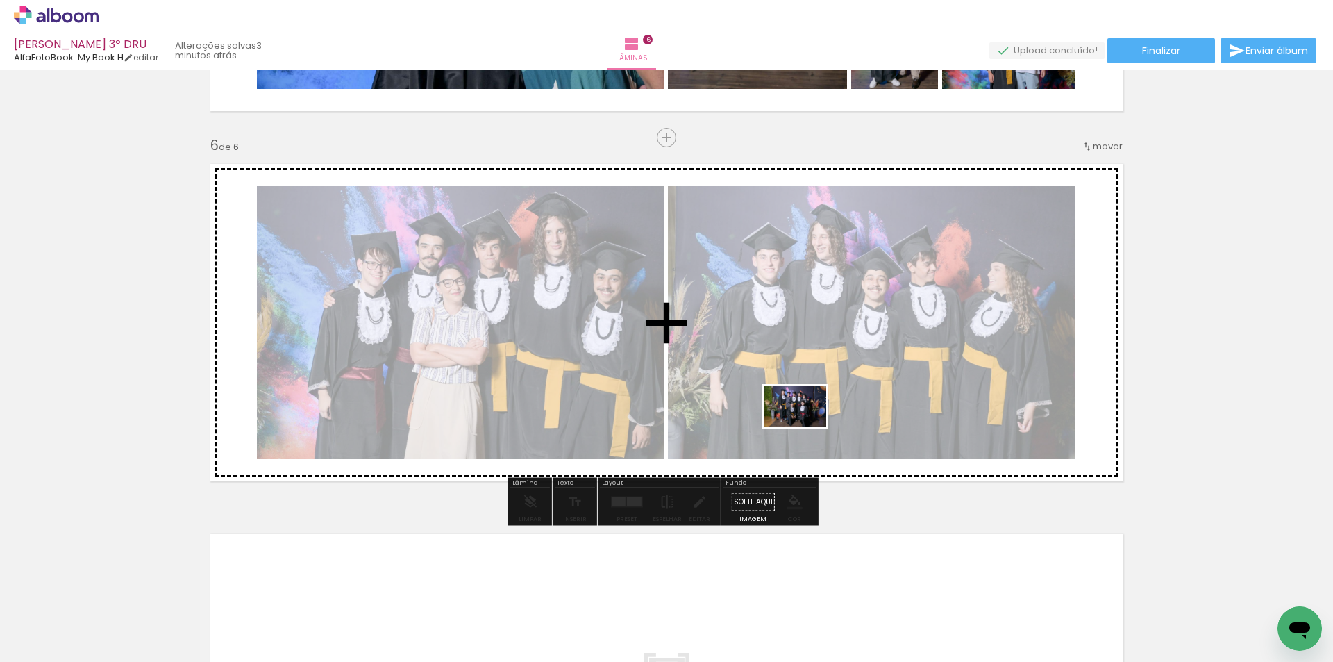
drag, startPoint x: 862, startPoint y: 621, endPoint x: 805, endPoint y: 427, distance: 201.9
click at [805, 427] on quentale-workspace at bounding box center [666, 331] width 1333 height 662
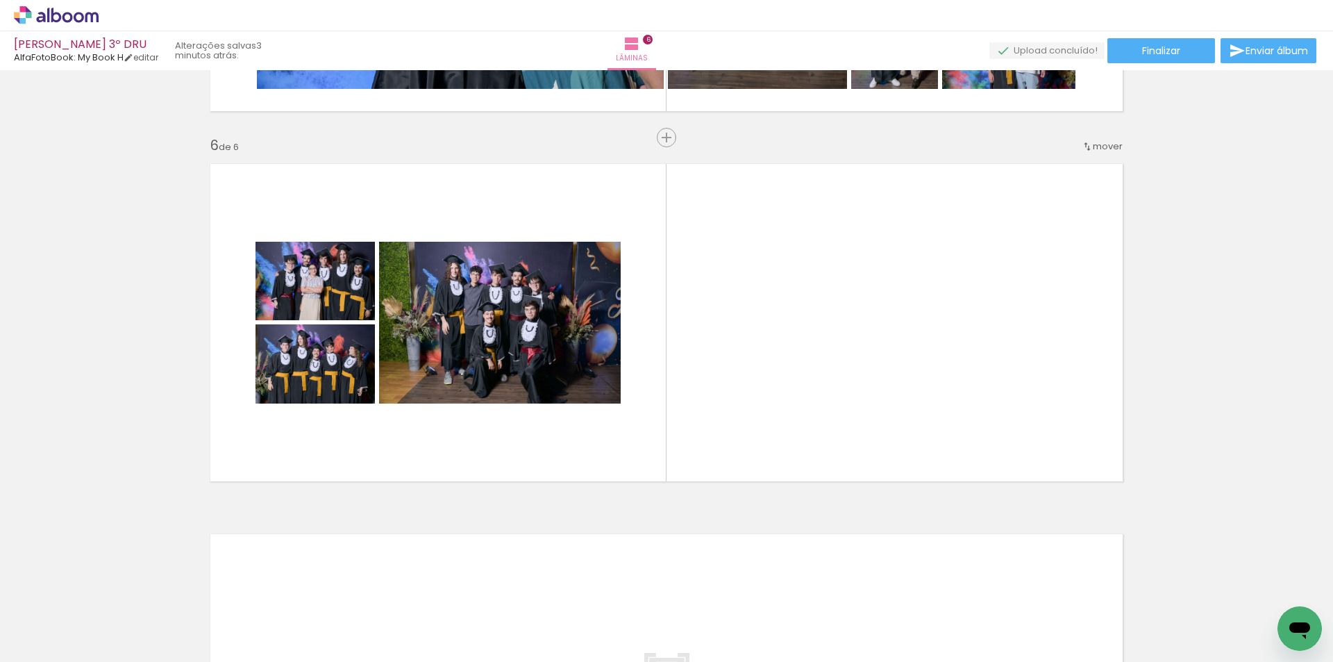
scroll to position [0, 376]
click at [551, 628] on div at bounding box center [540, 615] width 69 height 46
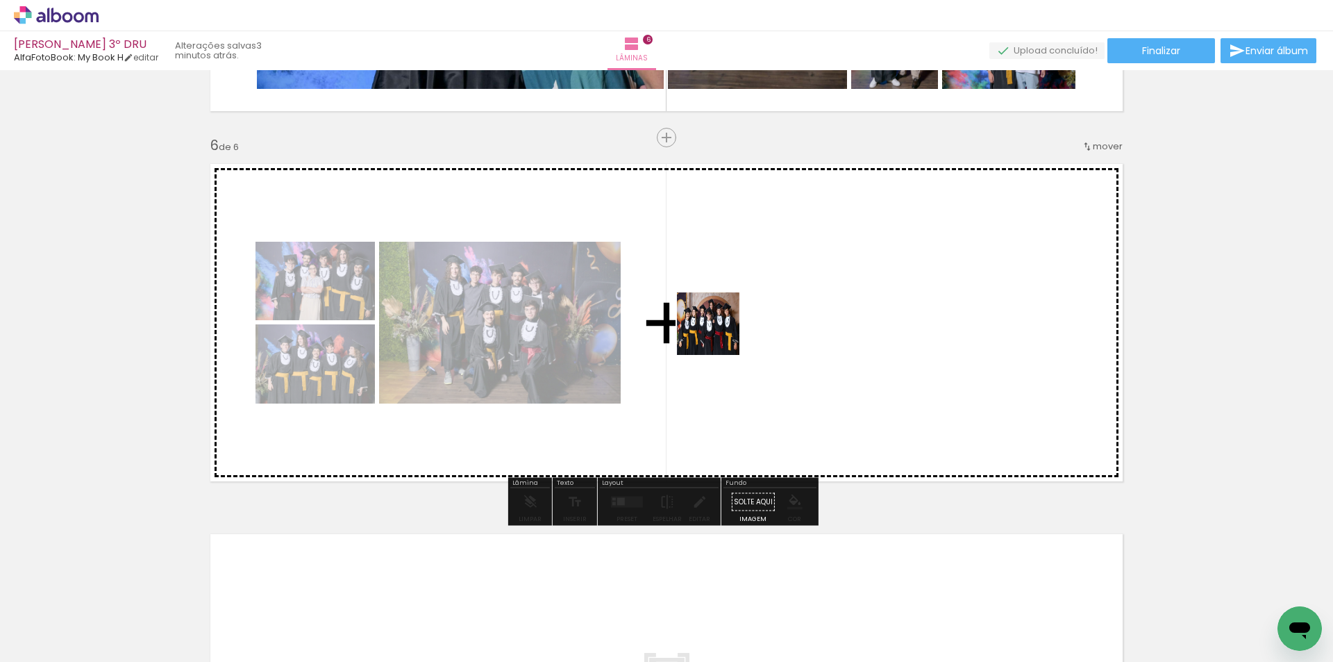
drag, startPoint x: 564, startPoint y: 610, endPoint x: 614, endPoint y: 644, distance: 60.1
click at [721, 334] on quentale-workspace at bounding box center [666, 331] width 1333 height 662
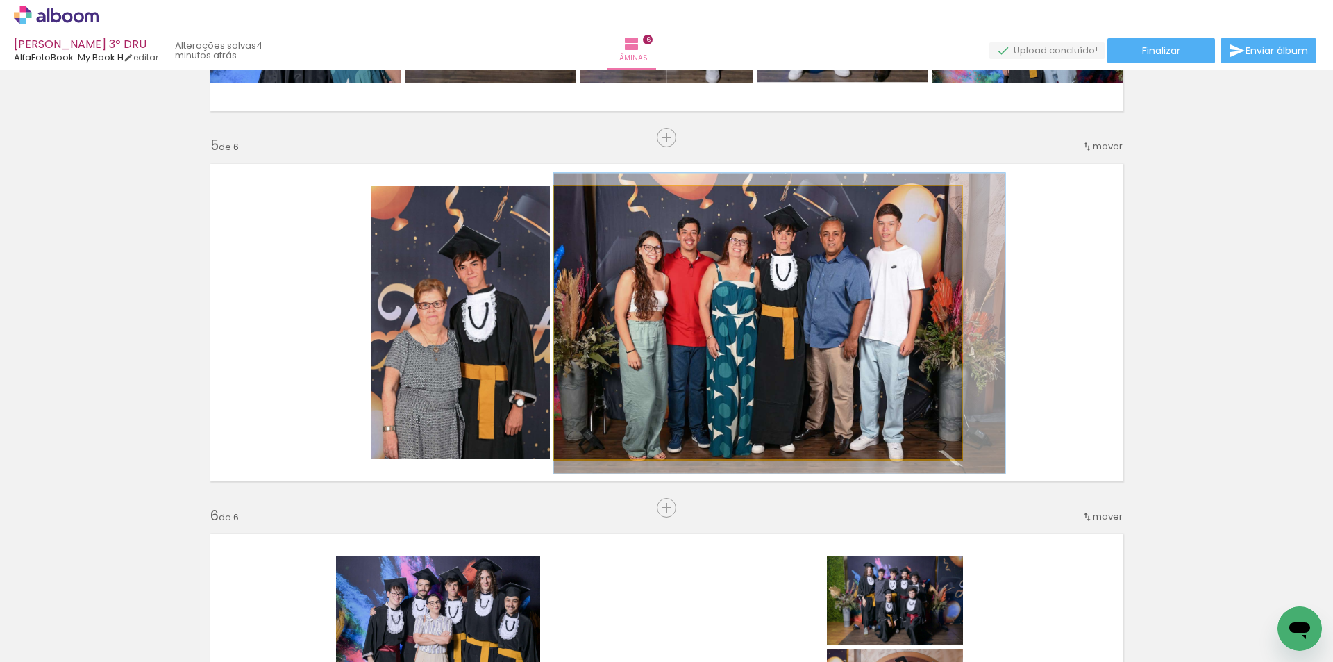
scroll to position [555, 0]
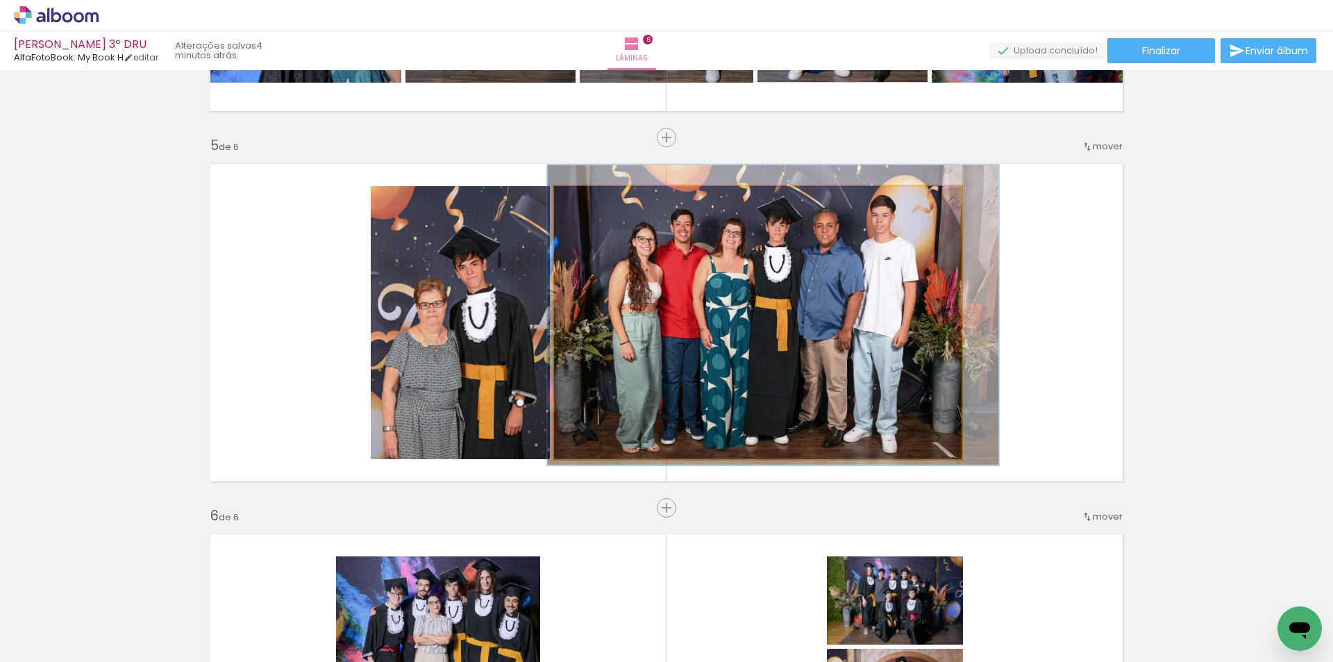
drag, startPoint x: 746, startPoint y: 291, endPoint x: 724, endPoint y: 283, distance: 23.7
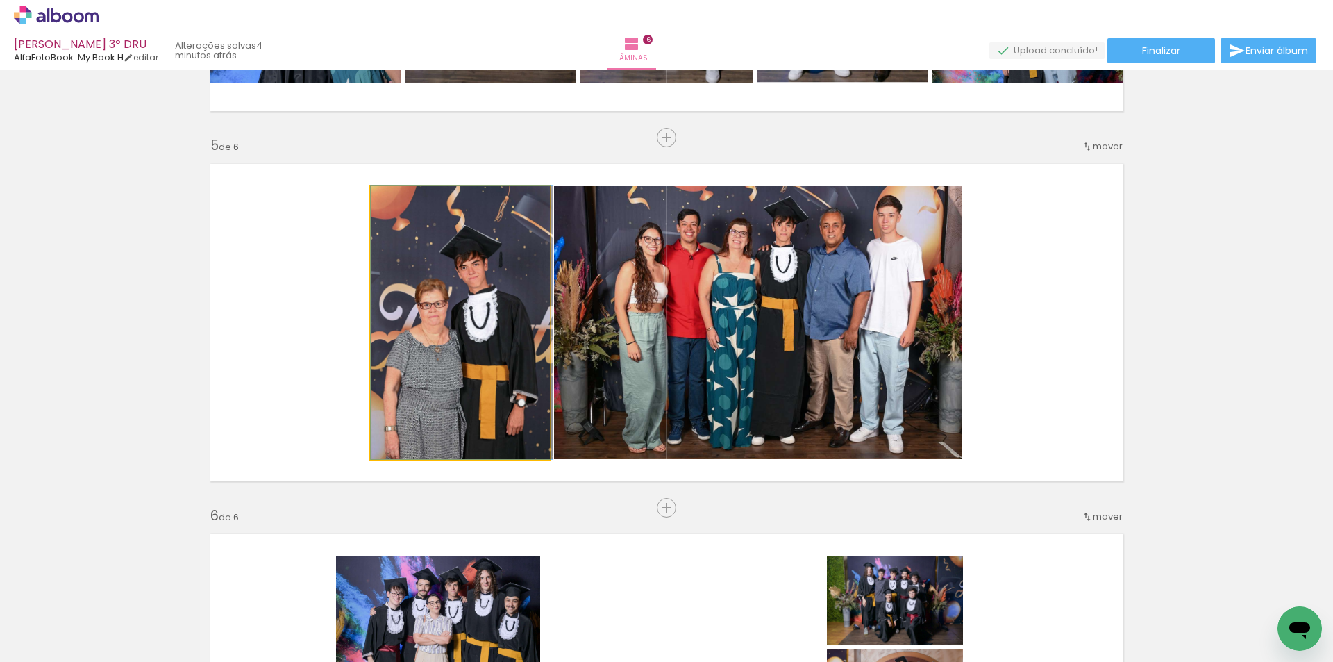
drag, startPoint x: 447, startPoint y: 363, endPoint x: 467, endPoint y: 310, distance: 57.1
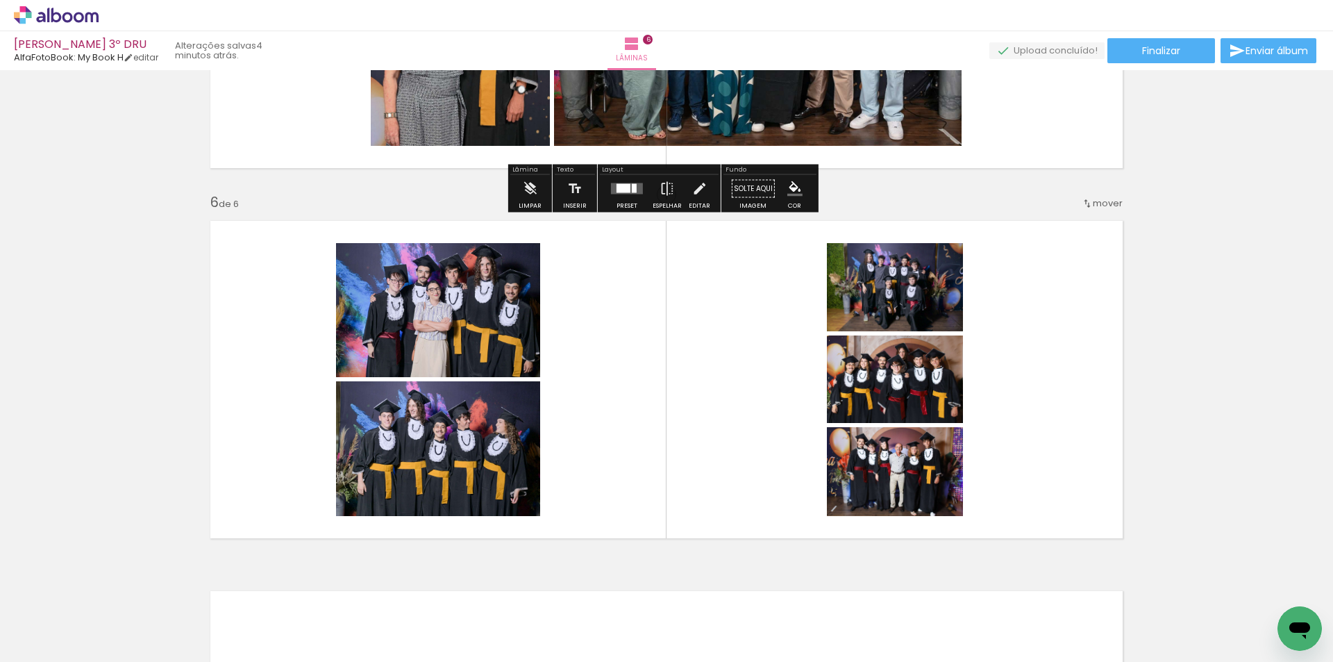
scroll to position [1783, 0]
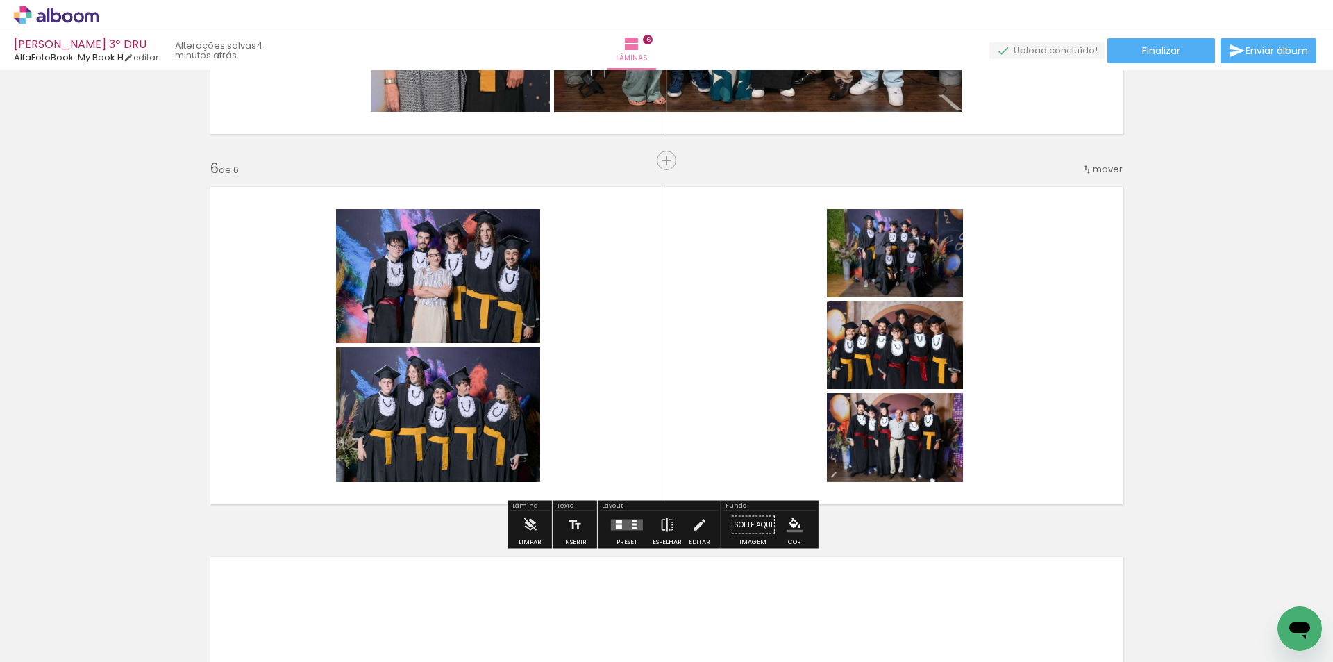
click at [600, 526] on div "Preset Espelhar Editar" at bounding box center [659, 528] width 119 height 35
click at [633, 525] on div at bounding box center [635, 525] width 4 height 2
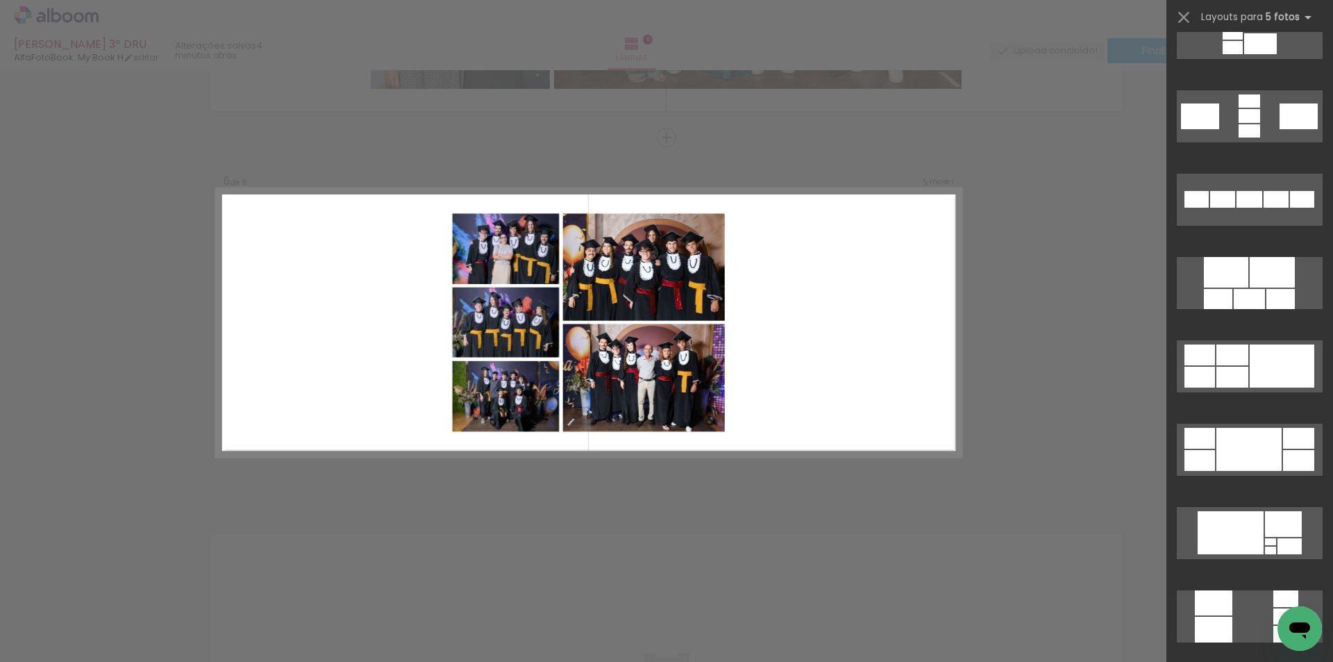
scroll to position [625, 0]
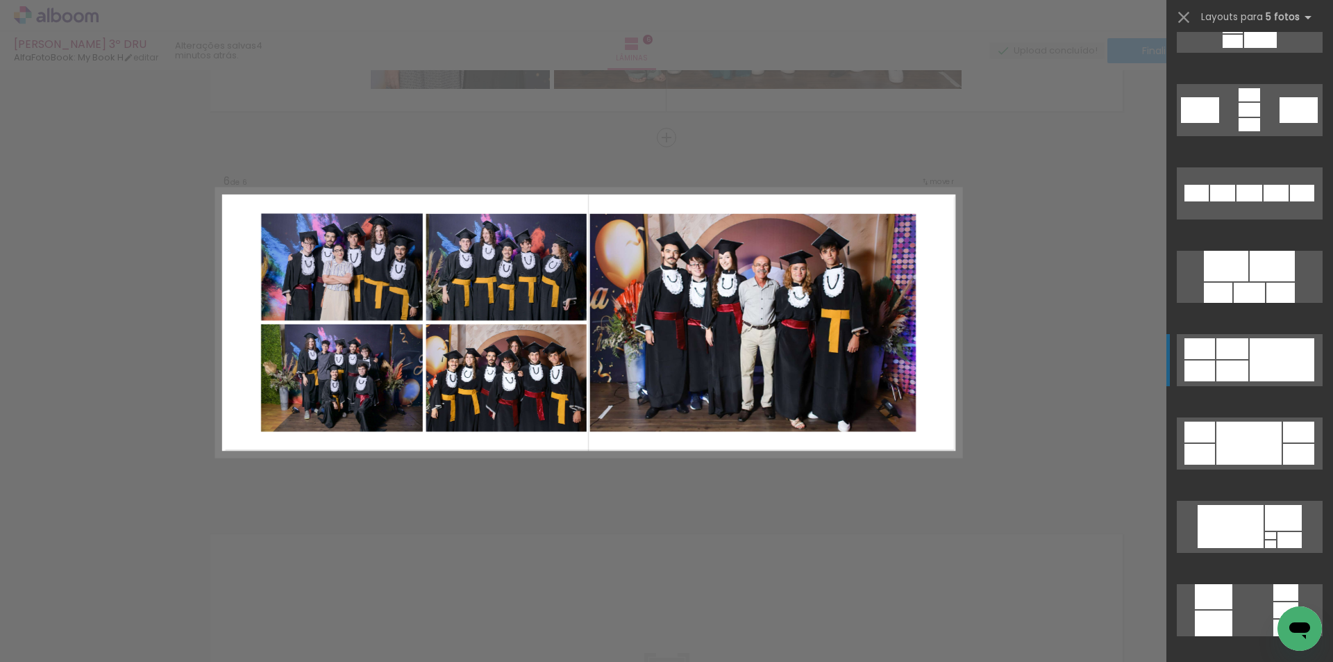
click at [1261, 358] on div at bounding box center [1282, 359] width 65 height 43
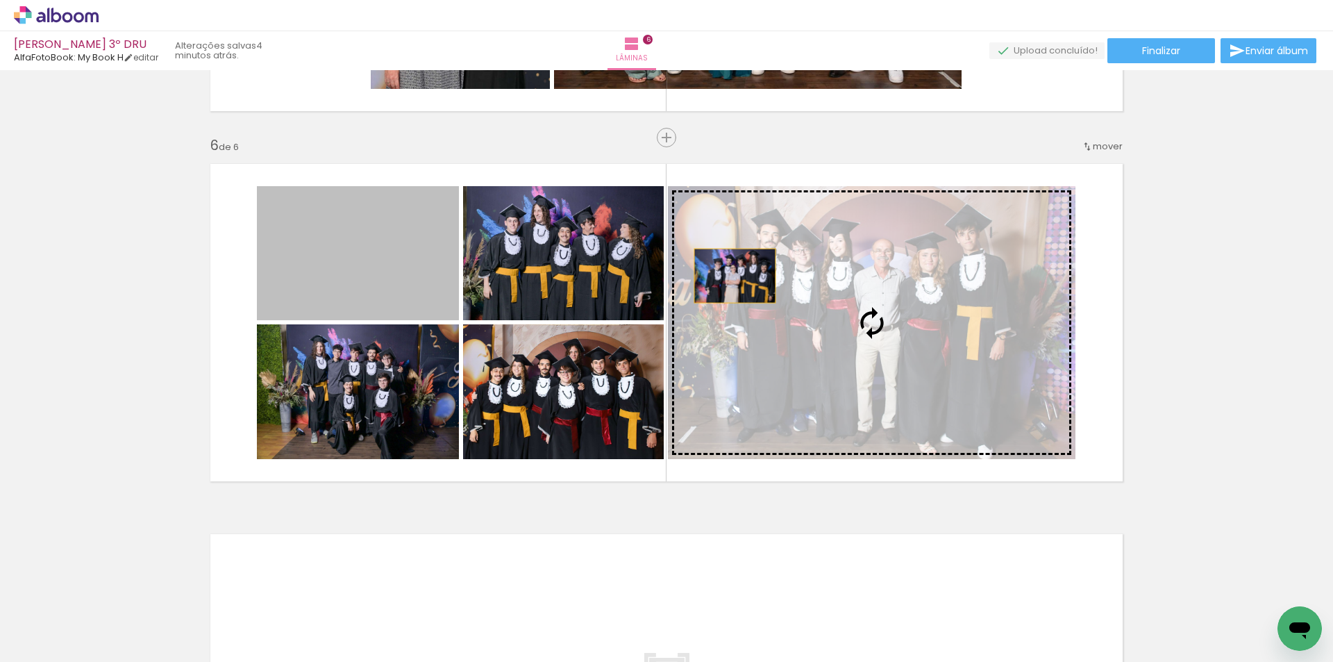
drag, startPoint x: 373, startPoint y: 224, endPoint x: 754, endPoint y: 284, distance: 386.0
click at [0, 0] on slot at bounding box center [0, 0] width 0 height 0
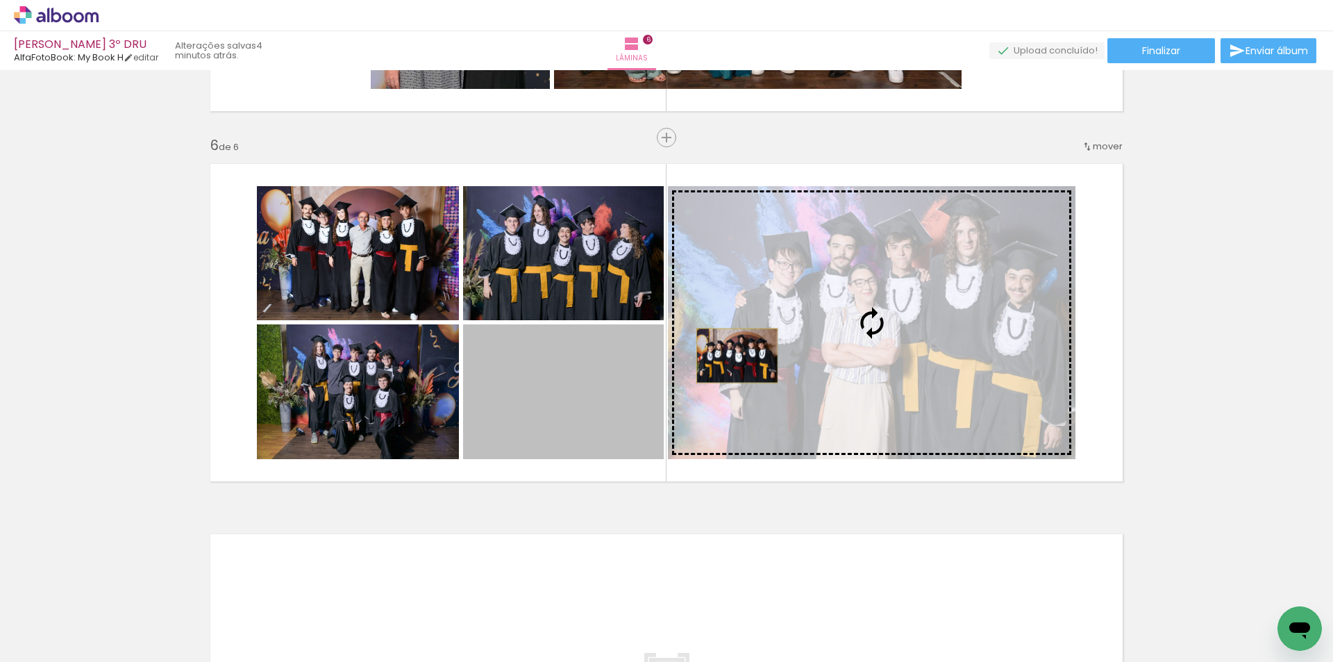
drag, startPoint x: 578, startPoint y: 376, endPoint x: 732, endPoint y: 356, distance: 155.5
click at [0, 0] on slot at bounding box center [0, 0] width 0 height 0
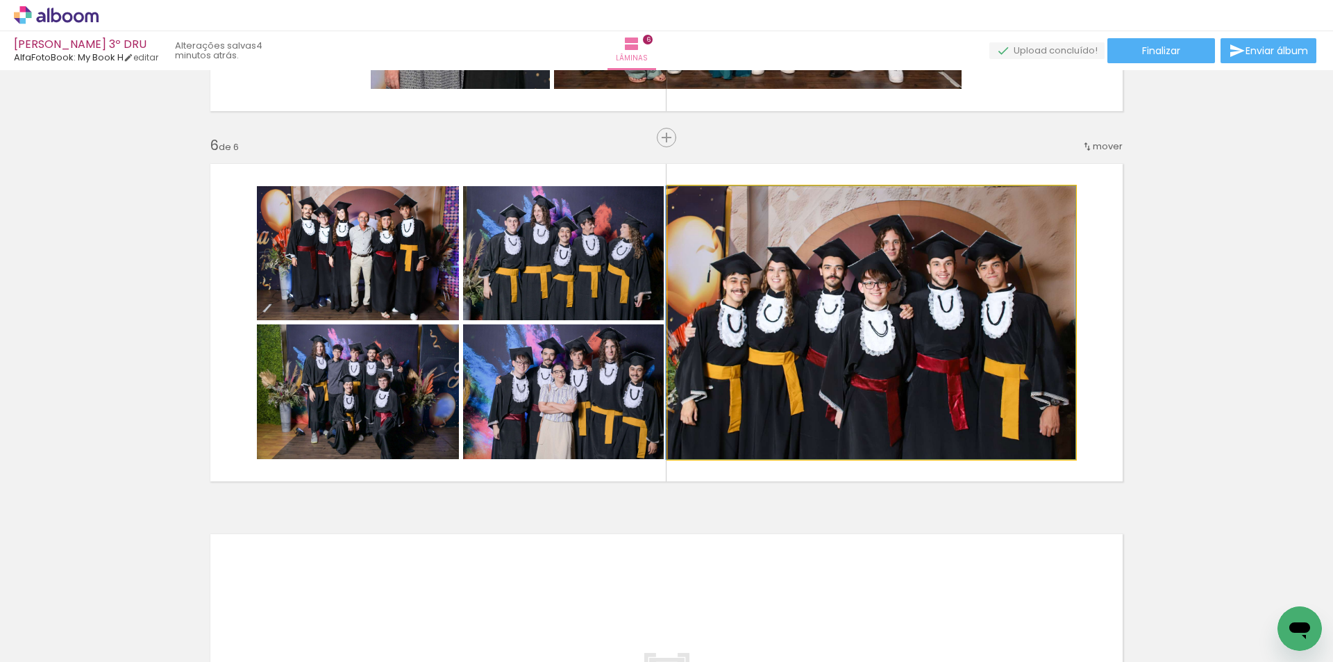
drag, startPoint x: 939, startPoint y: 369, endPoint x: 908, endPoint y: 329, distance: 51.0
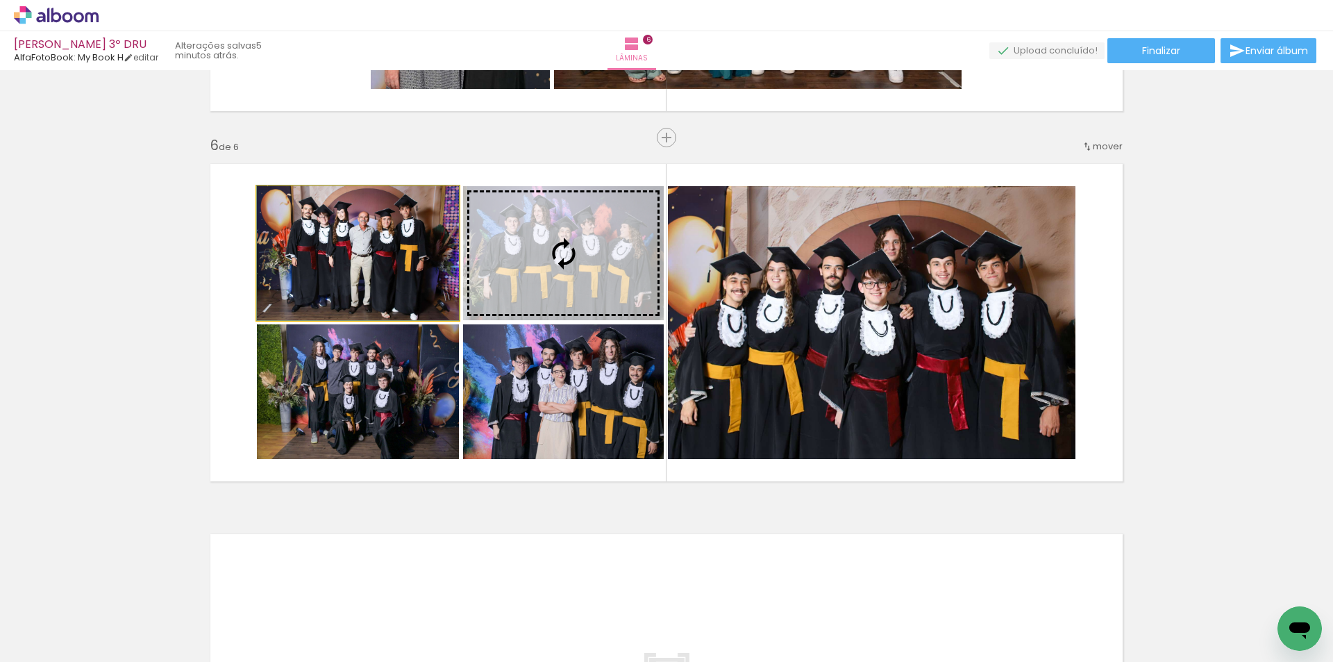
drag, startPoint x: 408, startPoint y: 261, endPoint x: 524, endPoint y: 260, distance: 116.0
click at [0, 0] on slot at bounding box center [0, 0] width 0 height 0
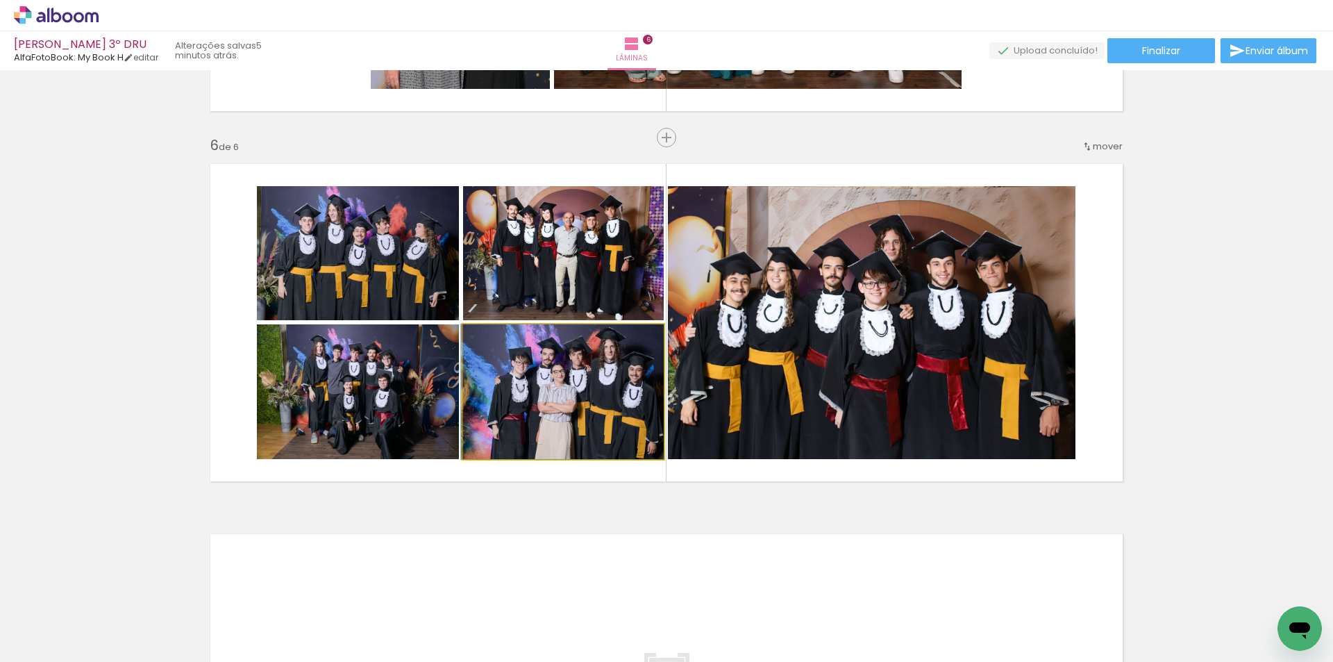
drag, startPoint x: 544, startPoint y: 401, endPoint x: 430, endPoint y: 392, distance: 114.9
click at [0, 0] on slot at bounding box center [0, 0] width 0 height 0
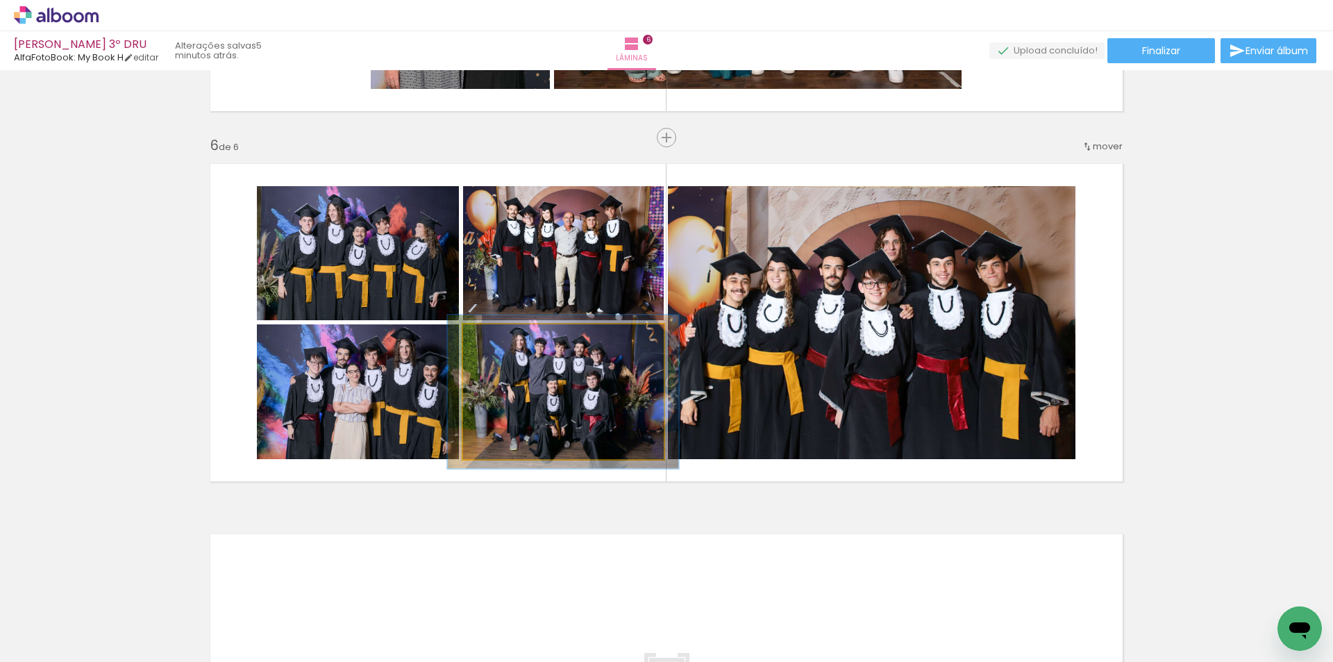
type paper-slider "114"
click at [501, 334] on div at bounding box center [503, 339] width 22 height 22
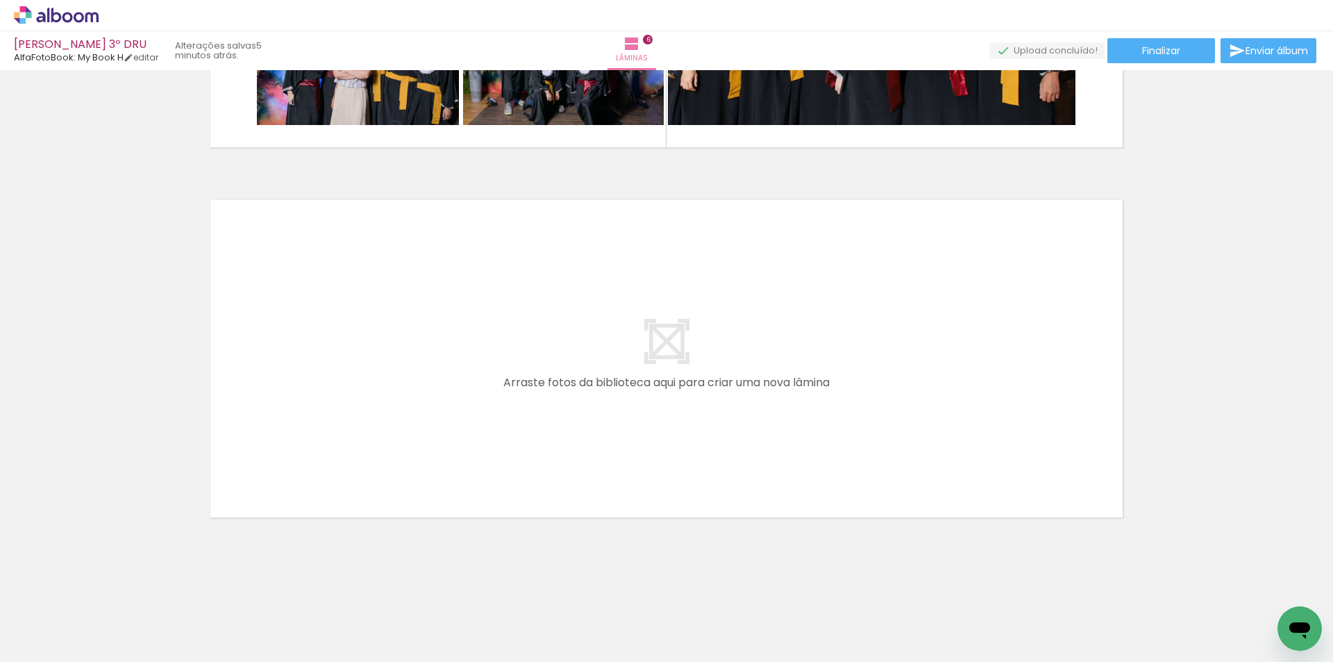
scroll to position [0, 764]
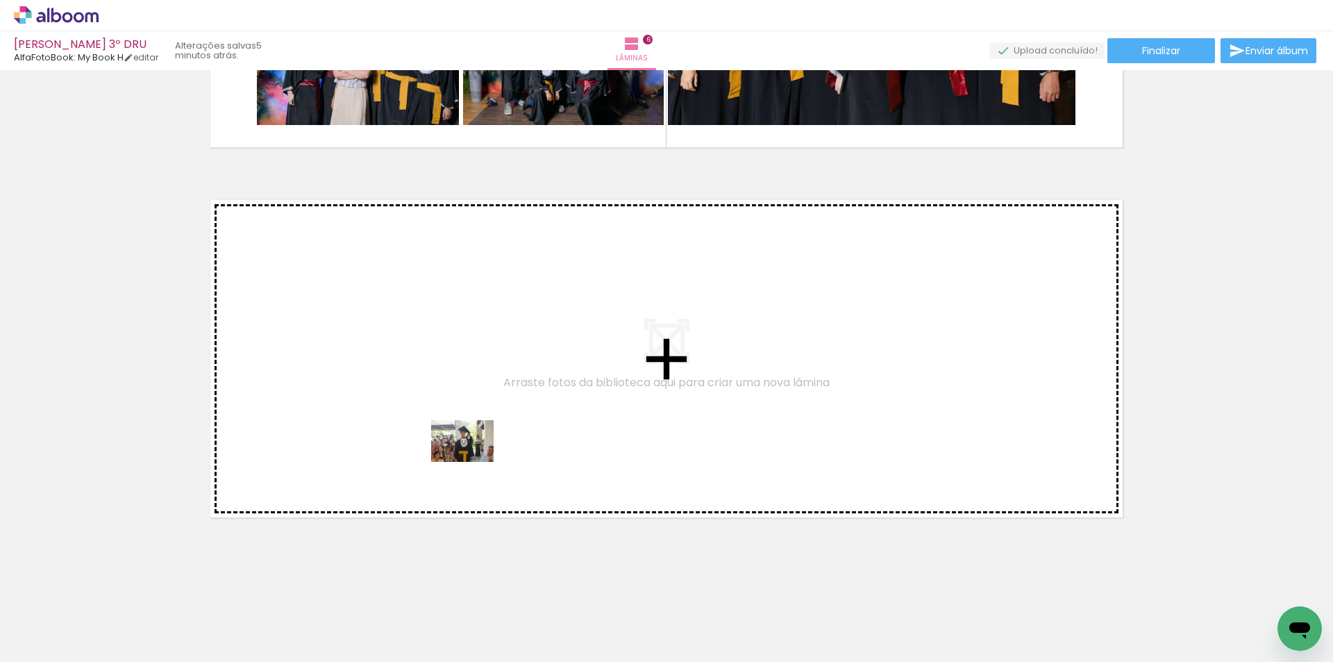
drag, startPoint x: 482, startPoint y: 612, endPoint x: 473, endPoint y: 462, distance: 150.9
click at [473, 462] on quentale-workspace at bounding box center [666, 331] width 1333 height 662
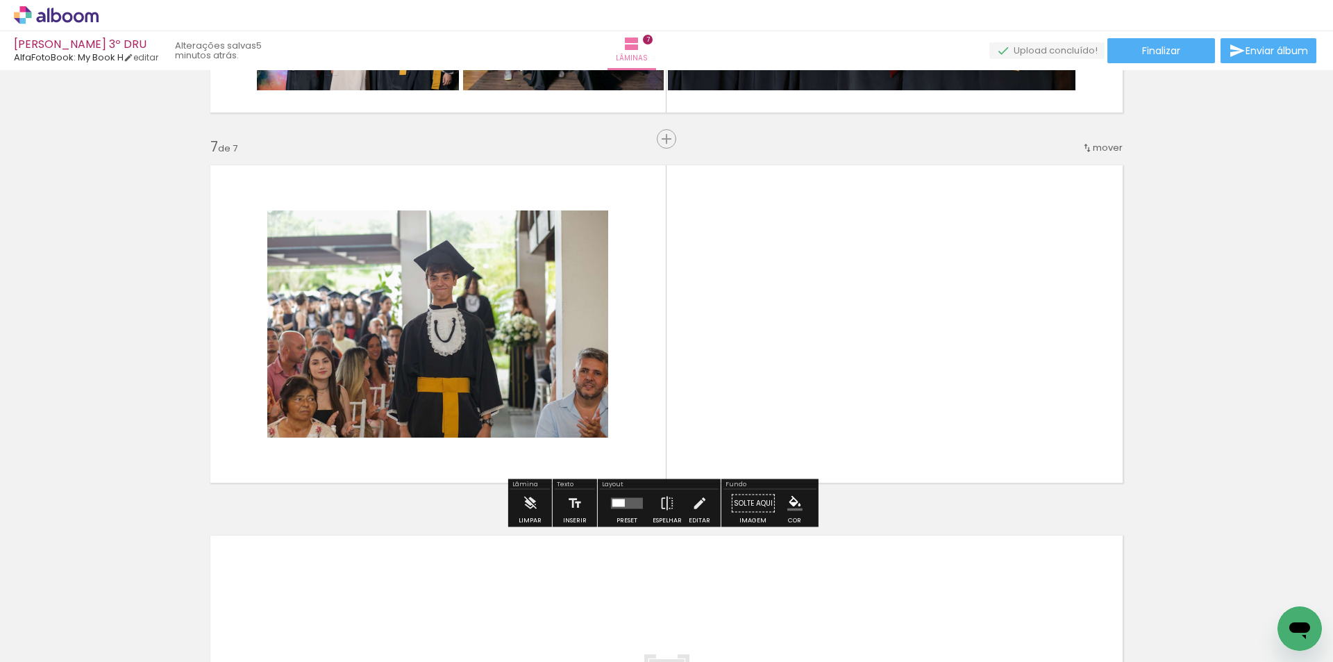
scroll to position [2176, 0]
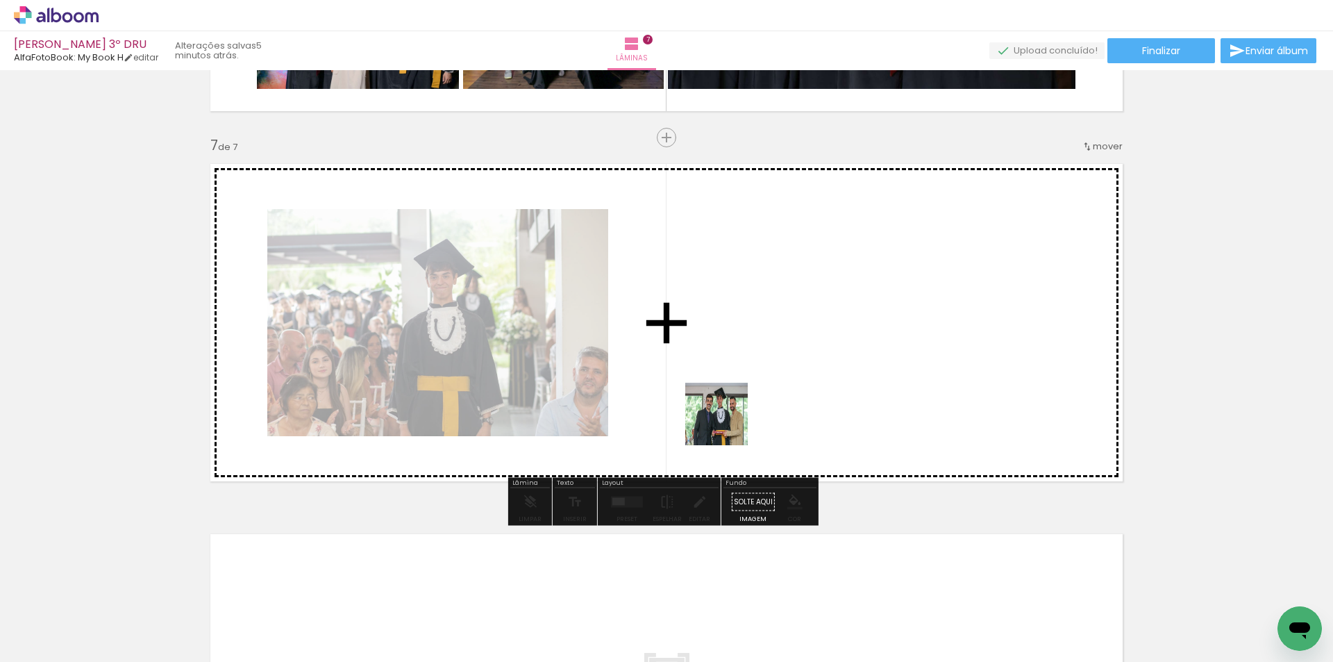
drag, startPoint x: 635, startPoint y: 637, endPoint x: 727, endPoint y: 424, distance: 232.0
click at [727, 424] on quentale-workspace at bounding box center [666, 331] width 1333 height 662
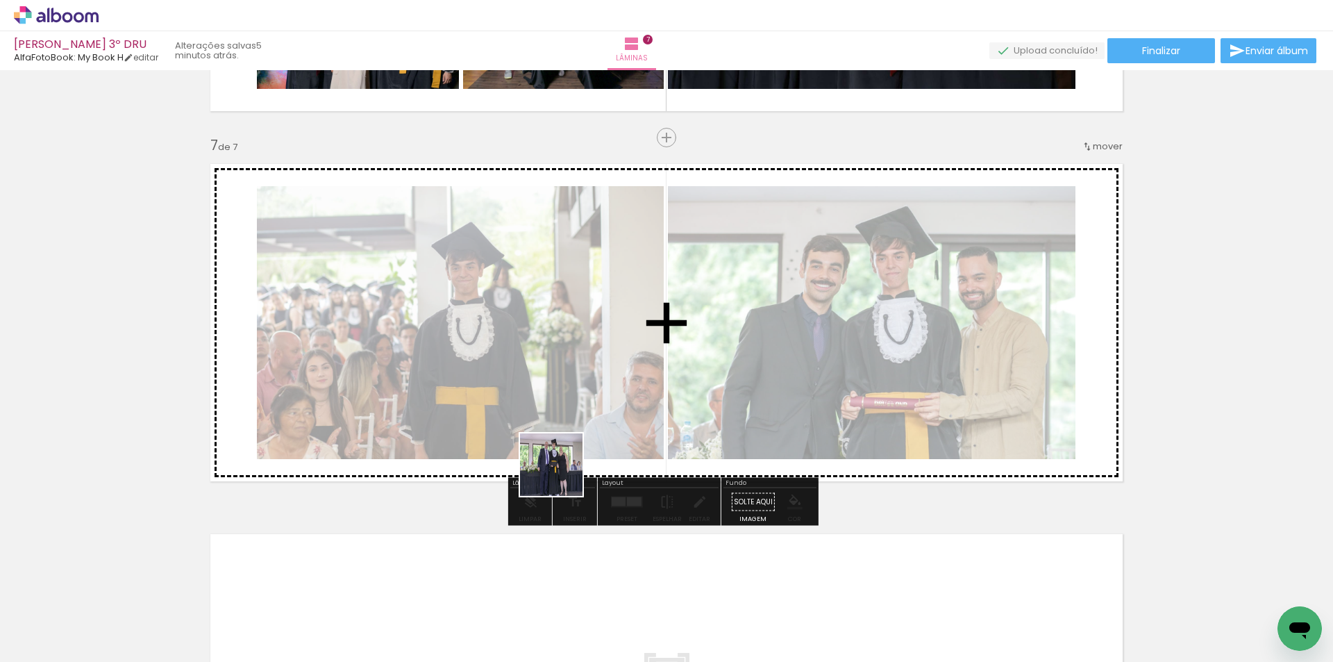
drag, startPoint x: 541, startPoint y: 627, endPoint x: 579, endPoint y: 368, distance: 261.8
click at [579, 368] on quentale-workspace at bounding box center [666, 331] width 1333 height 662
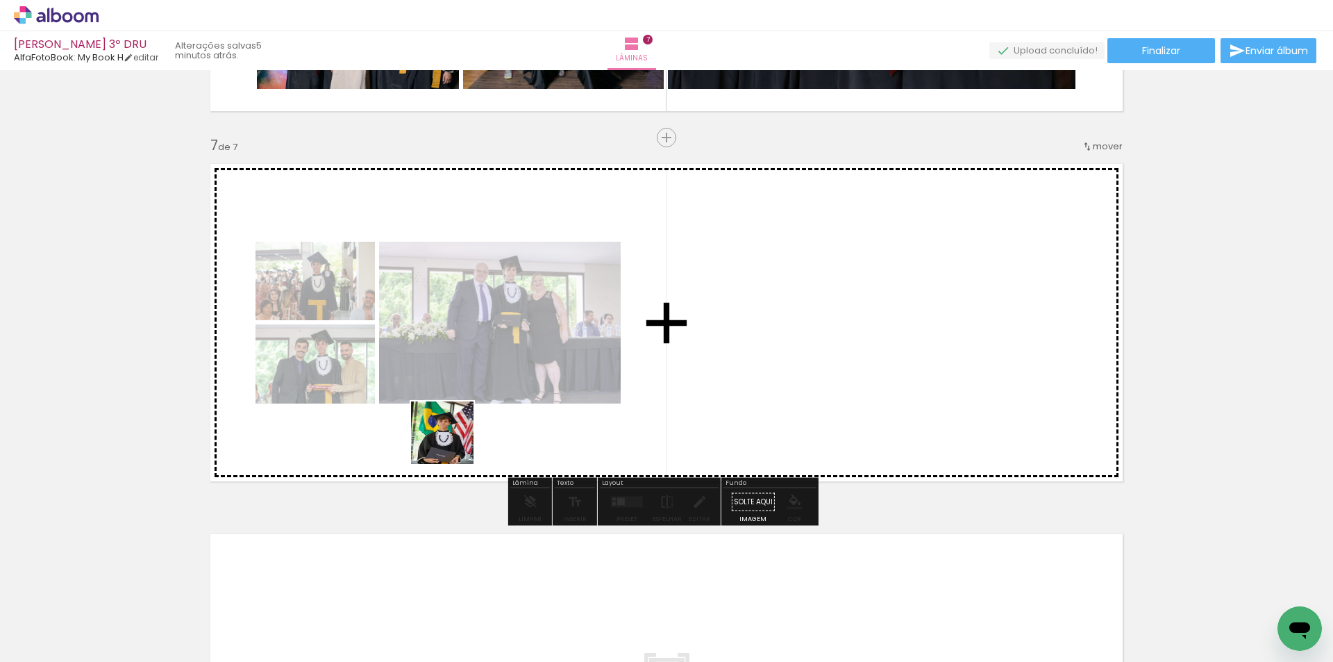
drag, startPoint x: 397, startPoint y: 609, endPoint x: 453, endPoint y: 443, distance: 175.0
click at [453, 443] on quentale-workspace at bounding box center [666, 331] width 1333 height 662
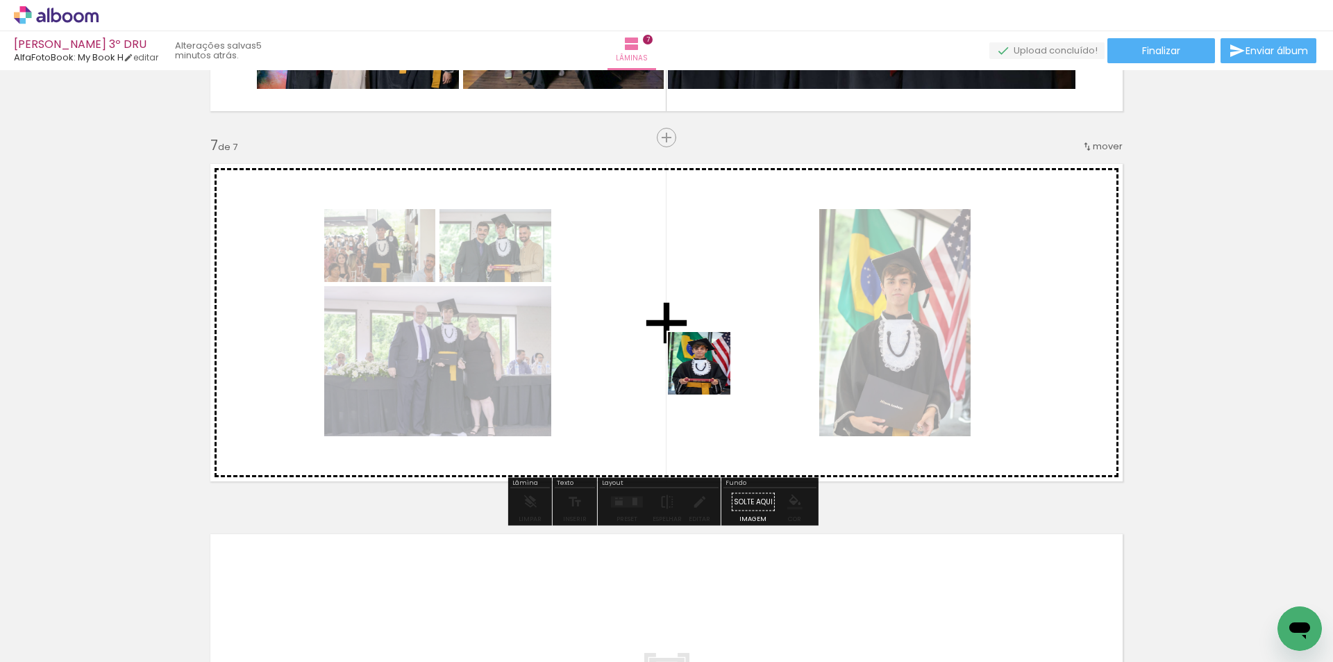
drag, startPoint x: 706, startPoint y: 606, endPoint x: 710, endPoint y: 374, distance: 232.6
click at [710, 374] on quentale-workspace at bounding box center [666, 331] width 1333 height 662
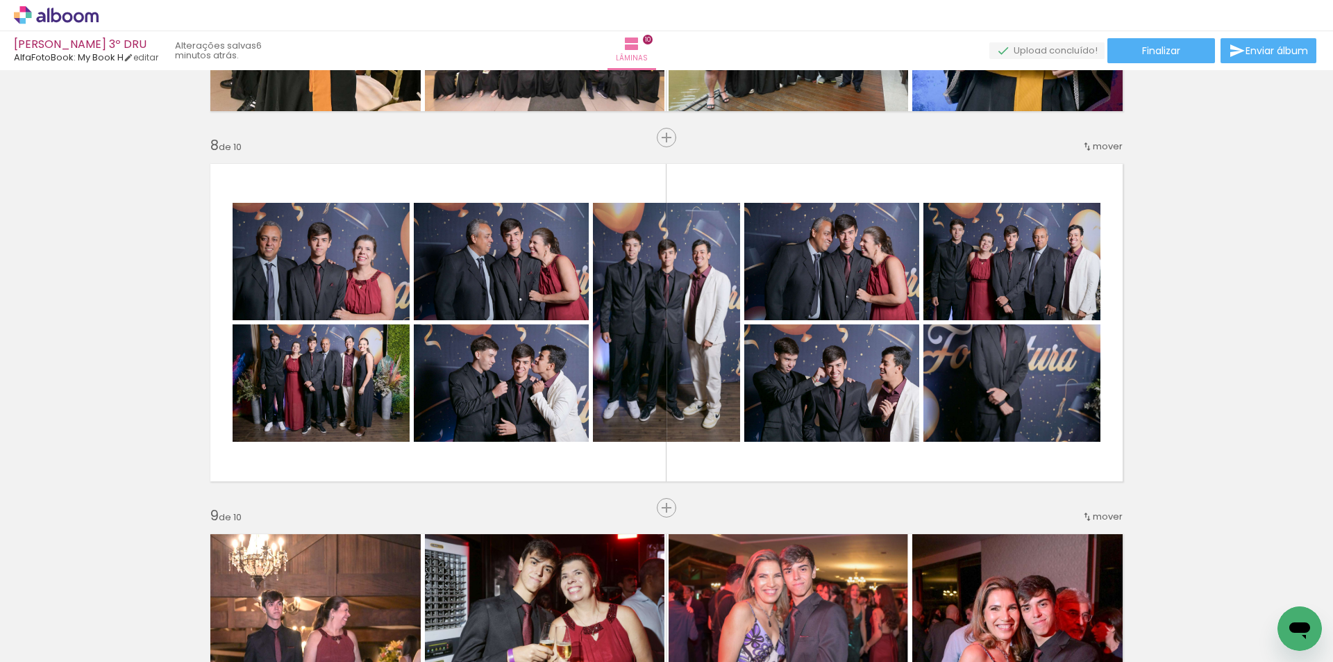
scroll to position [0, 2343]
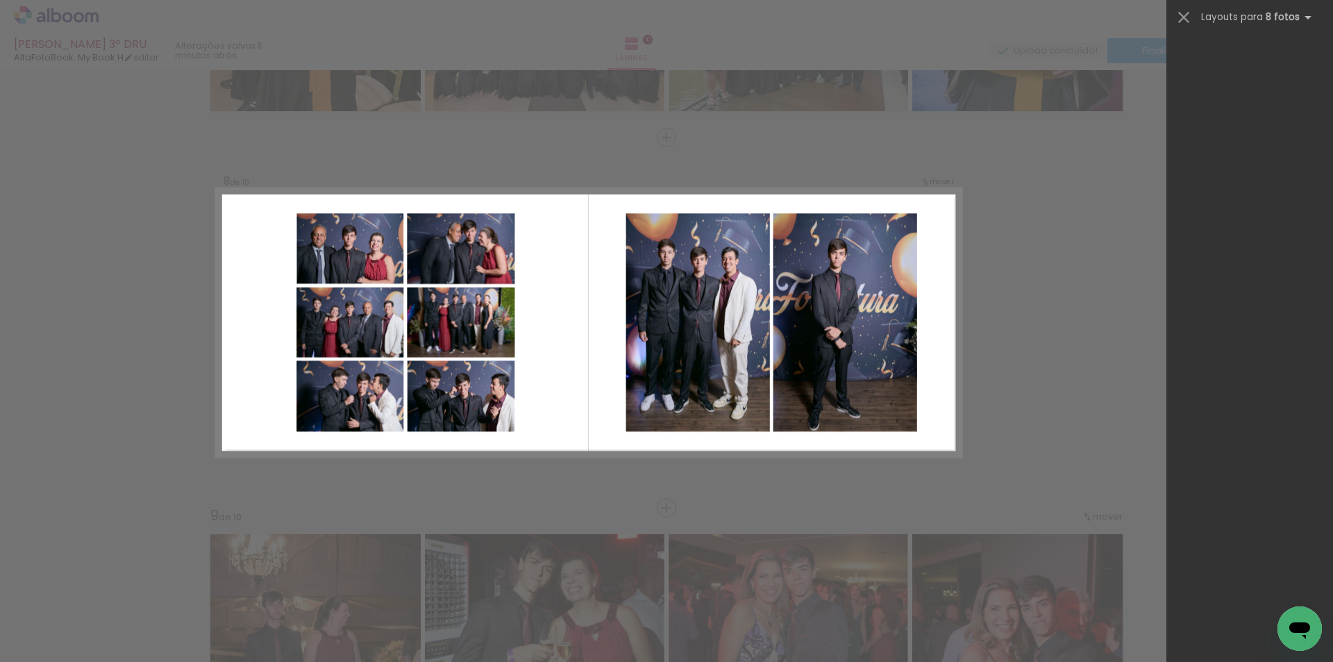
scroll to position [0, 2343]
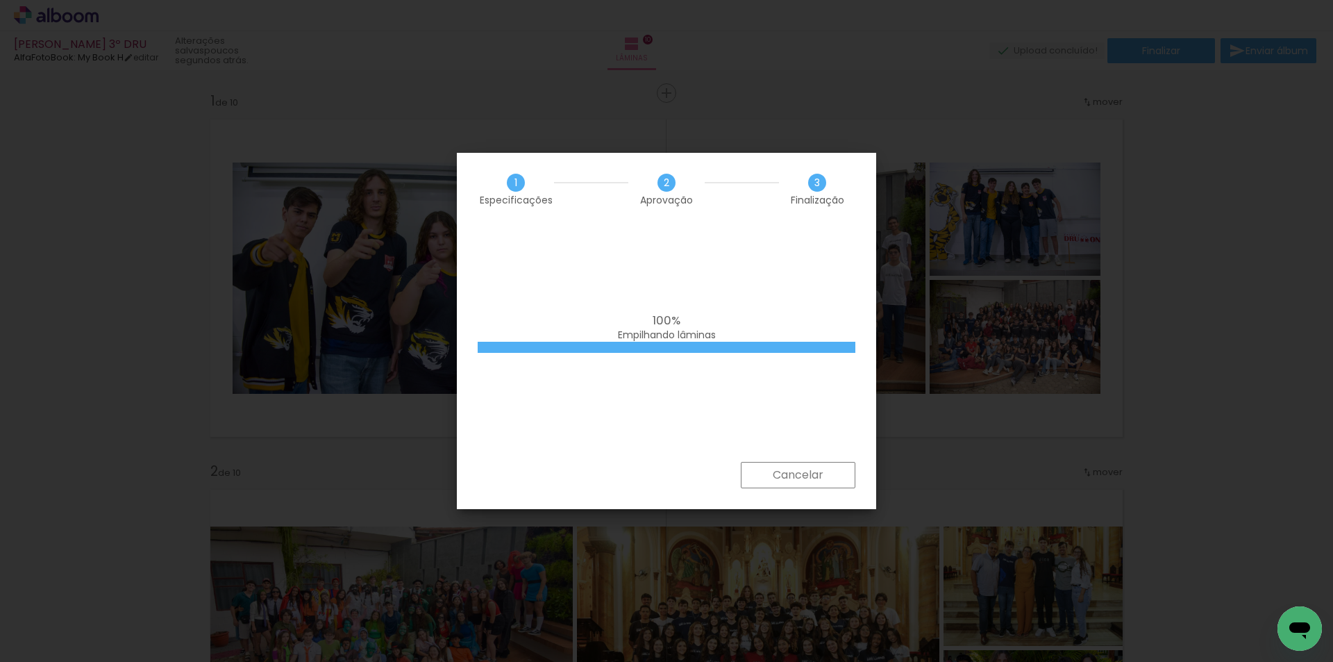
scroll to position [0, 2343]
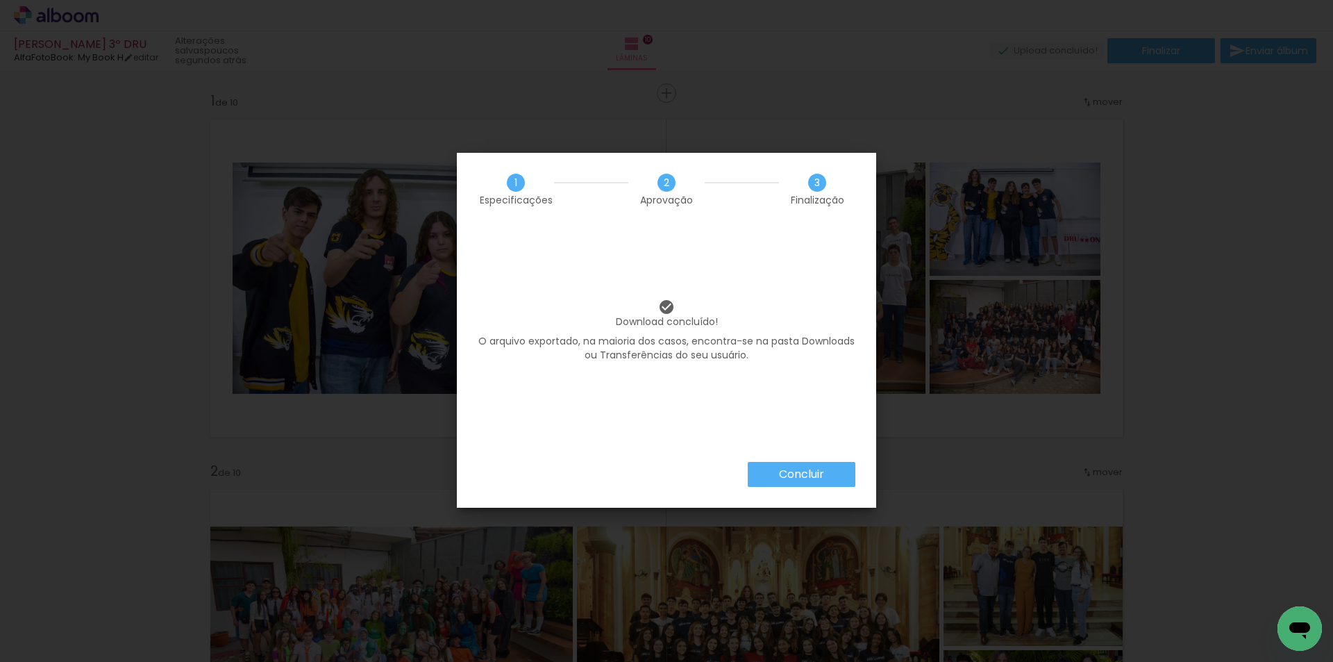
click at [798, 485] on paper-button "Concluir" at bounding box center [802, 474] width 108 height 25
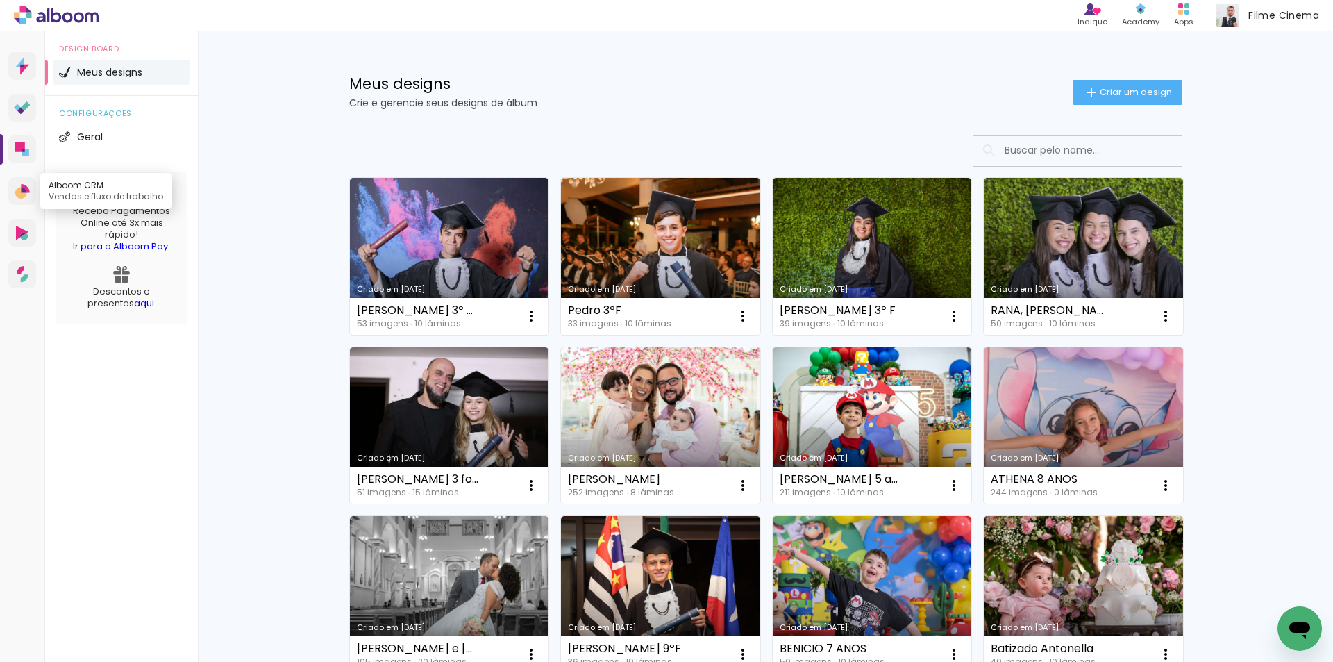
click at [22, 192] on icon at bounding box center [24, 190] width 6 height 6
